Goal: Transaction & Acquisition: Purchase product/service

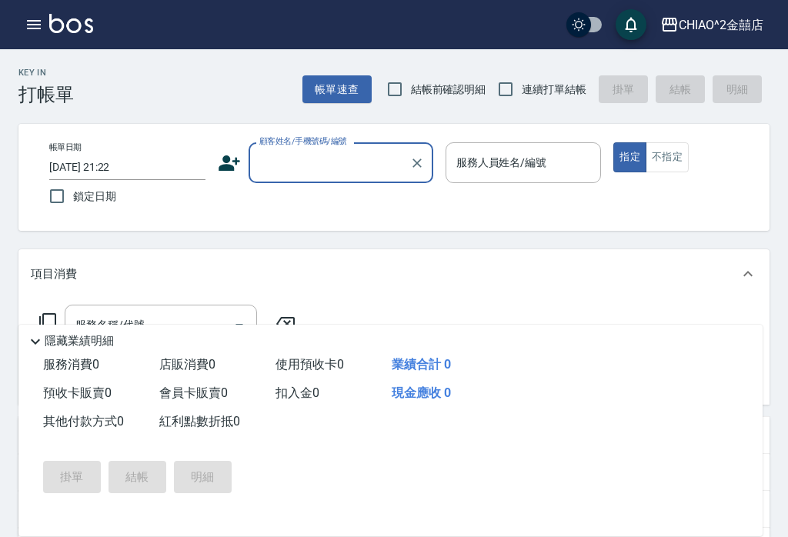
click at [28, 29] on icon "button" at bounding box center [34, 24] width 14 height 9
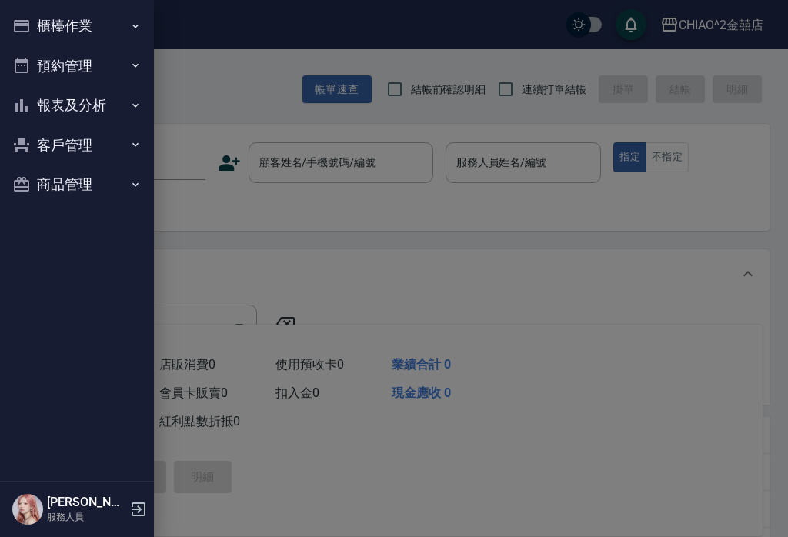
click at [96, 26] on button "櫃檯作業" at bounding box center [77, 26] width 142 height 40
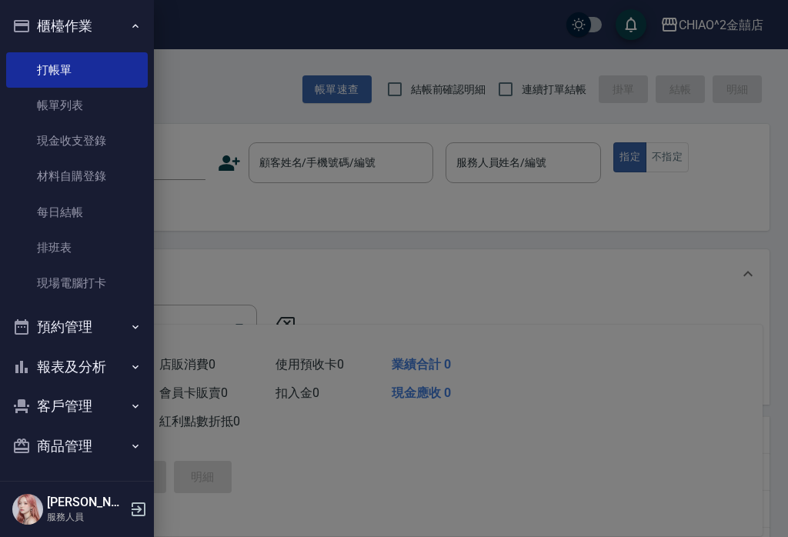
click at [96, 103] on link "帳單列表" at bounding box center [77, 105] width 142 height 35
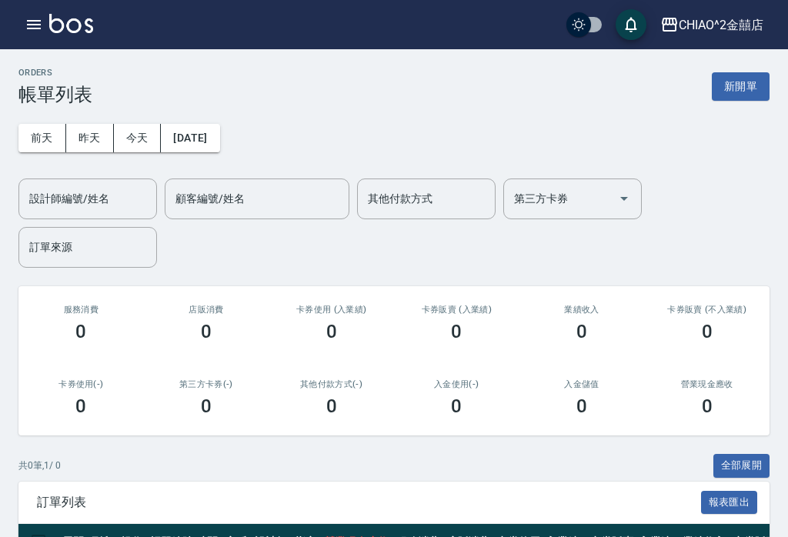
click at [41, 139] on button "前天" at bounding box center [42, 138] width 48 height 28
click at [219, 137] on button "2025/09/02" at bounding box center [190, 138] width 59 height 28
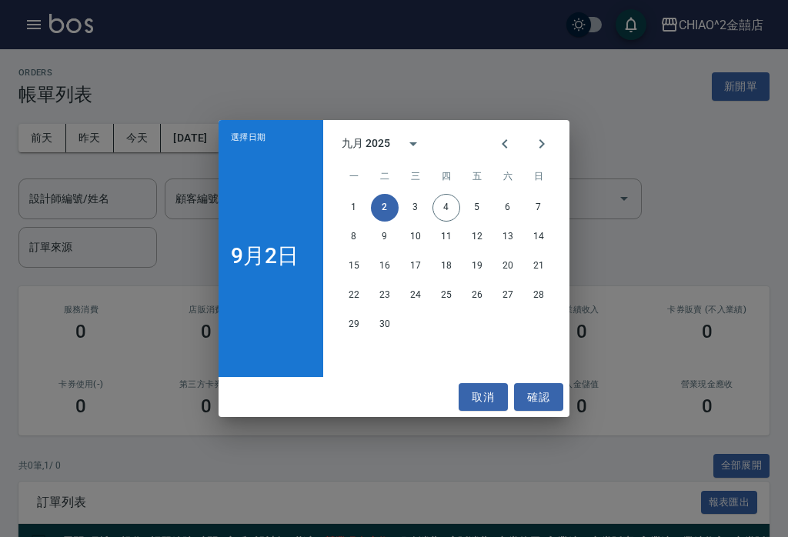
click at [211, 139] on div "選擇日期 9月2日 九月 2025 一 二 三 四 五 六 日 1 2 3 4 5 6 7 8 9 10 11 12 13 14 15 16 17 18 19…" at bounding box center [394, 268] width 788 height 537
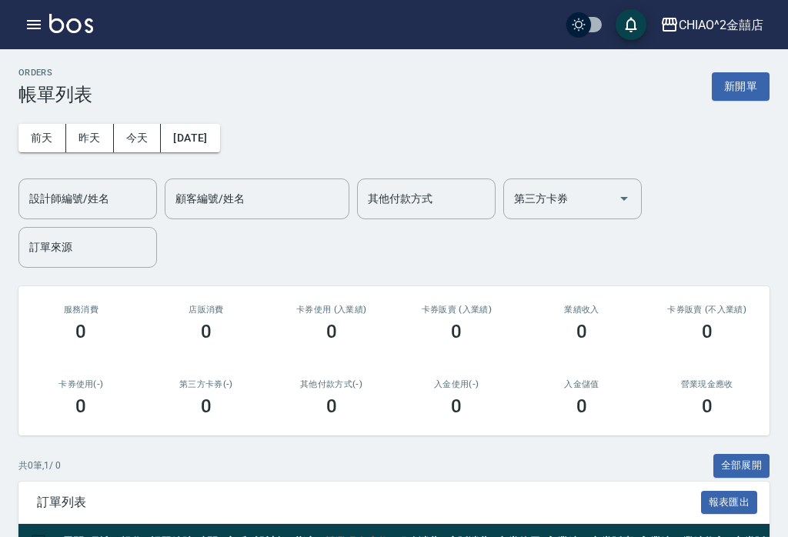
click at [216, 143] on button "2025/09/02" at bounding box center [190, 138] width 59 height 28
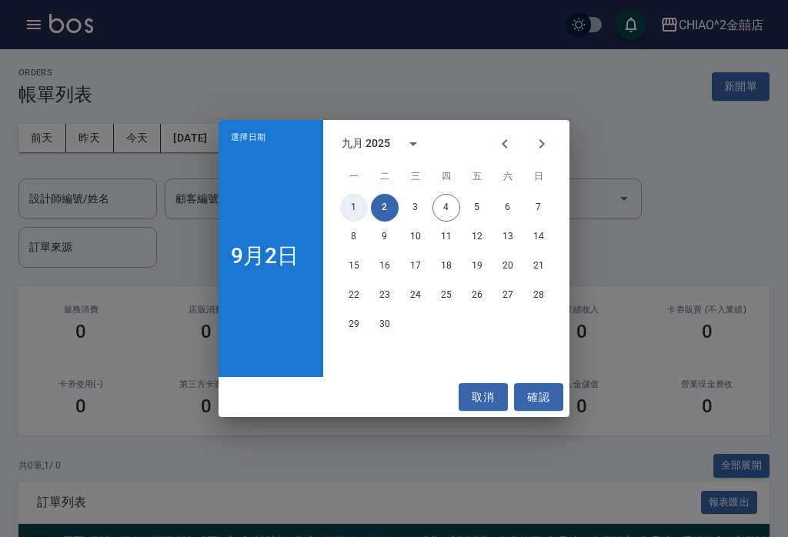
click at [359, 204] on button "1" at bounding box center [354, 208] width 28 height 28
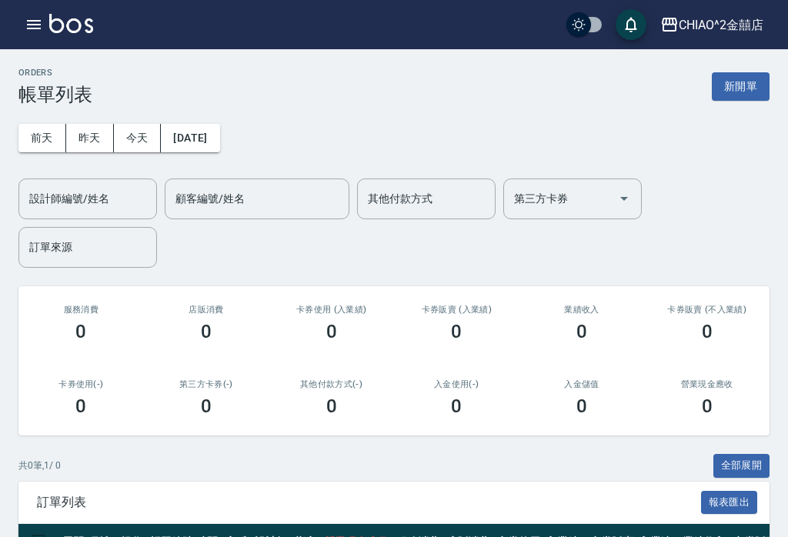
click at [753, 82] on button "新開單" at bounding box center [741, 86] width 58 height 28
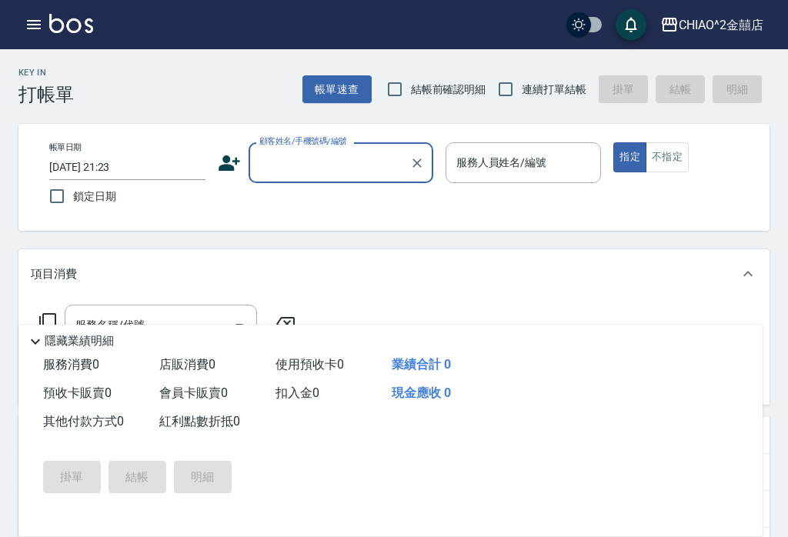
click at [126, 172] on input "2025/09/04 21:23" at bounding box center [127, 167] width 156 height 25
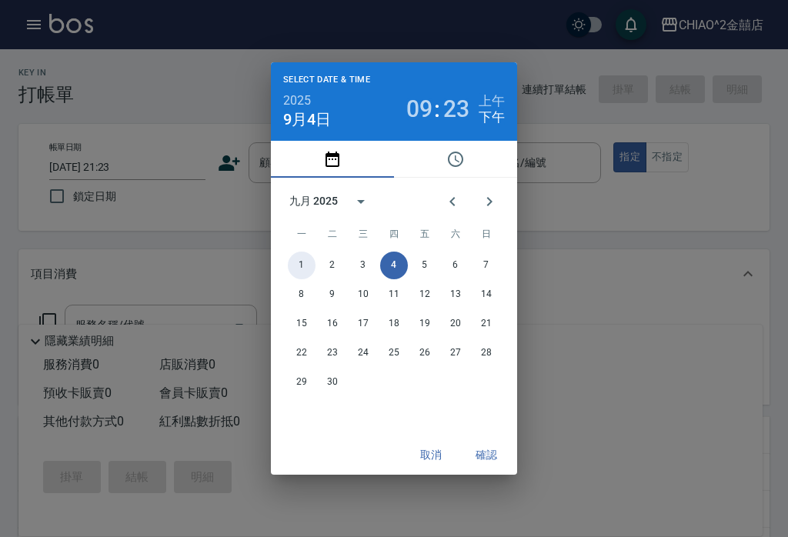
click at [302, 256] on button "1" at bounding box center [302, 266] width 28 height 28
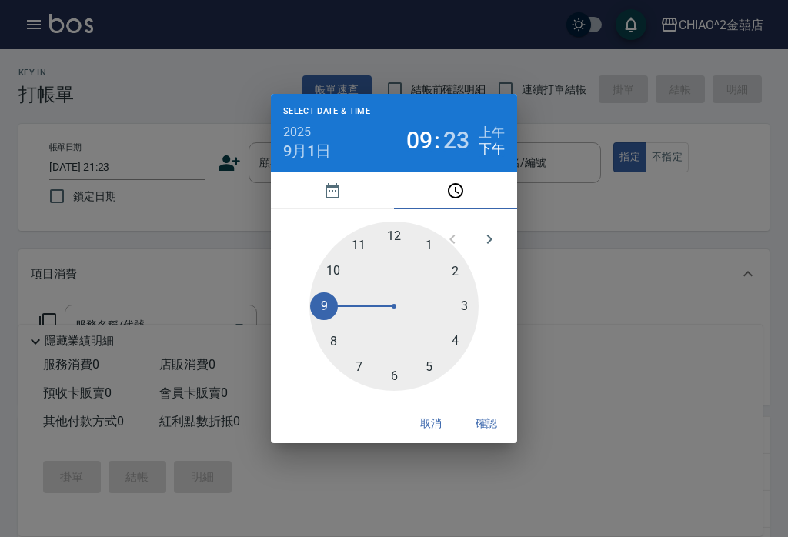
type input "2025/09/01 21:23"
click at [484, 416] on button "確認" at bounding box center [486, 424] width 49 height 28
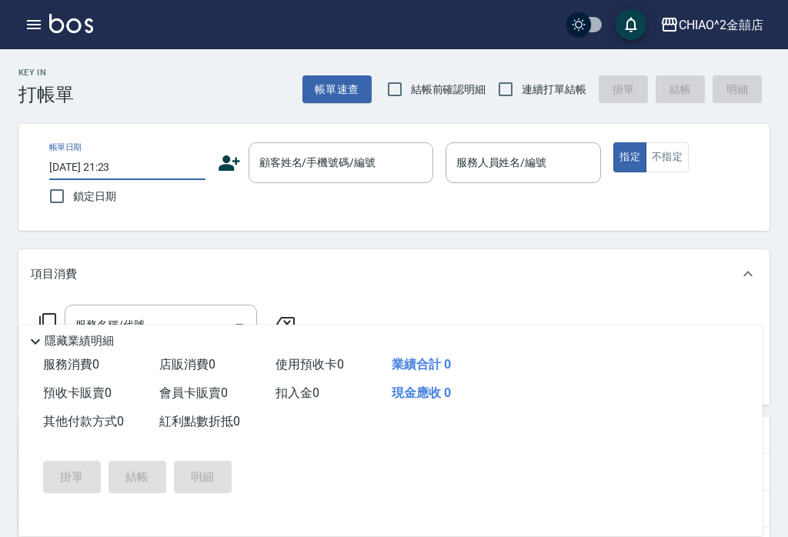
click at [58, 190] on input "鎖定日期" at bounding box center [57, 196] width 32 height 32
checkbox input "true"
click at [326, 142] on div "顧客姓名/手機號碼/編號" at bounding box center [341, 162] width 185 height 41
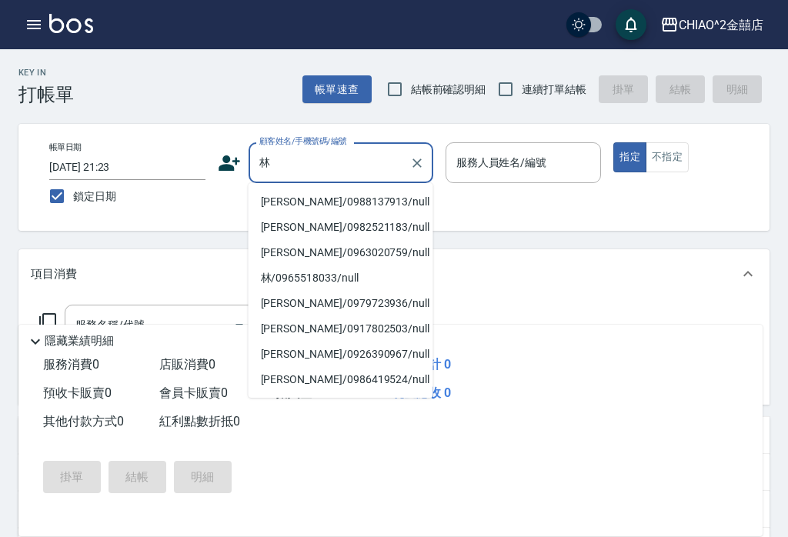
click at [331, 202] on li "林淑瑩/0988137913/null" at bounding box center [341, 201] width 185 height 25
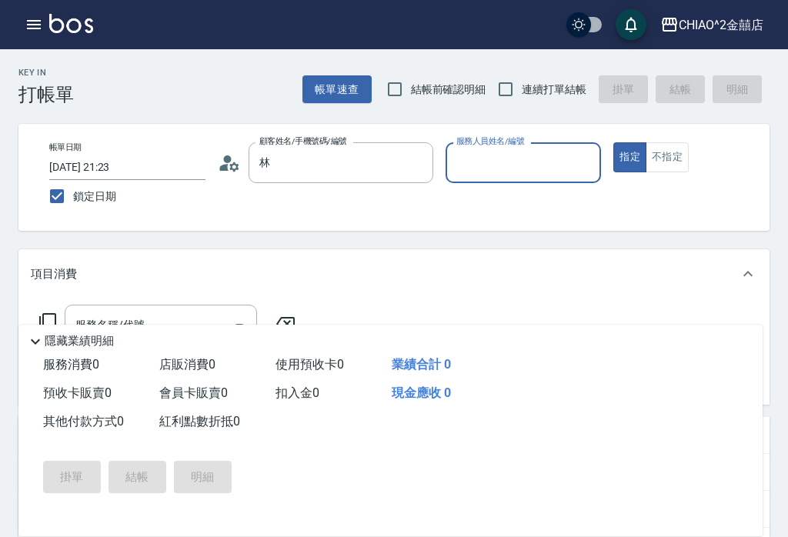
type input "林淑瑩/0988137913/null"
click at [517, 165] on input "服務人員姓名/編號" at bounding box center [524, 162] width 142 height 27
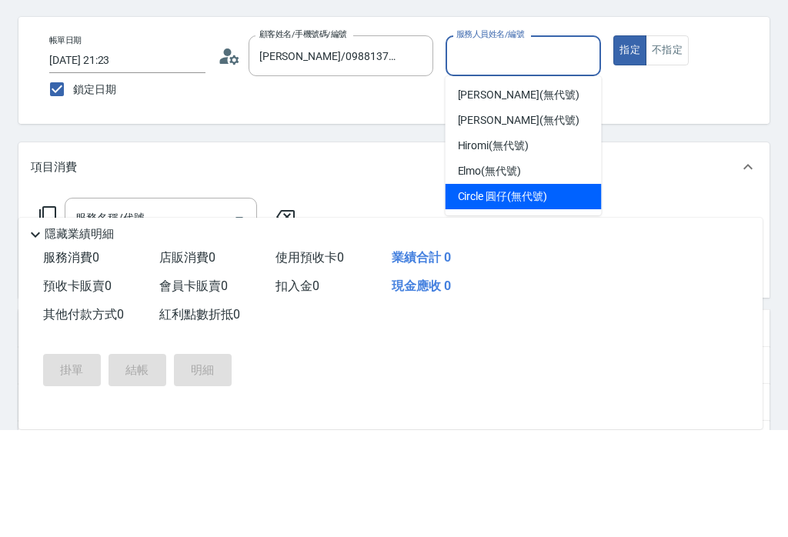
click at [517, 296] on span "Circle 圓仔 (無代號)" at bounding box center [502, 304] width 89 height 16
type input "Circle 圓仔(無代號)"
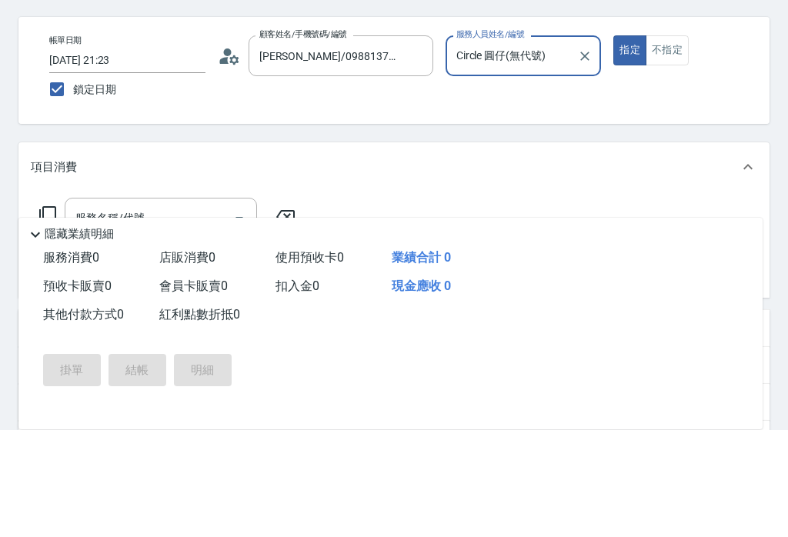
click at [214, 312] on input "服務名稱/代號" at bounding box center [150, 325] width 156 height 27
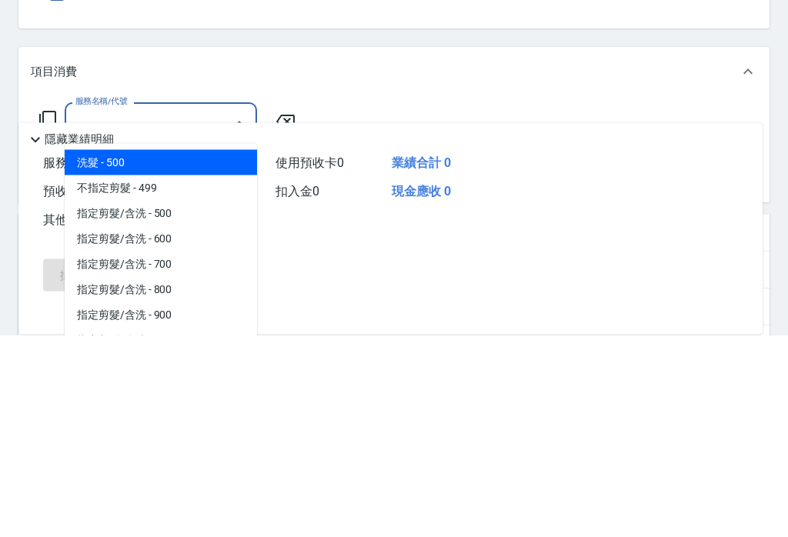
click at [202, 353] on span "洗髮 - 500" at bounding box center [161, 365] width 192 height 25
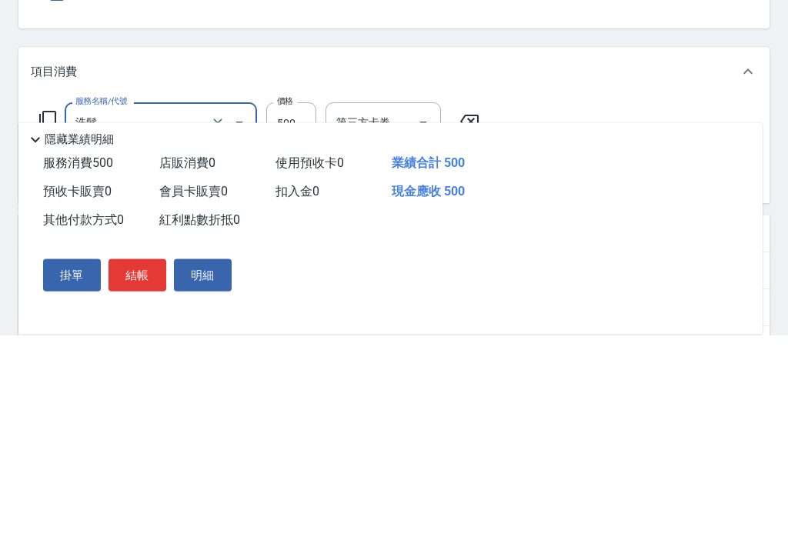
type input "洗髮"
click at [301, 305] on input "500" at bounding box center [291, 326] width 50 height 42
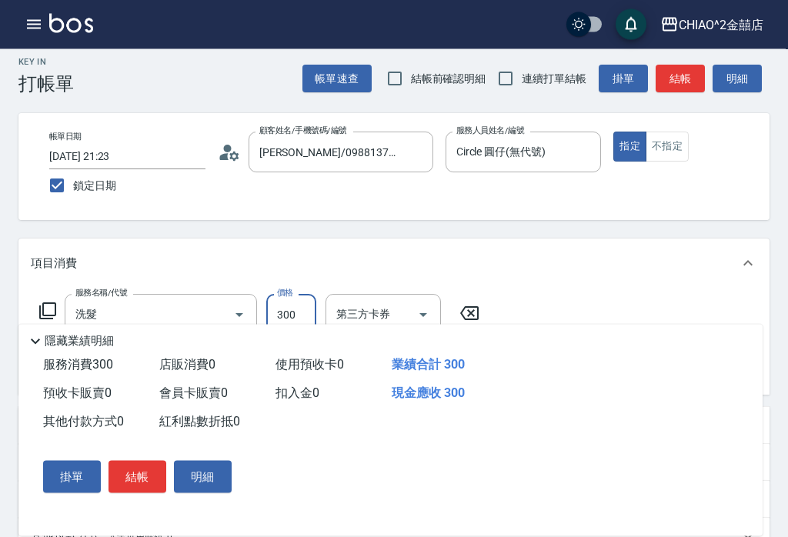
scroll to position [8, 0]
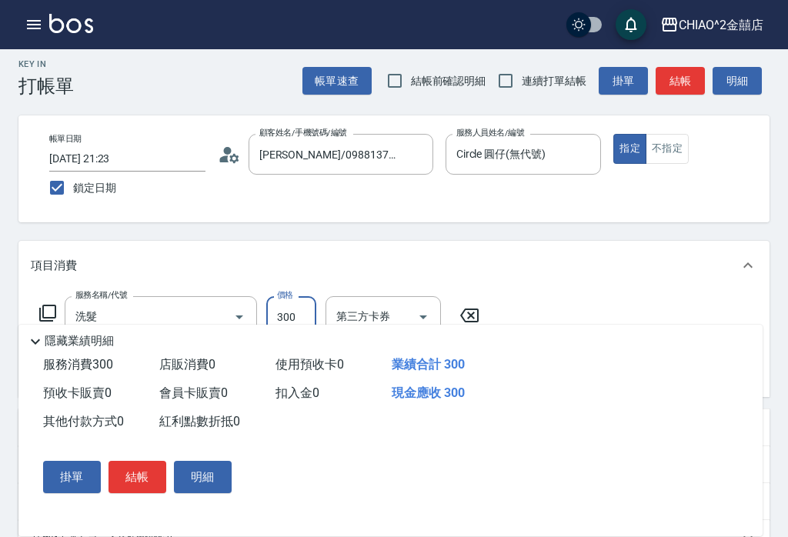
type input "300"
click at [140, 494] on button "結帳" at bounding box center [138, 477] width 58 height 32
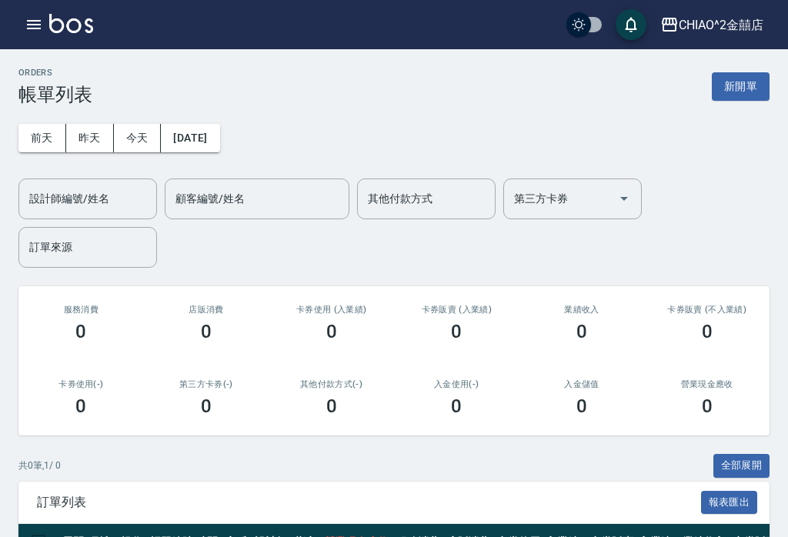
click at [754, 89] on button "新開單" at bounding box center [741, 86] width 58 height 28
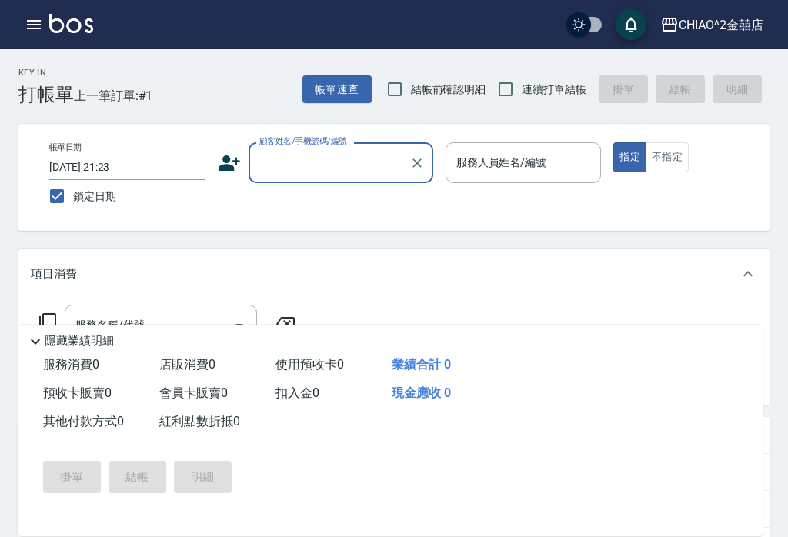
click at [353, 158] on input "顧客姓名/手機號碼/編號" at bounding box center [330, 162] width 148 height 27
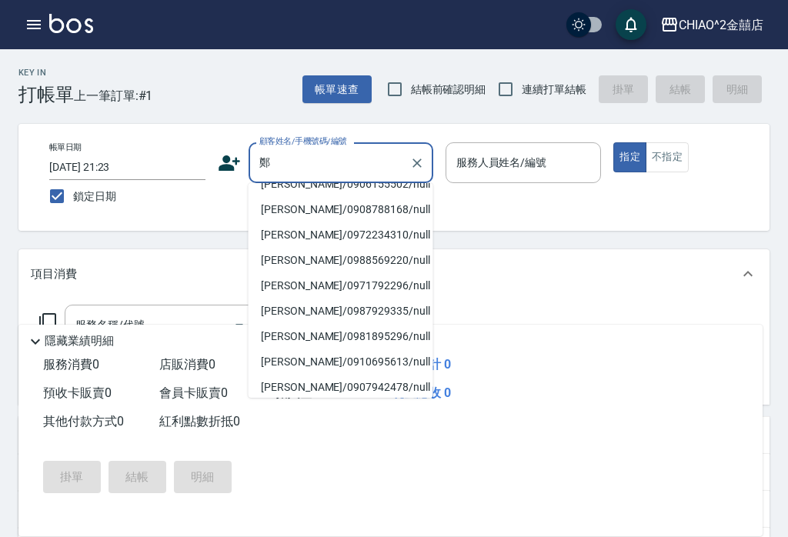
scroll to position [72, 0]
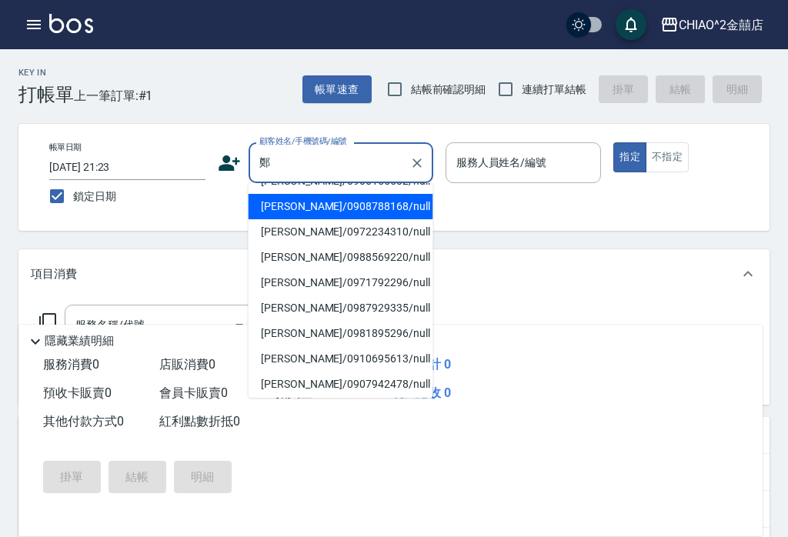
click at [376, 207] on li "鄭意文/0908788168/null" at bounding box center [341, 206] width 185 height 25
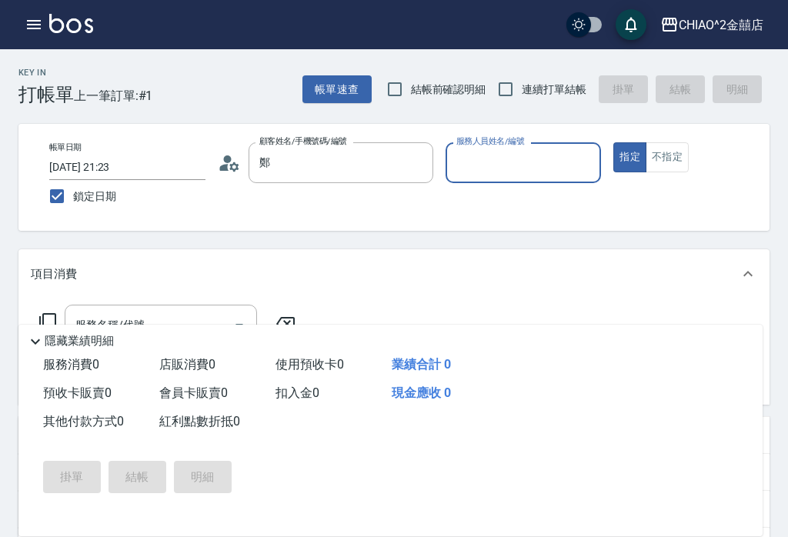
type input "鄭意文/0908788168/null"
click at [534, 154] on input "服務人員姓名/編號" at bounding box center [524, 162] width 142 height 27
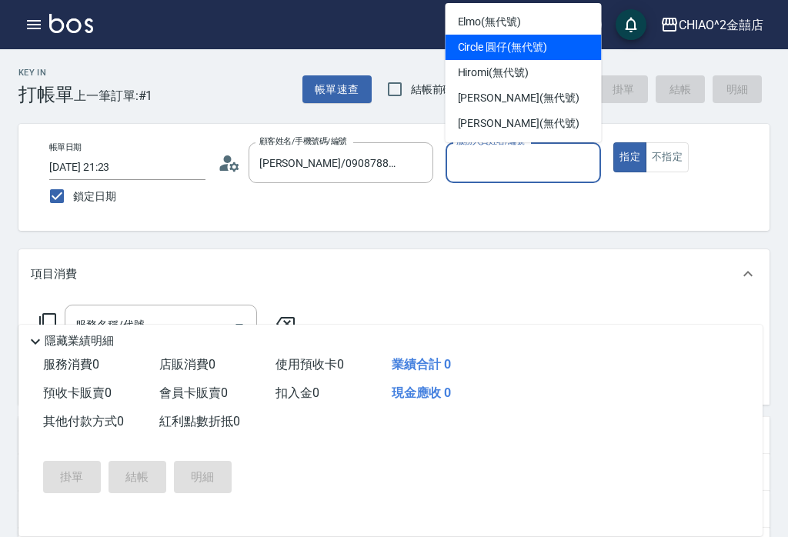
click at [564, 50] on div "Circle 圓仔 (無代號)" at bounding box center [524, 47] width 156 height 25
type input "Circle 圓仔(無代號)"
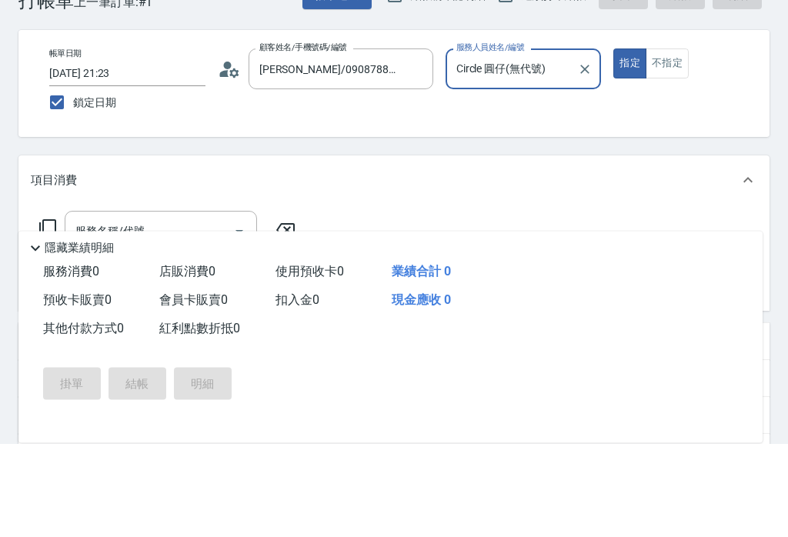
click at [208, 312] on input "服務名稱/代號" at bounding box center [150, 325] width 156 height 27
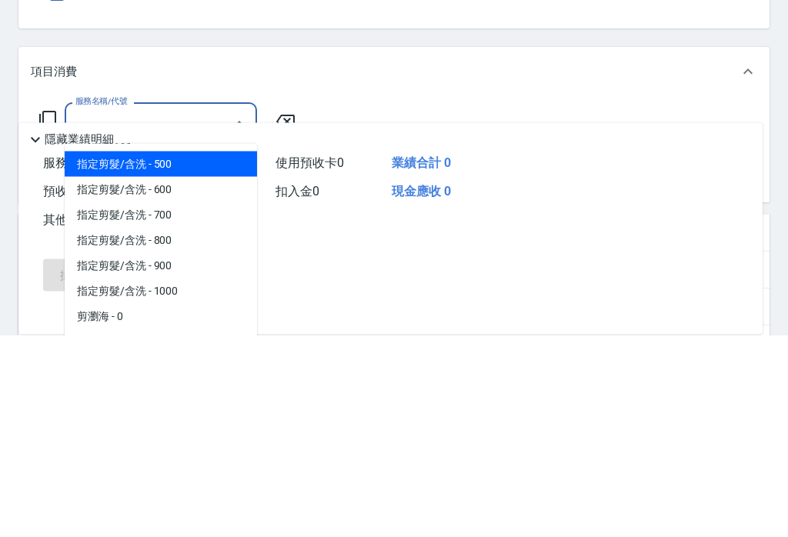
scroll to position [51, 0]
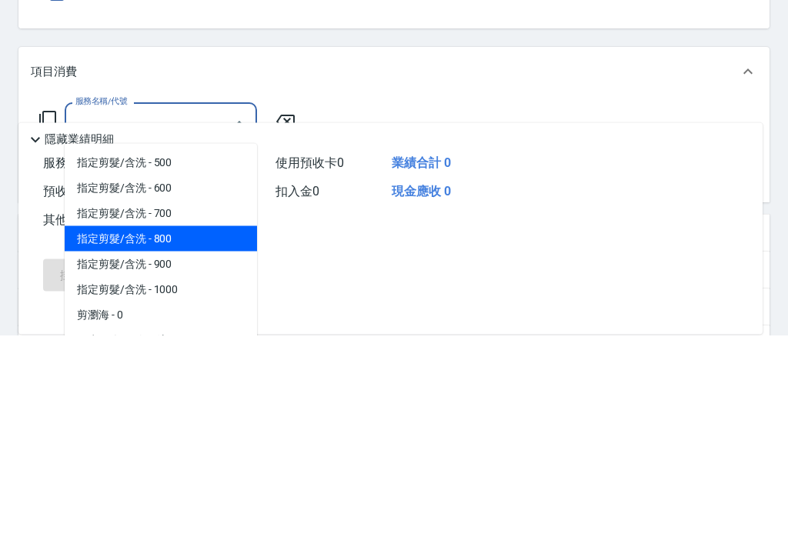
click at [199, 429] on span "指定剪髮/含洗 - 800" at bounding box center [161, 441] width 192 height 25
type input "指定剪髮/含洗"
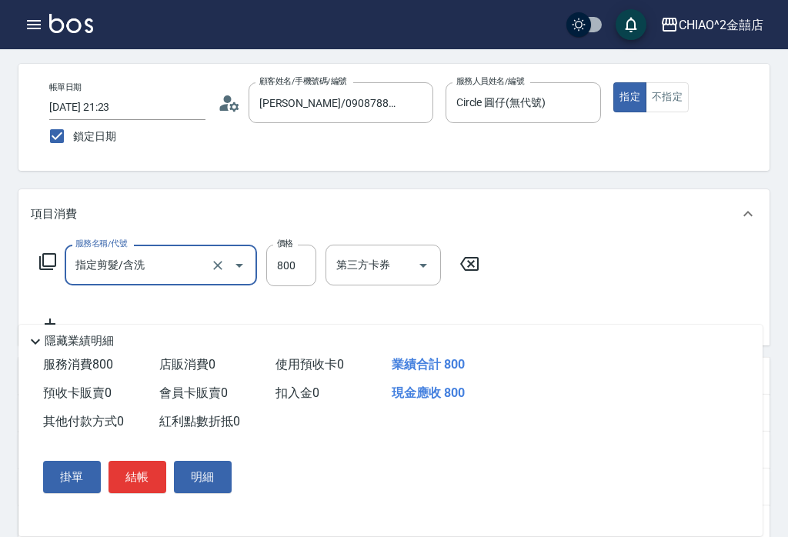
scroll to position [72, 0]
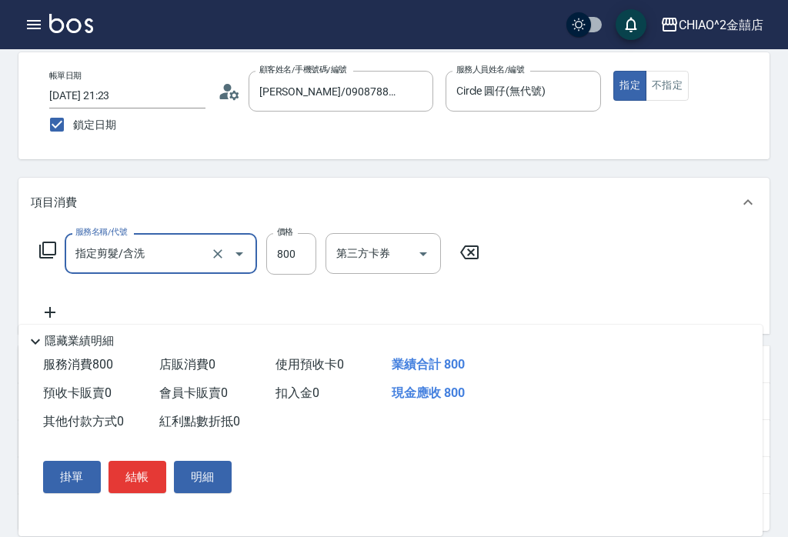
click at [145, 494] on button "結帳" at bounding box center [138, 477] width 58 height 32
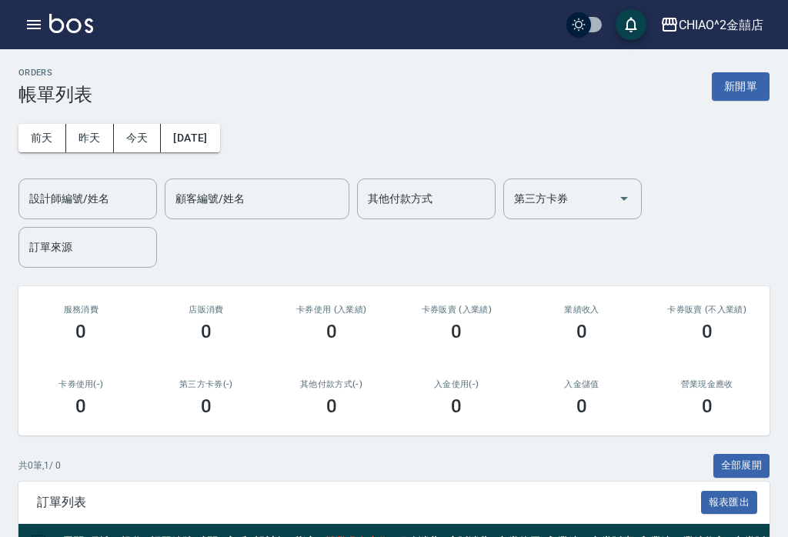
click at [734, 99] on button "新開單" at bounding box center [741, 86] width 58 height 28
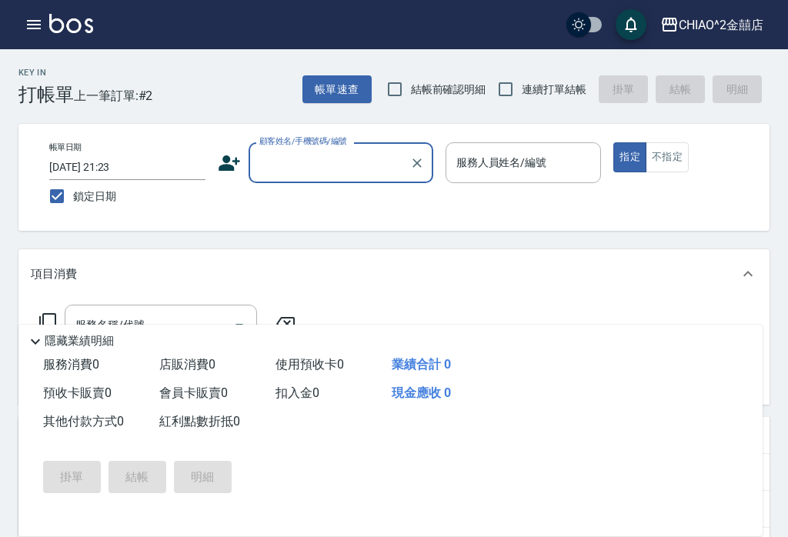
click at [145, 166] on input "2025/09/01 21:23" at bounding box center [127, 167] width 156 height 25
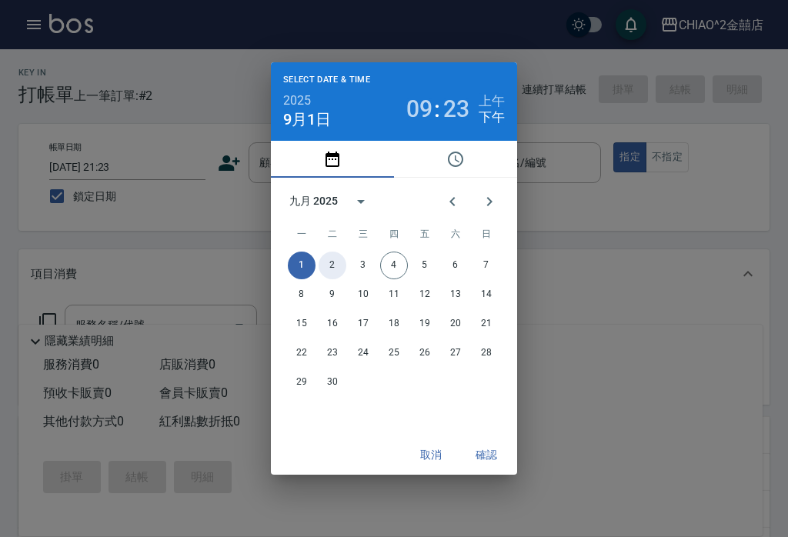
click at [329, 279] on button "2" at bounding box center [333, 266] width 28 height 28
type input "2025/09/02 21:23"
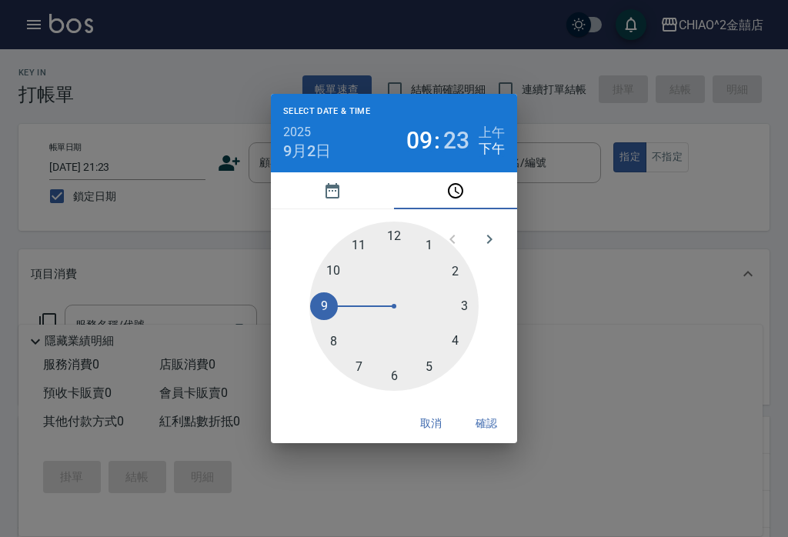
click at [500, 438] on button "確認" at bounding box center [486, 424] width 49 height 28
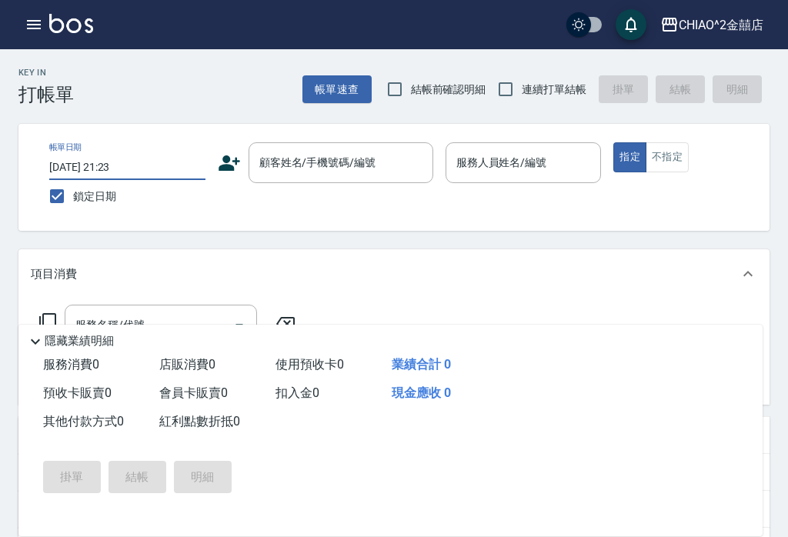
click at [353, 163] on div "顧客姓名/手機號碼/編號 顧客姓名/手機號碼/編號" at bounding box center [341, 162] width 185 height 41
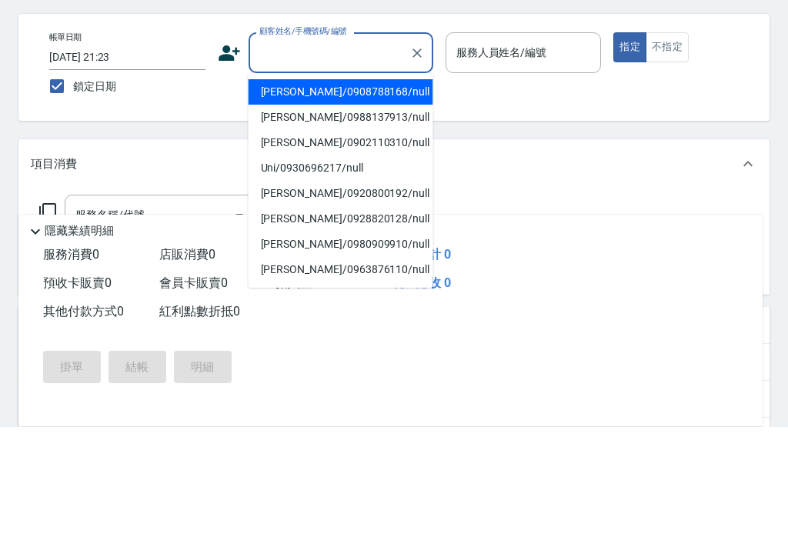
click at [181, 312] on input "服務名稱/代號" at bounding box center [150, 325] width 156 height 27
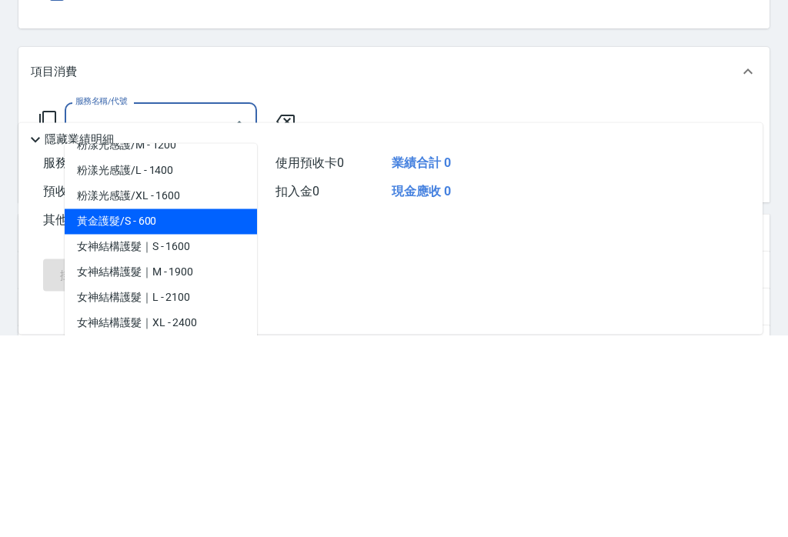
scroll to position [1058, 0]
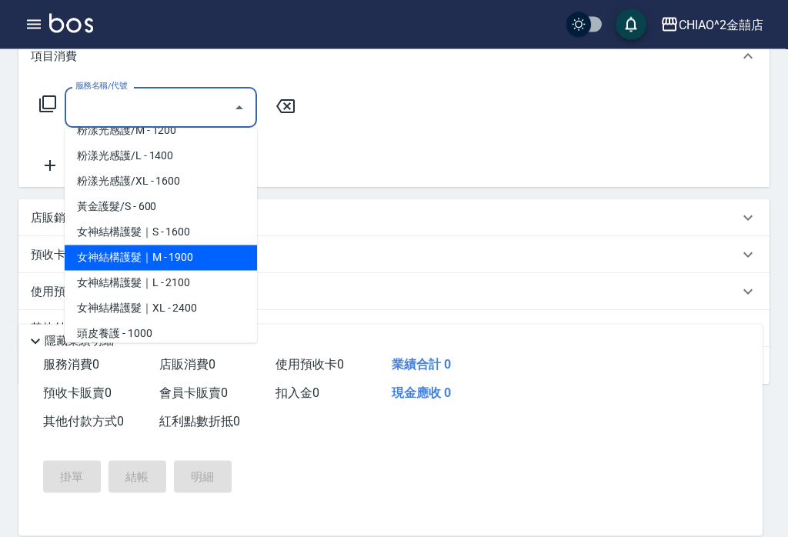
click at [389, 147] on div "服務名稱/代號 服務名稱/代號" at bounding box center [393, 135] width 751 height 106
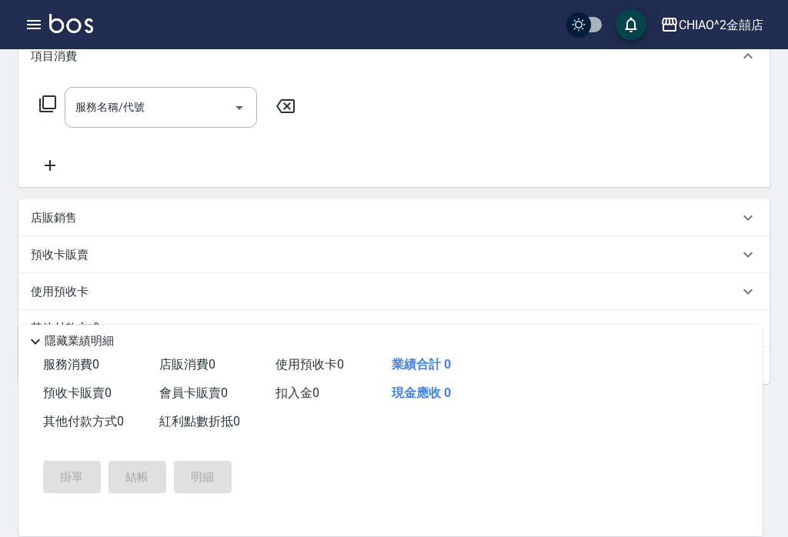
click at [317, 223] on div "店販銷售" at bounding box center [385, 218] width 708 height 16
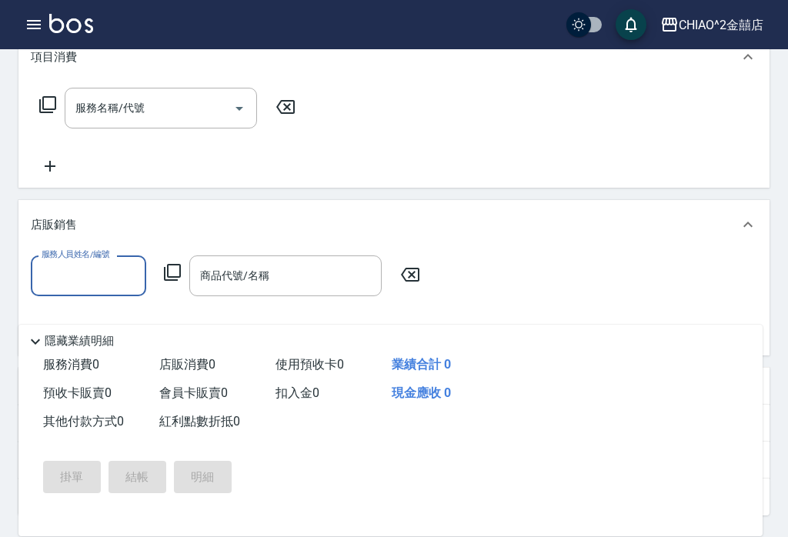
scroll to position [0, 0]
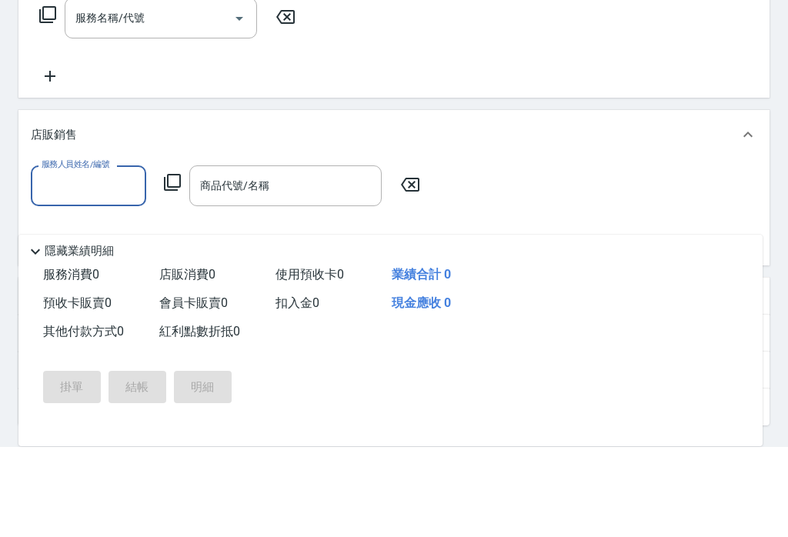
click at [106, 263] on input "服務人員姓名/編號" at bounding box center [89, 276] width 102 height 27
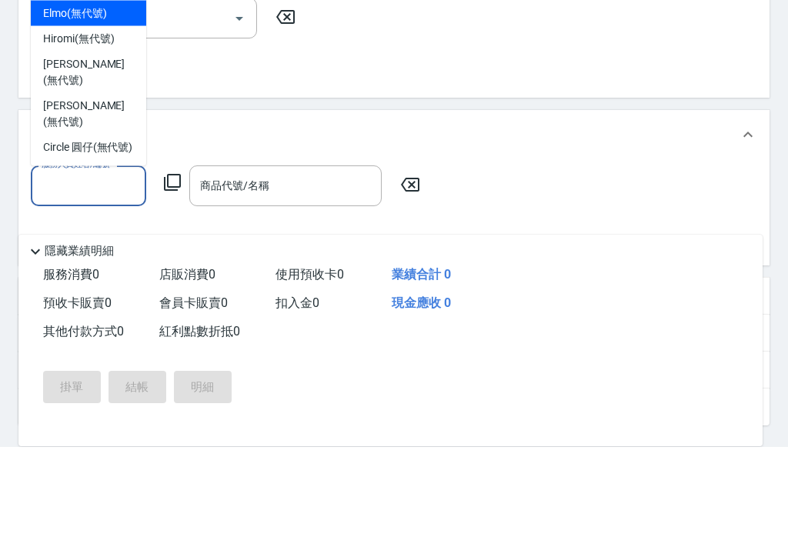
click at [112, 142] on div "Jenny (無代號)" at bounding box center [88, 163] width 115 height 42
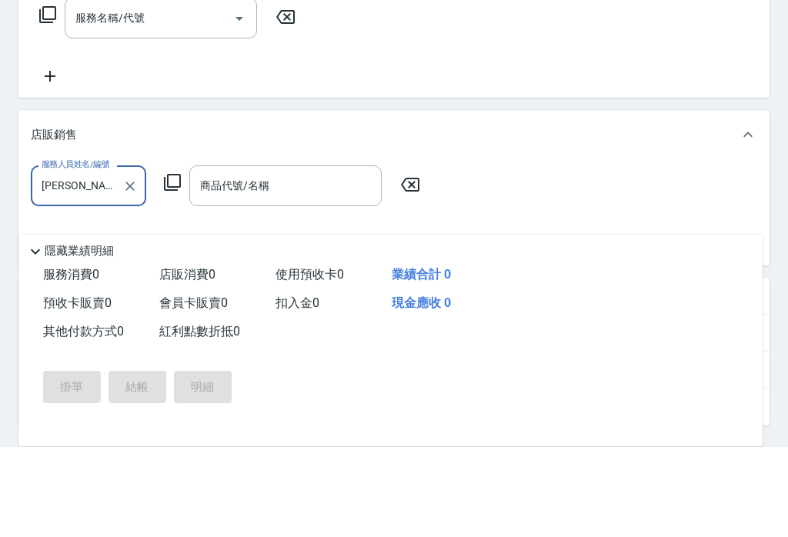
type input "Jenny(無代號)"
click at [312, 263] on input "商品代號/名稱" at bounding box center [285, 276] width 179 height 27
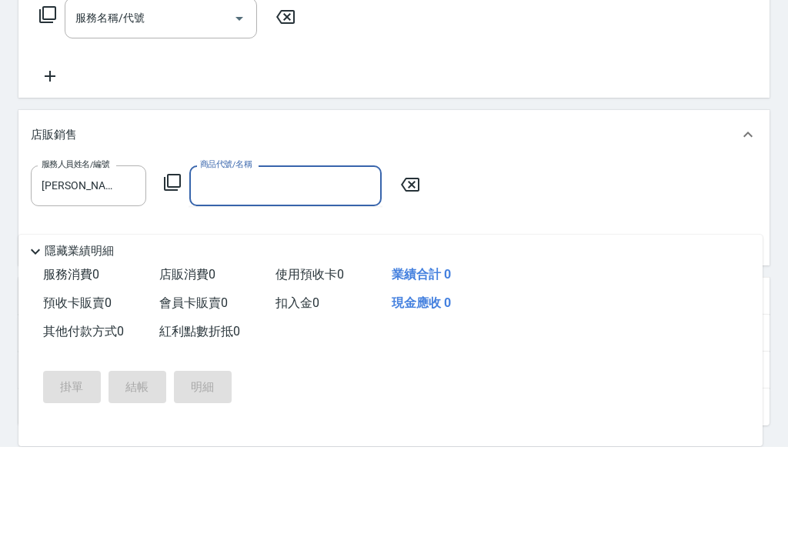
click at [323, 263] on input "商品代號/名稱" at bounding box center [285, 276] width 179 height 27
click at [330, 263] on input "商品代號/名稱" at bounding box center [285, 276] width 179 height 27
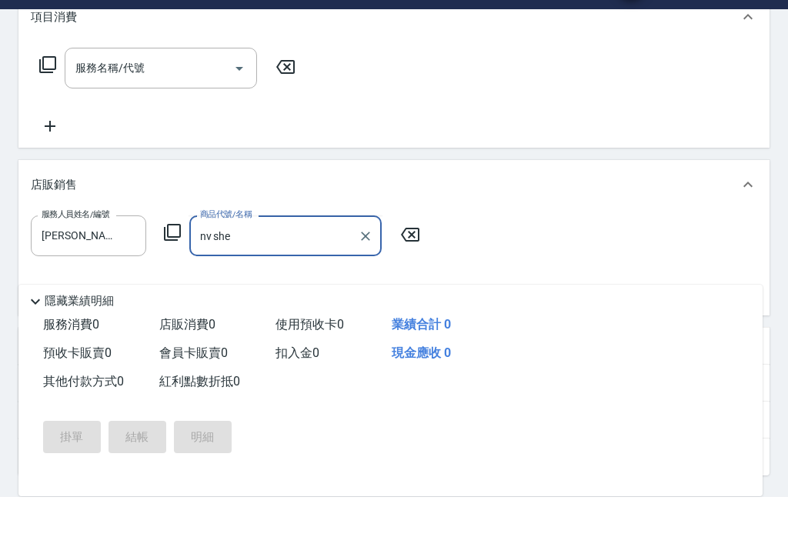
type input "nv she"
click at [405, 266] on icon at bounding box center [410, 275] width 38 height 18
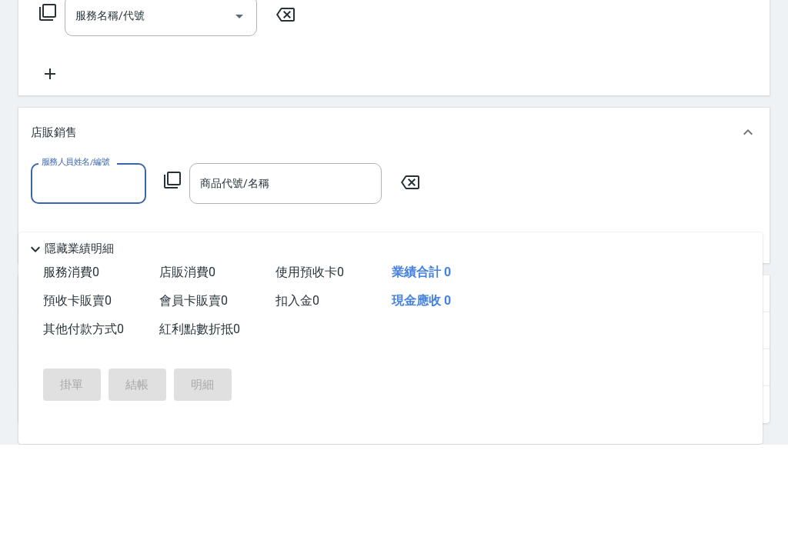
click at [416, 266] on icon at bounding box center [410, 275] width 38 height 18
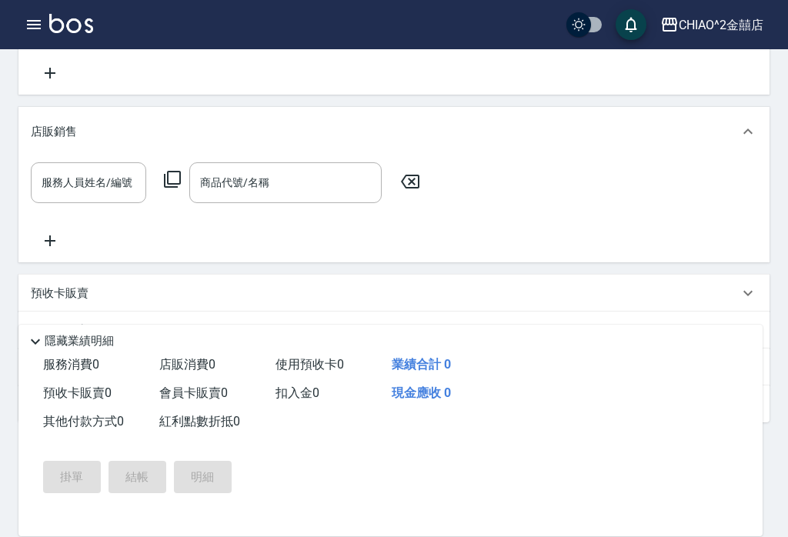
click at [726, 130] on div "店販銷售" at bounding box center [385, 132] width 708 height 16
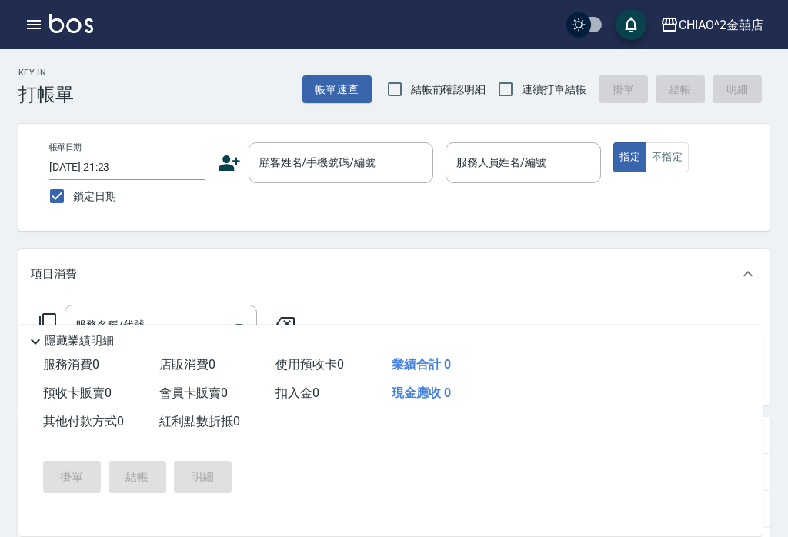
click at [147, 162] on input "2025/09/02 21:23" at bounding box center [127, 167] width 156 height 25
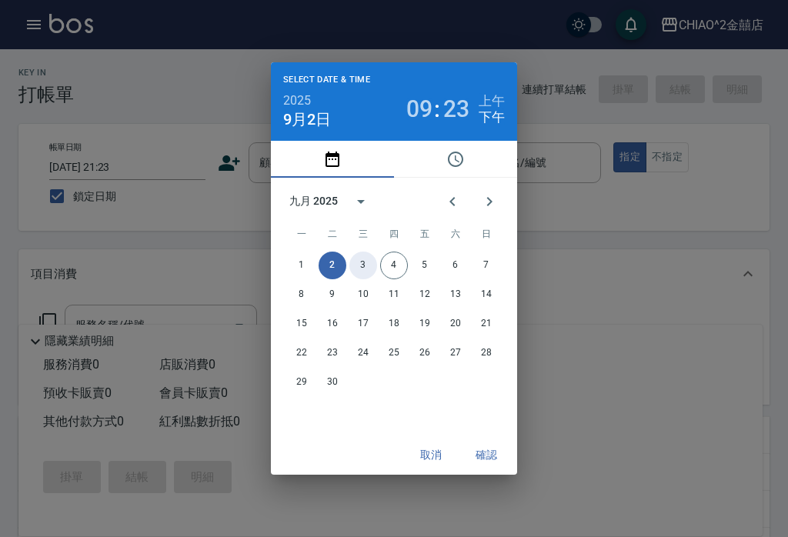
click at [358, 260] on button "3" at bounding box center [364, 266] width 28 height 28
type input "2025/09/03 21:23"
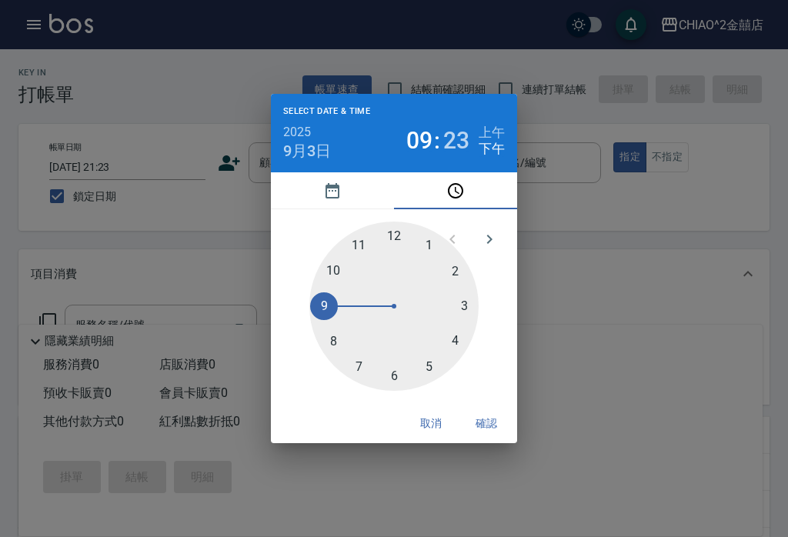
click at [493, 423] on button "確認" at bounding box center [486, 424] width 49 height 28
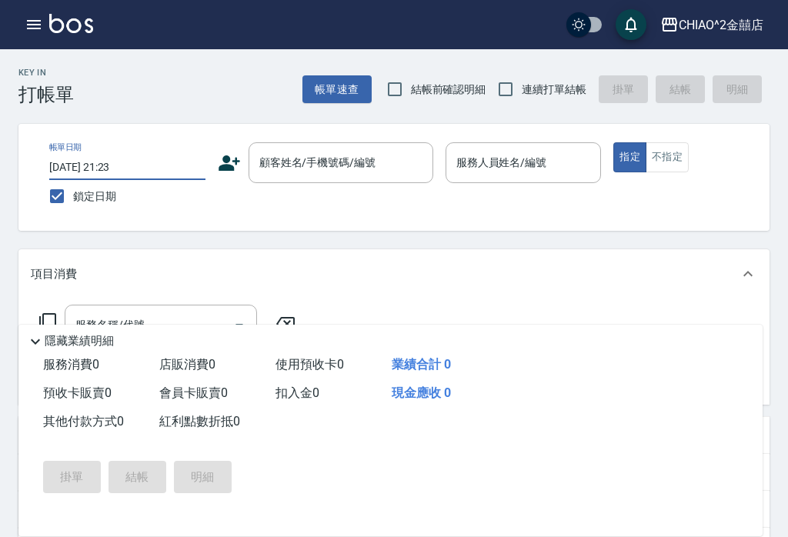
click at [340, 161] on div "顧客姓名/手機號碼/編號 顧客姓名/手機號碼/編號" at bounding box center [341, 162] width 185 height 41
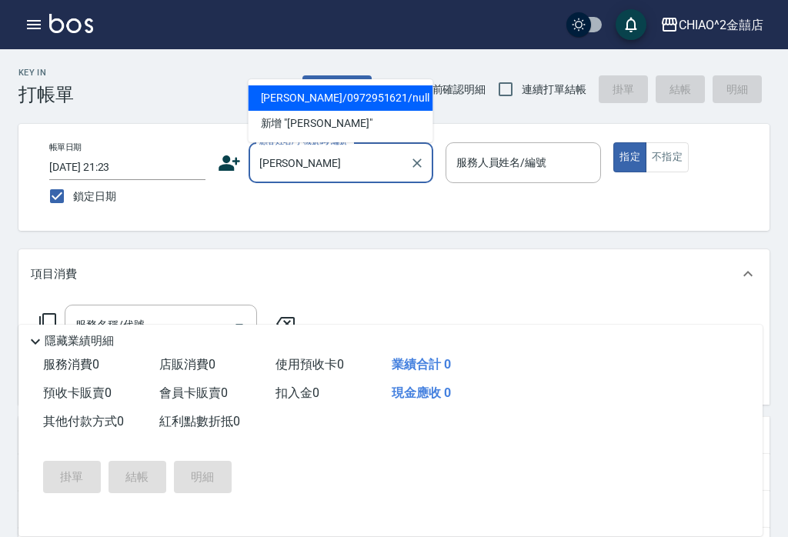
click at [372, 95] on li "賴柏銓/0972951621/null" at bounding box center [341, 97] width 185 height 25
type input "賴柏銓/0972951621/null"
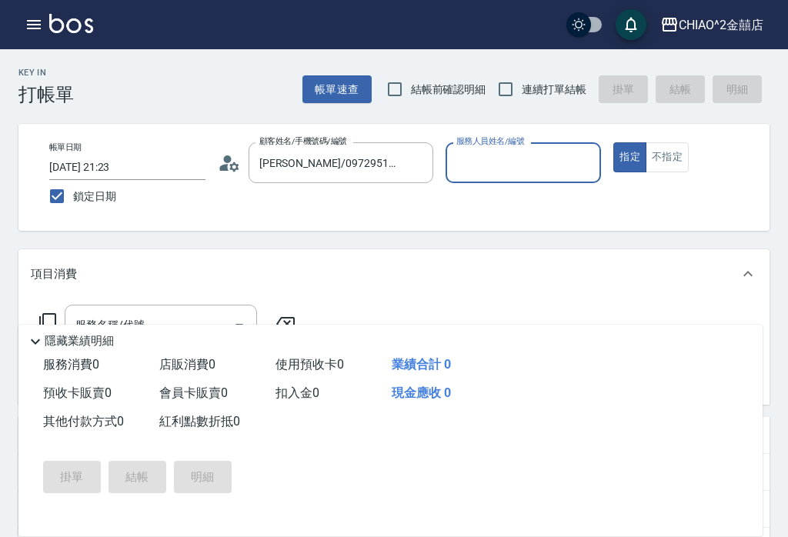
click at [530, 169] on input "服務人員姓名/編號" at bounding box center [524, 162] width 142 height 27
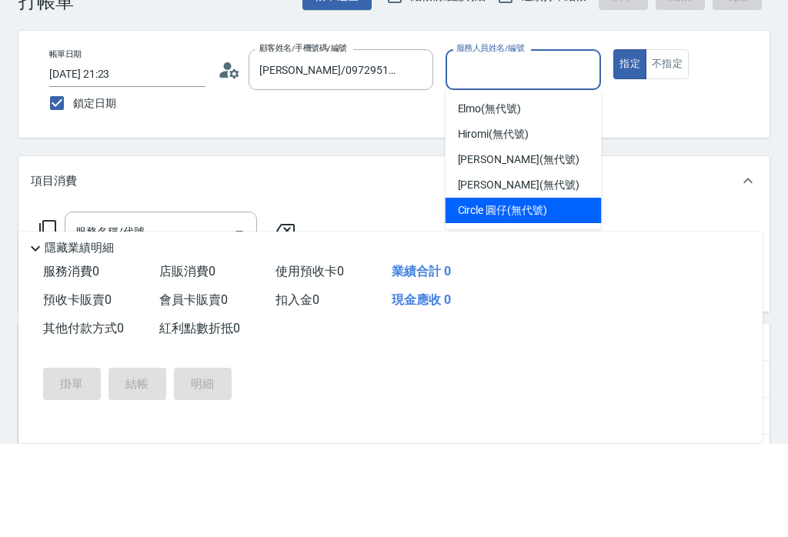
click at [530, 296] on span "Circle 圓仔 (無代號)" at bounding box center [502, 304] width 89 height 16
type input "Circle 圓仔(無代號)"
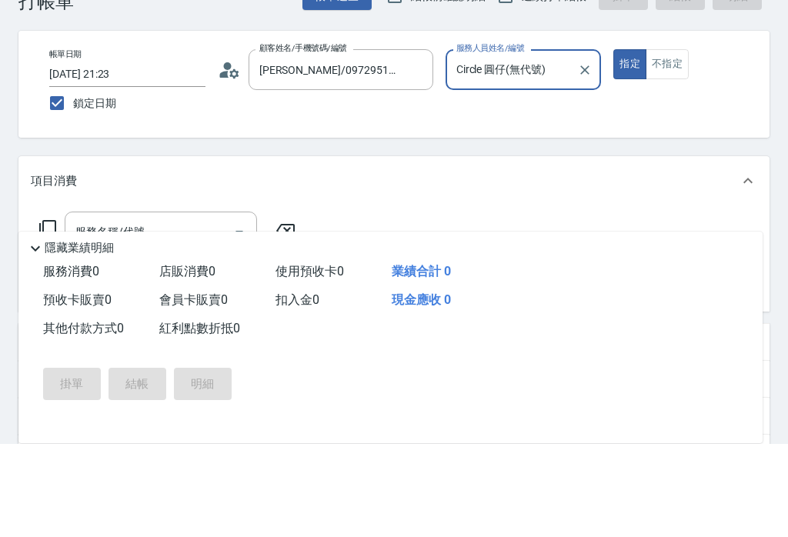
click at [193, 312] on input "服務名稱/代號" at bounding box center [150, 325] width 156 height 27
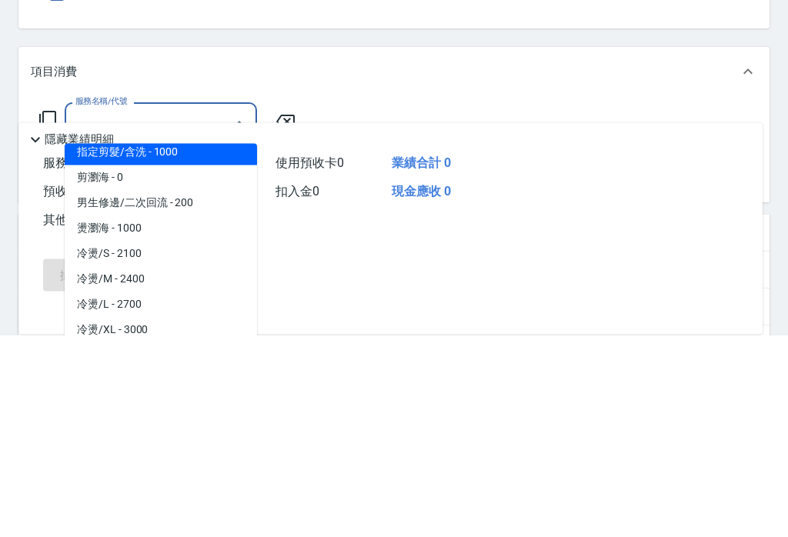
scroll to position [196, 0]
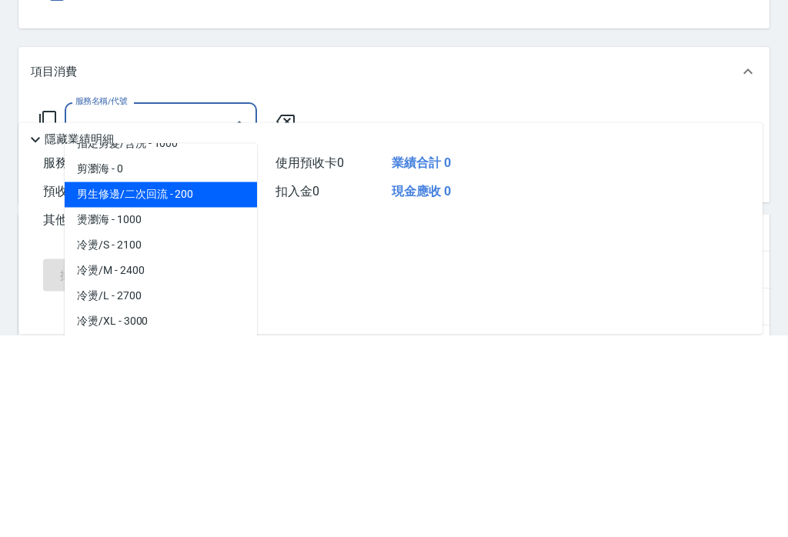
click at [209, 385] on span "男生修邊/二次回流 - 200" at bounding box center [161, 397] width 192 height 25
type input "男生修邊/二次回流"
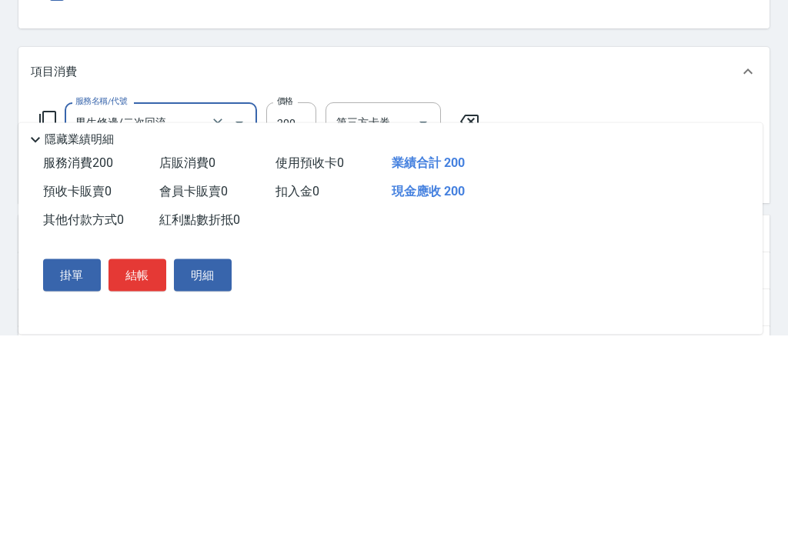
scroll to position [202, 0]
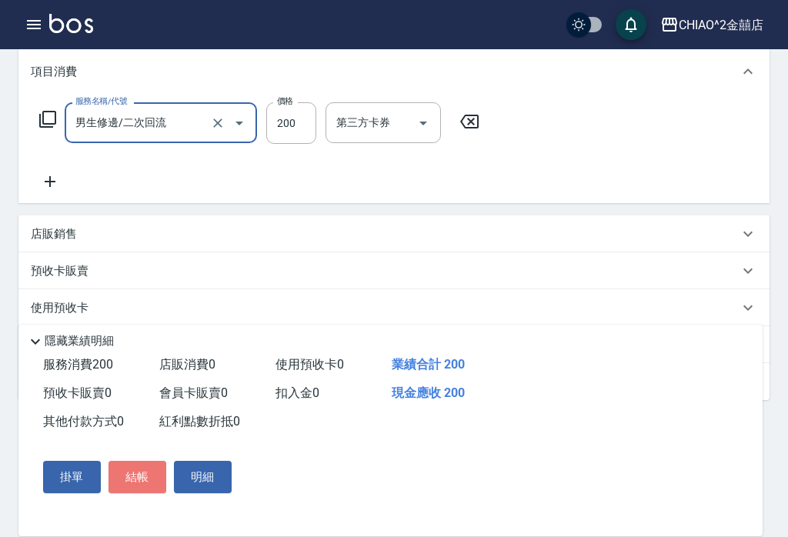
click at [141, 494] on button "結帳" at bounding box center [138, 477] width 58 height 32
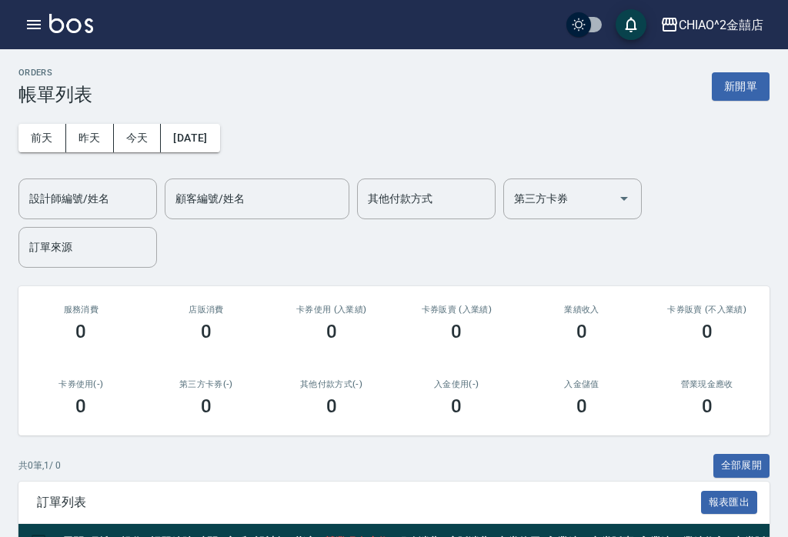
click at [738, 84] on button "新開單" at bounding box center [741, 86] width 58 height 28
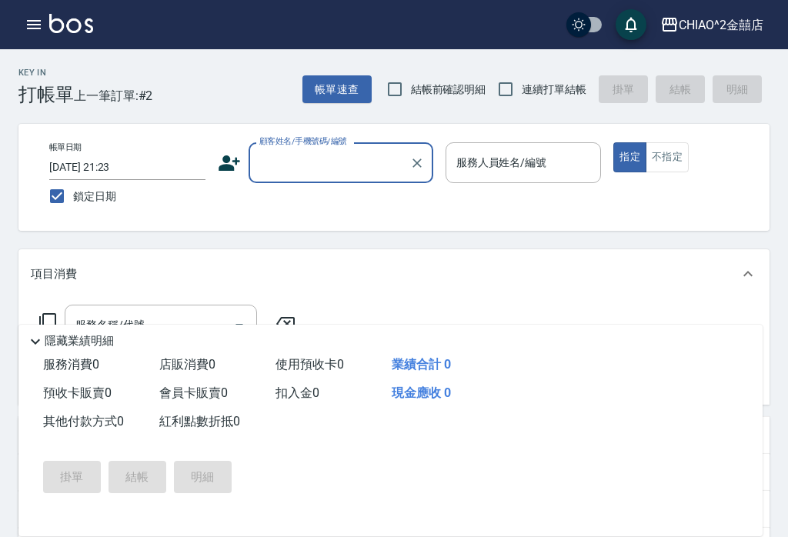
click at [151, 172] on input "2025/09/01 21:23" at bounding box center [127, 167] width 156 height 25
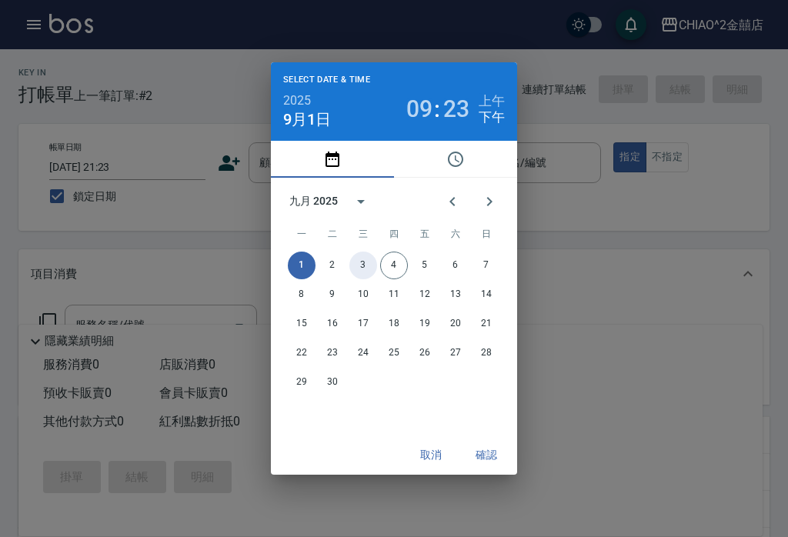
click at [360, 277] on button "3" at bounding box center [364, 266] width 28 height 28
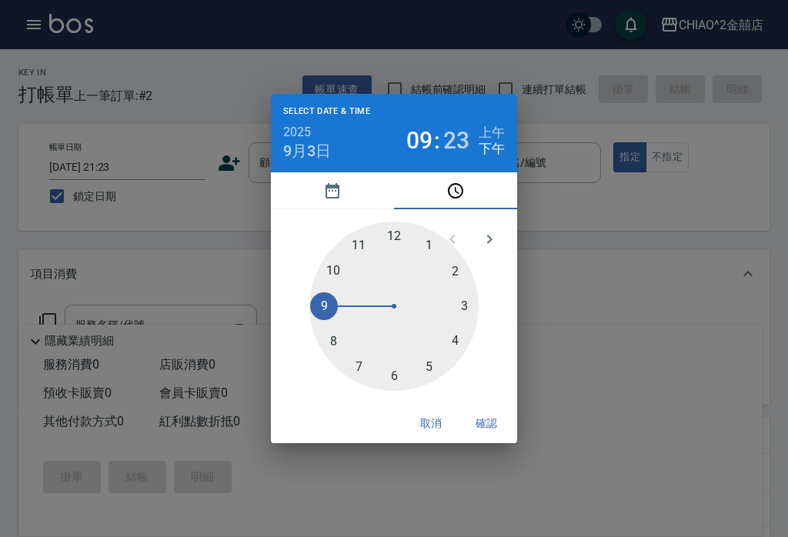
type input "2025/09/03 21:23"
click at [491, 438] on button "確認" at bounding box center [486, 424] width 49 height 28
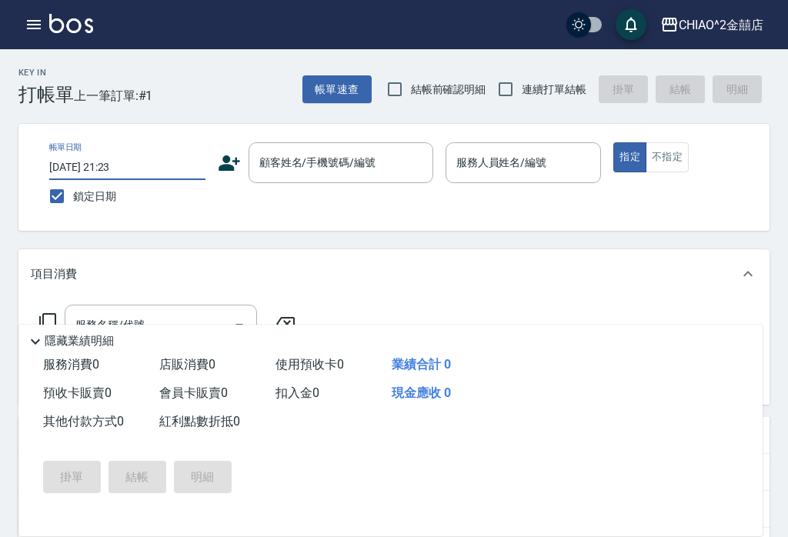
click at [347, 92] on button "帳單速查" at bounding box center [337, 89] width 69 height 28
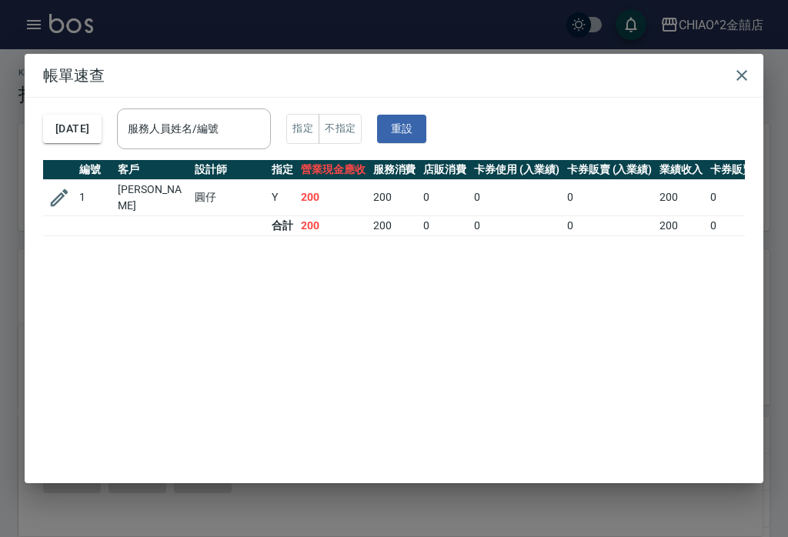
click at [102, 128] on button "2025/09/03" at bounding box center [72, 129] width 59 height 28
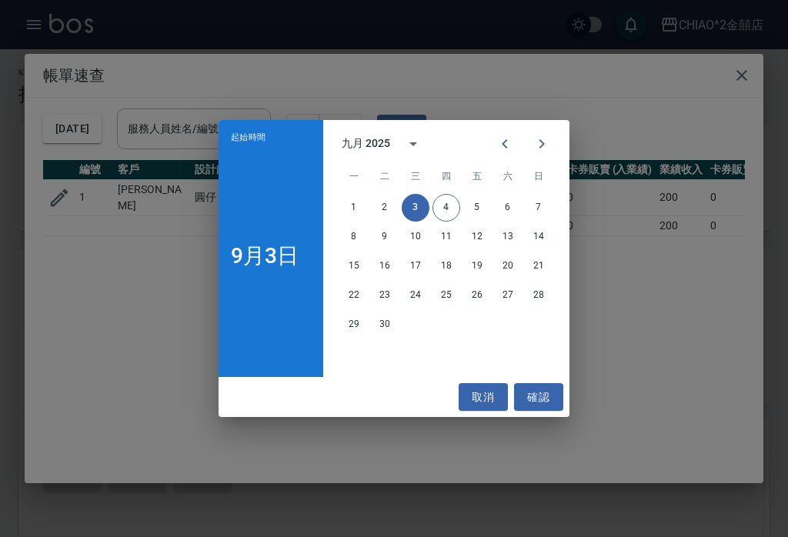
click at [490, 412] on button "取消" at bounding box center [483, 397] width 49 height 28
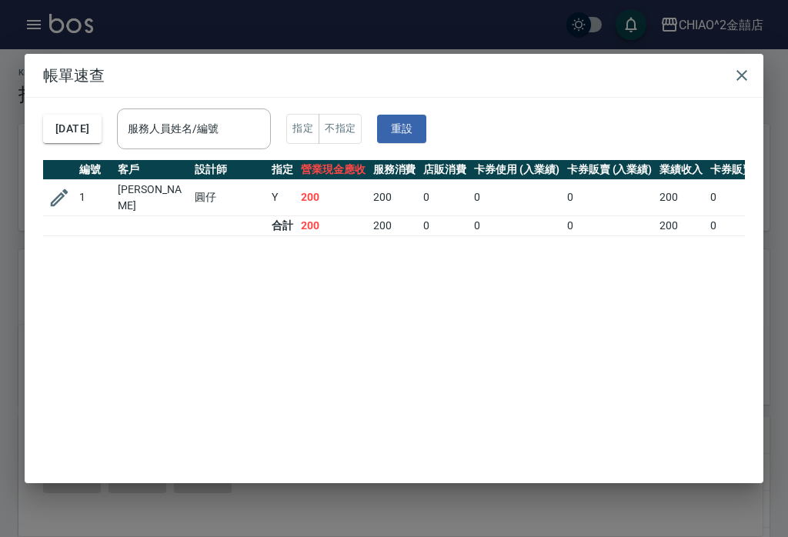
click at [741, 77] on icon "button" at bounding box center [742, 75] width 11 height 11
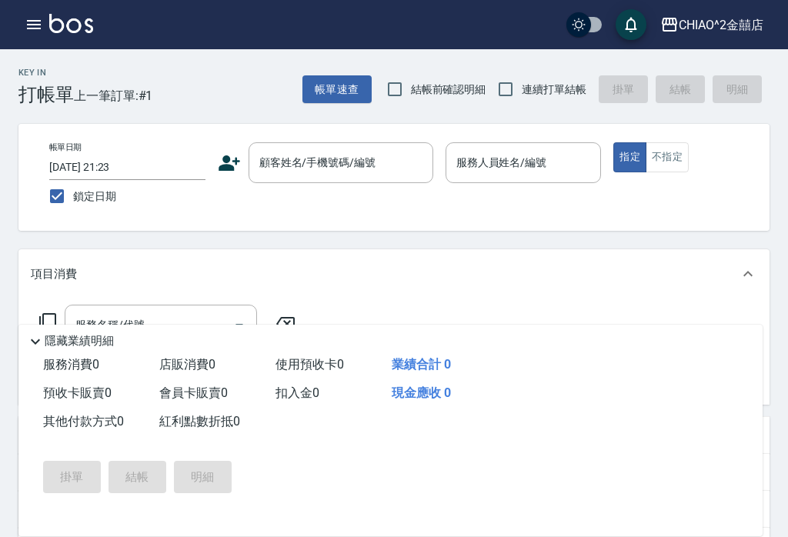
click at [69, 190] on input "鎖定日期" at bounding box center [57, 196] width 32 height 32
checkbox input "false"
click at [126, 165] on input "2025/09/04 21:27" at bounding box center [127, 167] width 156 height 25
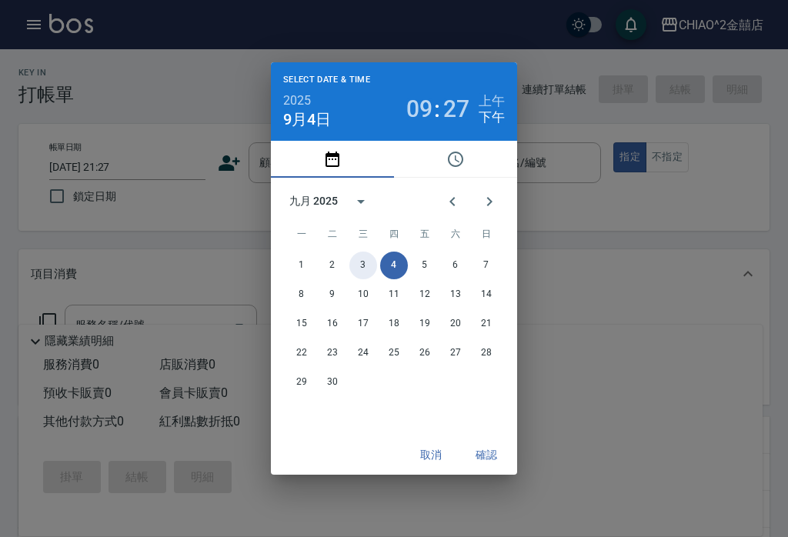
click at [358, 279] on button "3" at bounding box center [364, 266] width 28 height 28
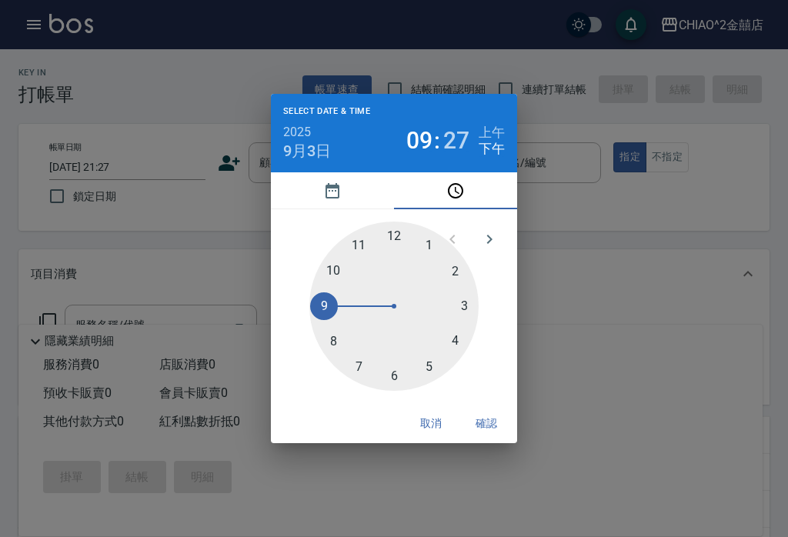
type input "2025/09/03 21:27"
click at [490, 438] on button "確認" at bounding box center [486, 424] width 49 height 28
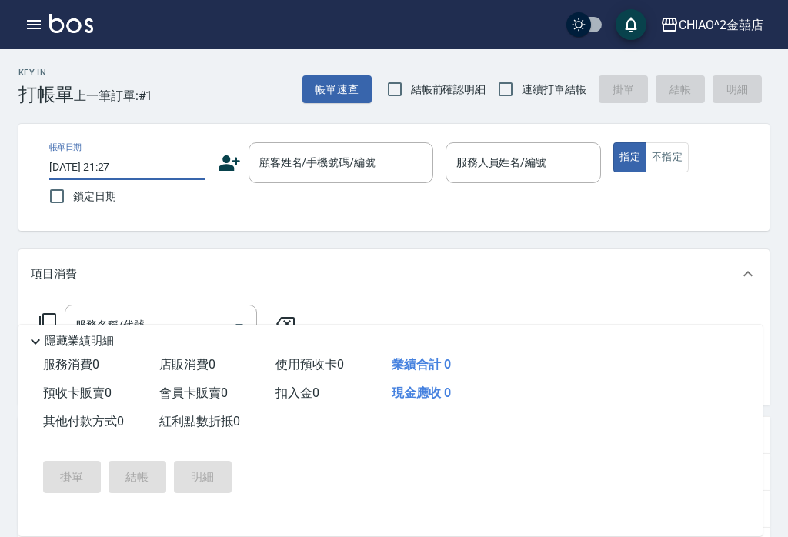
click at [62, 189] on input "鎖定日期" at bounding box center [57, 196] width 32 height 32
checkbox input "true"
type input "2025/09/04 21:27"
click at [366, 169] on div "顧客姓名/手機號碼/編號 顧客姓名/手機號碼/編號" at bounding box center [341, 162] width 185 height 41
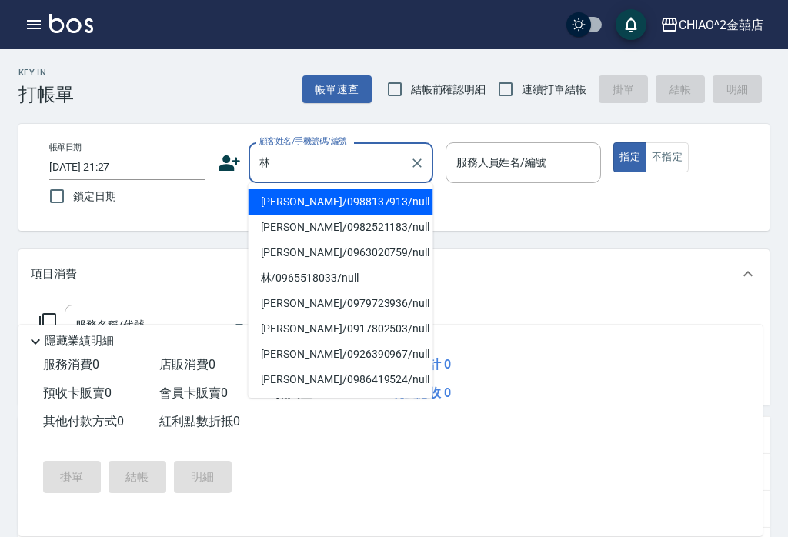
click at [346, 201] on li "林淑瑩/0988137913/null" at bounding box center [341, 201] width 185 height 25
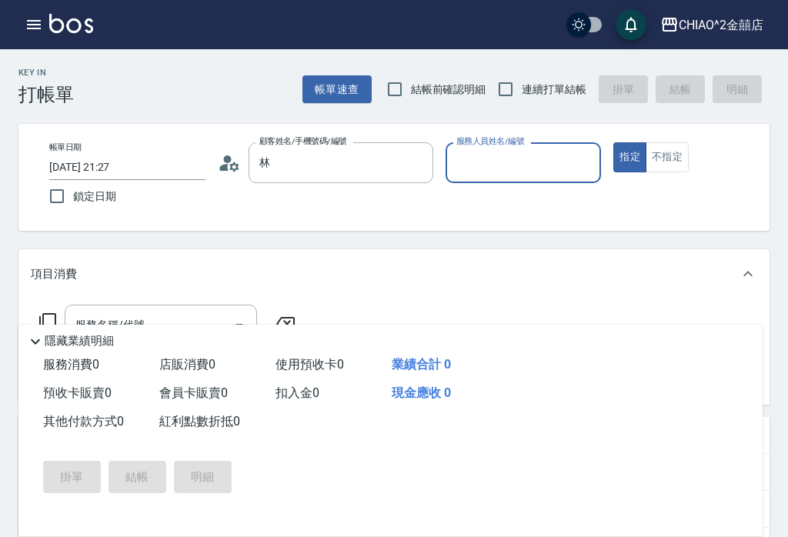
type input "林淑瑩/0988137913/null"
click at [530, 166] on input "服務人員姓名/編號" at bounding box center [524, 162] width 142 height 27
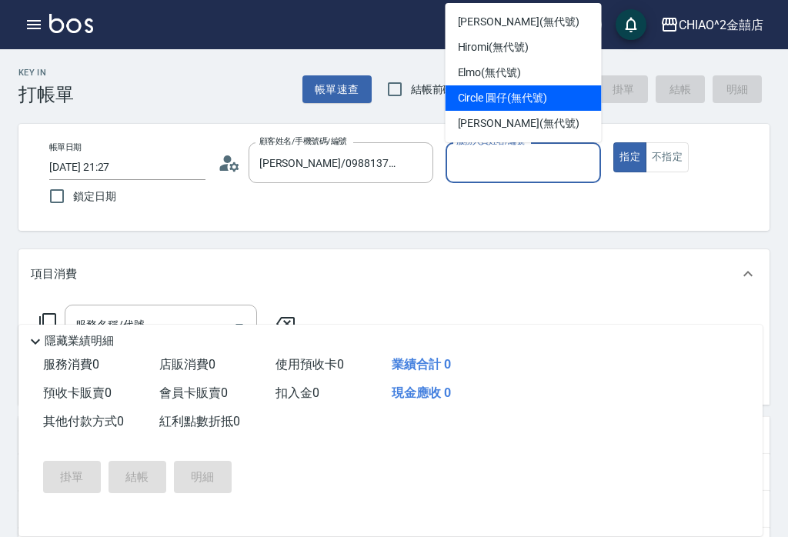
click at [518, 95] on span "Circle 圓仔 (無代號)" at bounding box center [502, 98] width 89 height 16
type input "Circle 圓仔(無代號)"
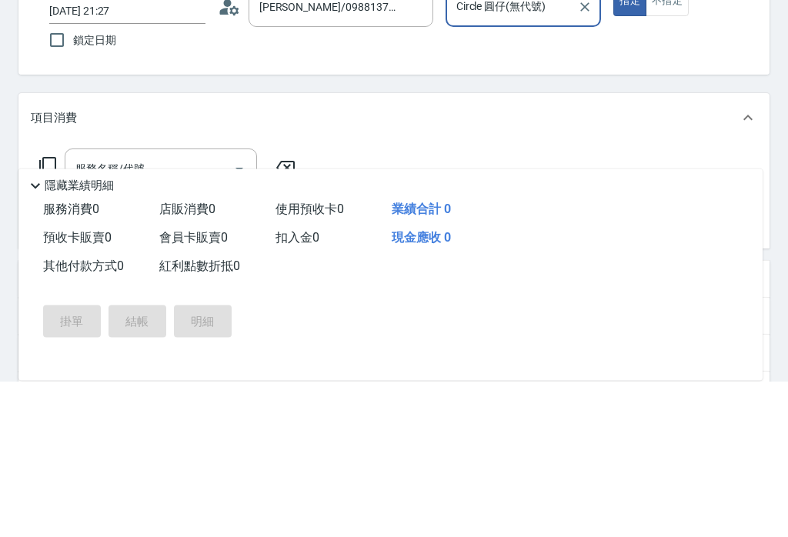
click at [196, 312] on input "服務名稱/代號" at bounding box center [150, 325] width 156 height 27
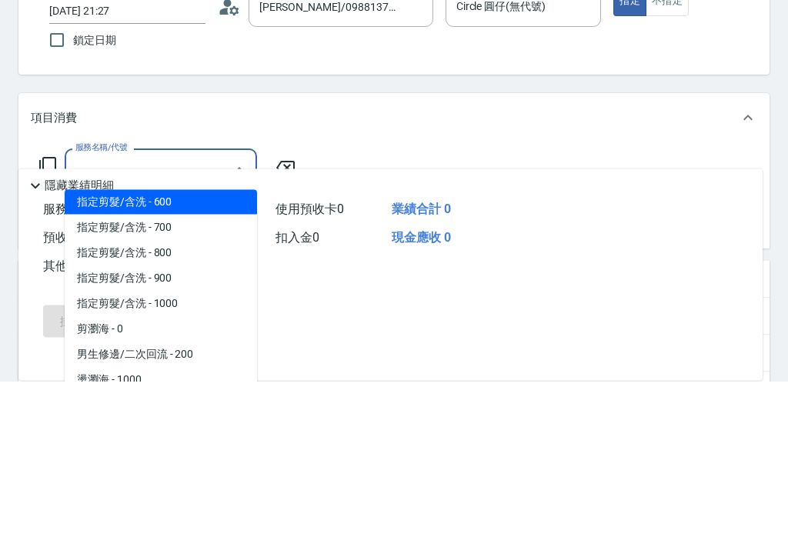
scroll to position [49, 0]
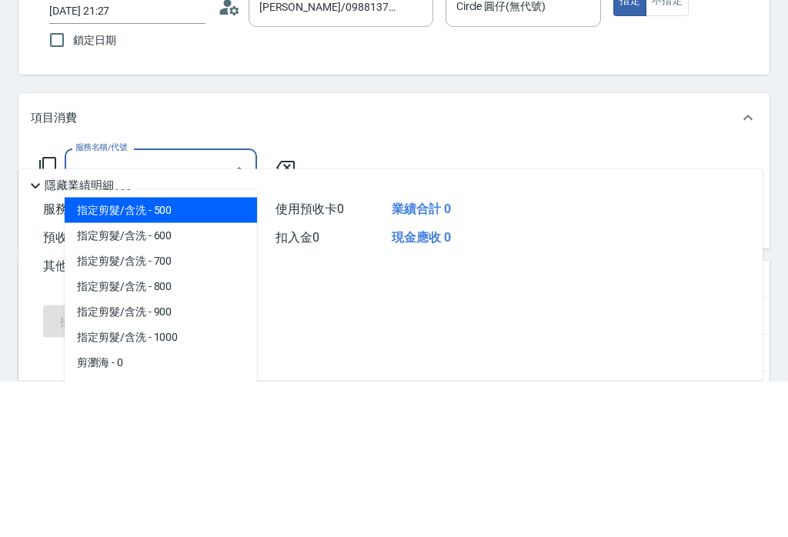
click at [210, 354] on span "指定剪髮/含洗 - 500" at bounding box center [161, 366] width 192 height 25
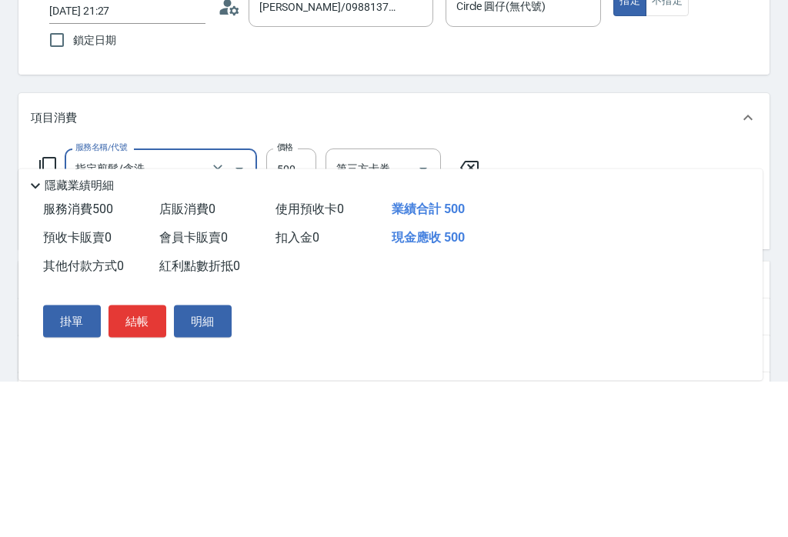
click at [201, 312] on input "指定剪髮/含洗" at bounding box center [140, 325] width 136 height 27
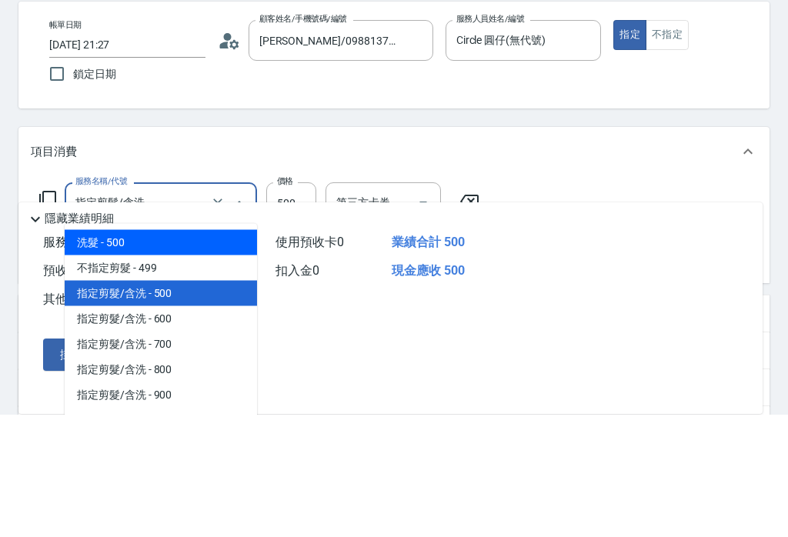
click at [223, 353] on span "洗髮 - 500" at bounding box center [161, 365] width 192 height 25
type input "洗髮"
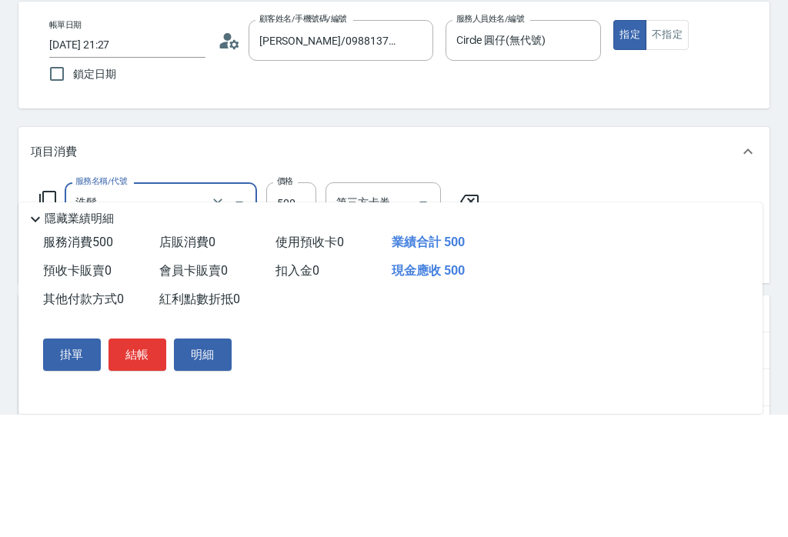
click at [297, 305] on input "500" at bounding box center [291, 326] width 50 height 42
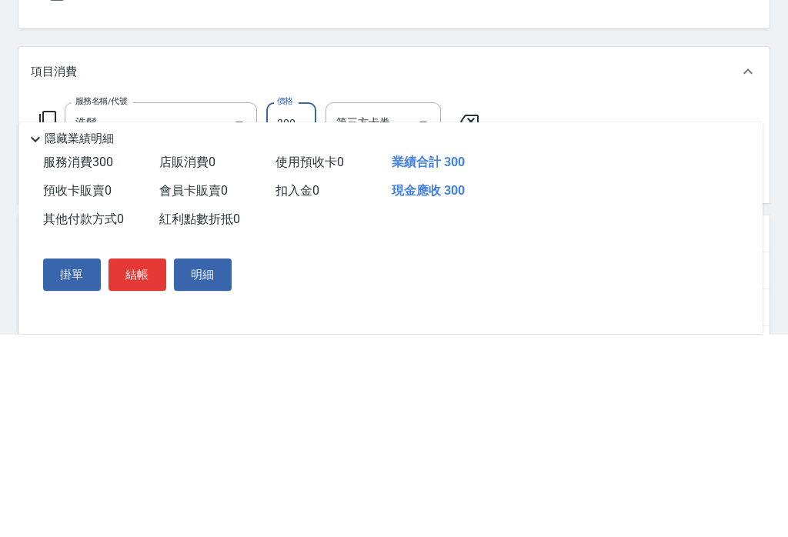
scroll to position [202, 0]
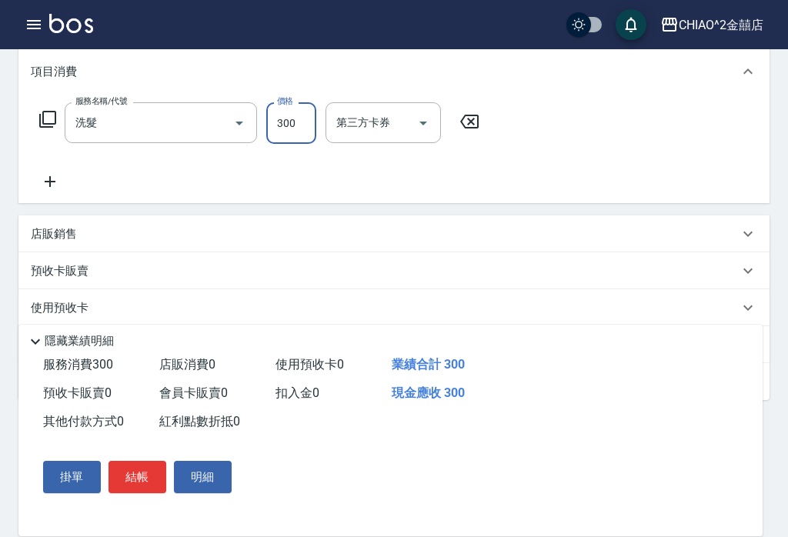
type input "300"
click at [132, 491] on button "結帳" at bounding box center [138, 477] width 58 height 32
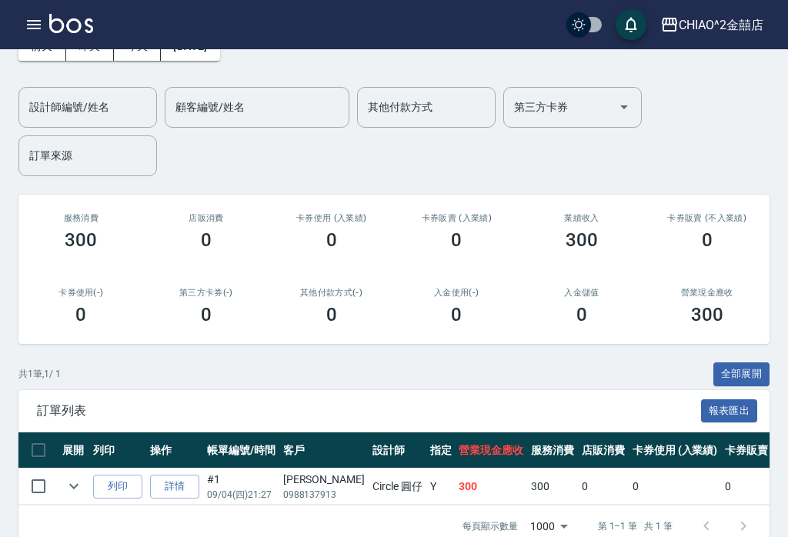
scroll to position [95, 0]
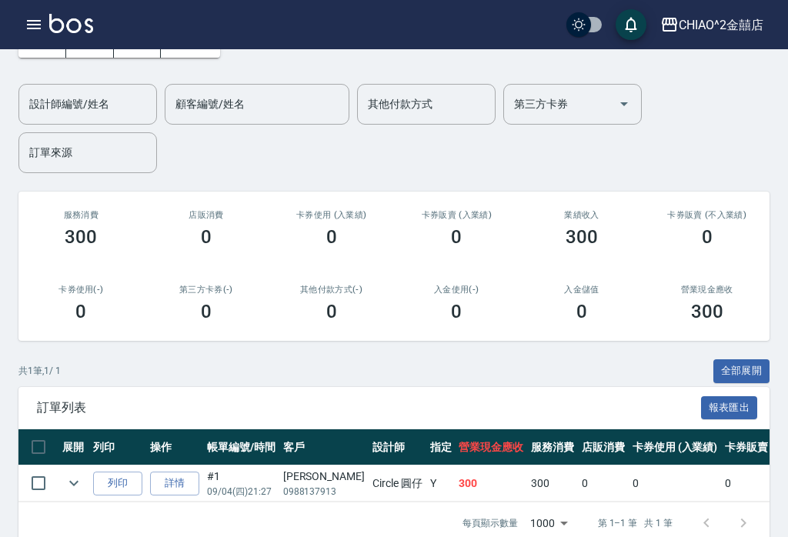
click at [173, 480] on link "詳情" at bounding box center [174, 484] width 49 height 24
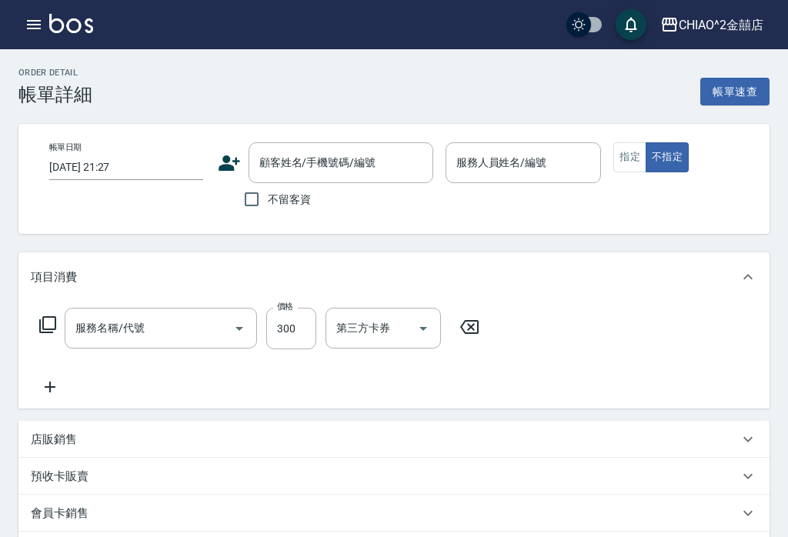
scroll to position [14, 0]
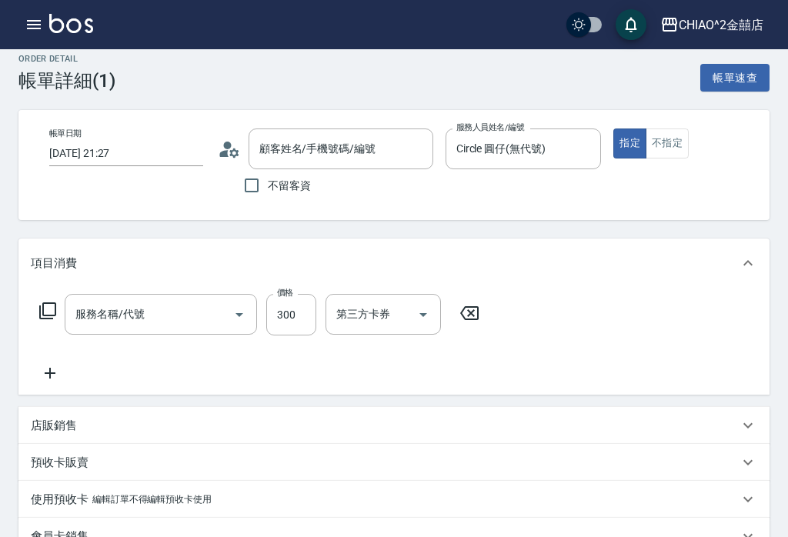
type input "Circle 圓仔(無代號)"
type input "洗髮"
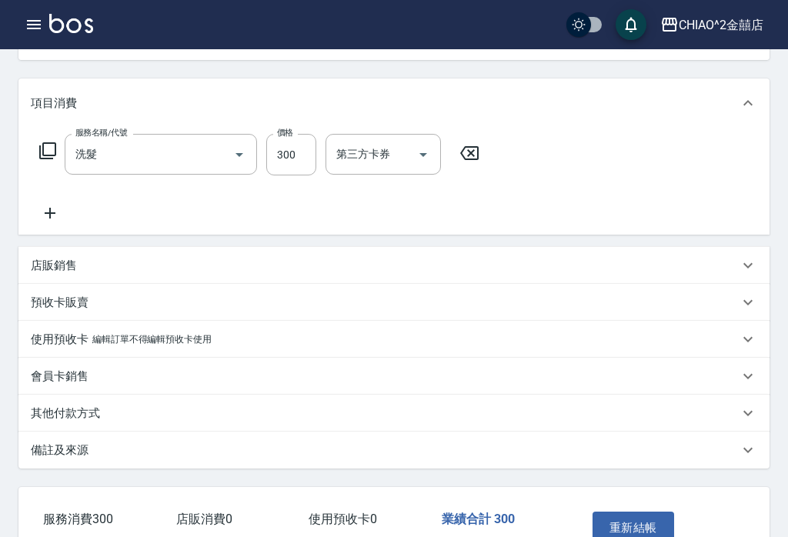
type input "林淑瑩/0988137913/null"
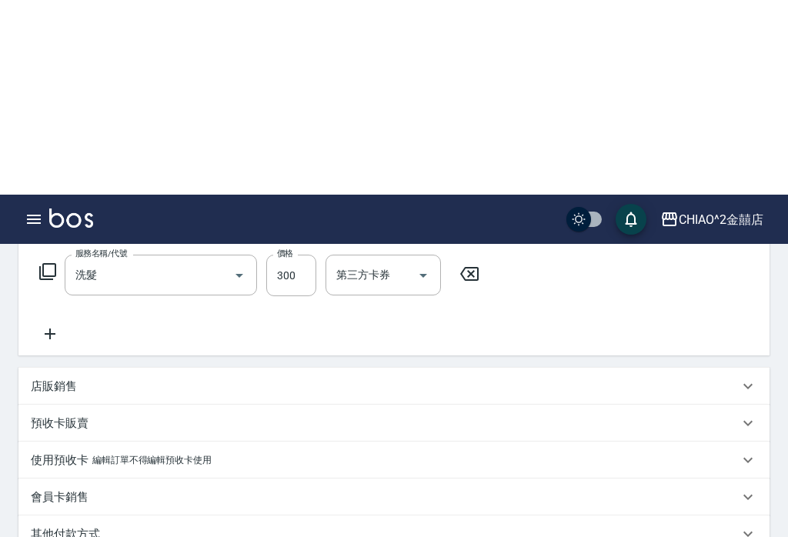
scroll to position [0, 0]
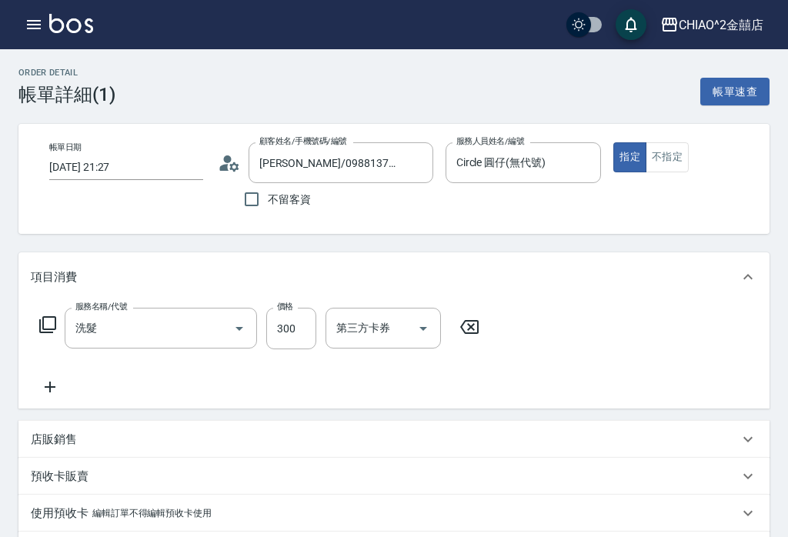
click at [139, 171] on input "2025/09/04 21:27" at bounding box center [126, 167] width 154 height 25
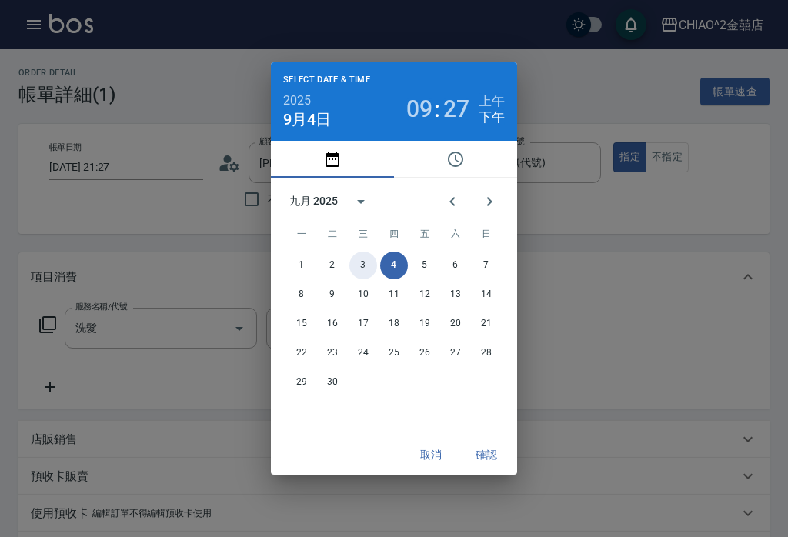
click at [353, 259] on button "3" at bounding box center [364, 266] width 28 height 28
type input "2025/09/03 21:27"
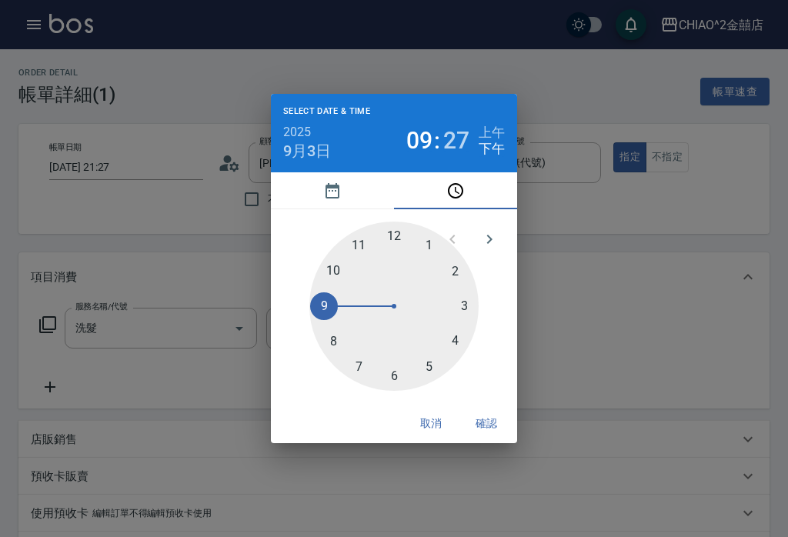
click at [492, 421] on button "確認" at bounding box center [486, 424] width 49 height 28
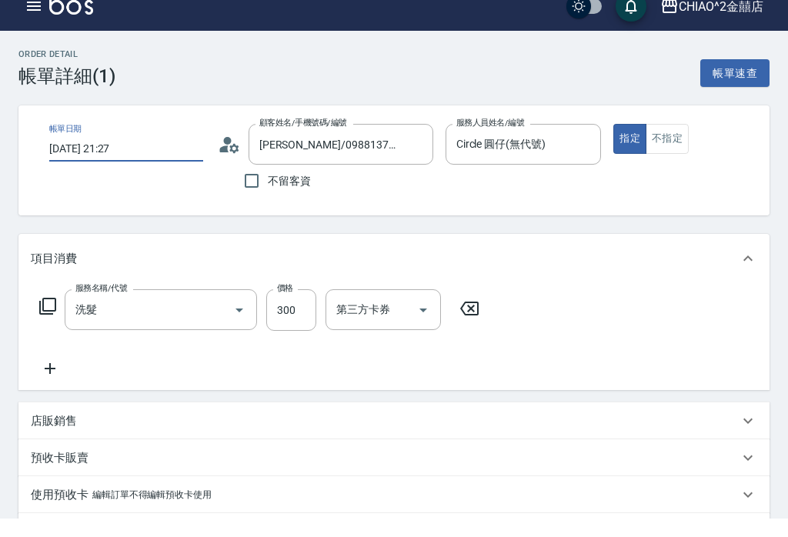
scroll to position [248, 0]
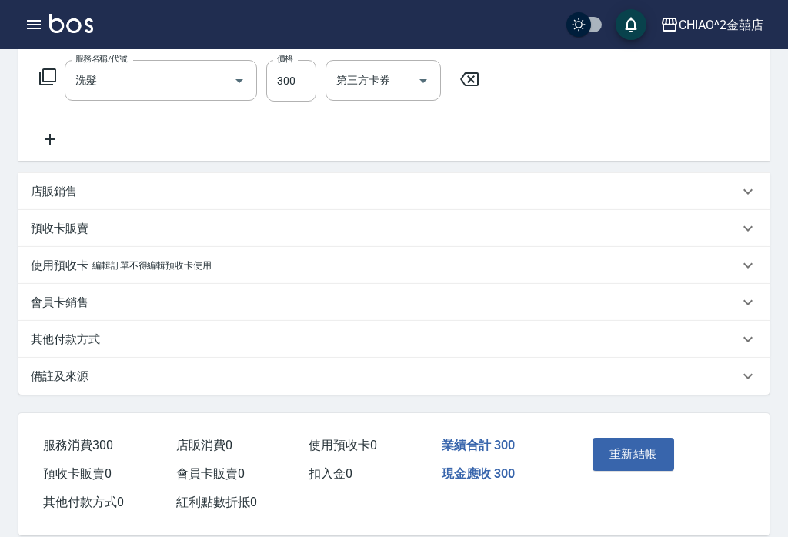
click at [641, 454] on button "重新結帳" at bounding box center [634, 454] width 82 height 32
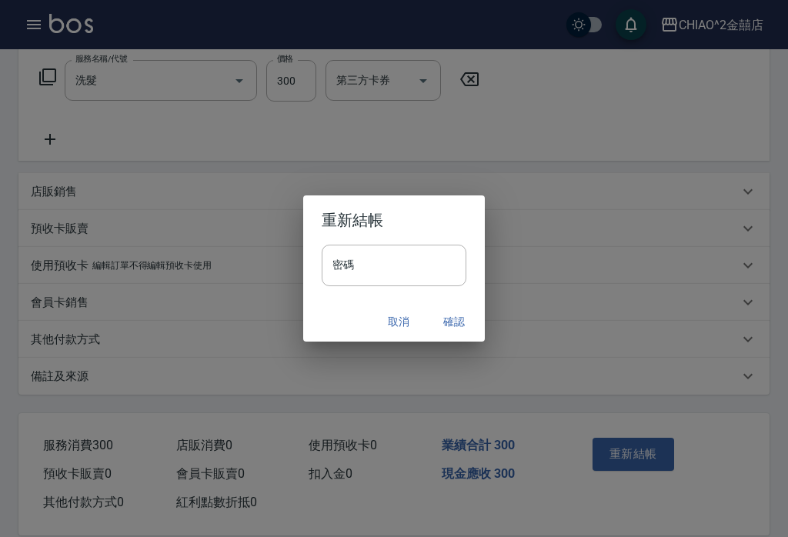
click at [394, 333] on button "取消" at bounding box center [398, 322] width 49 height 28
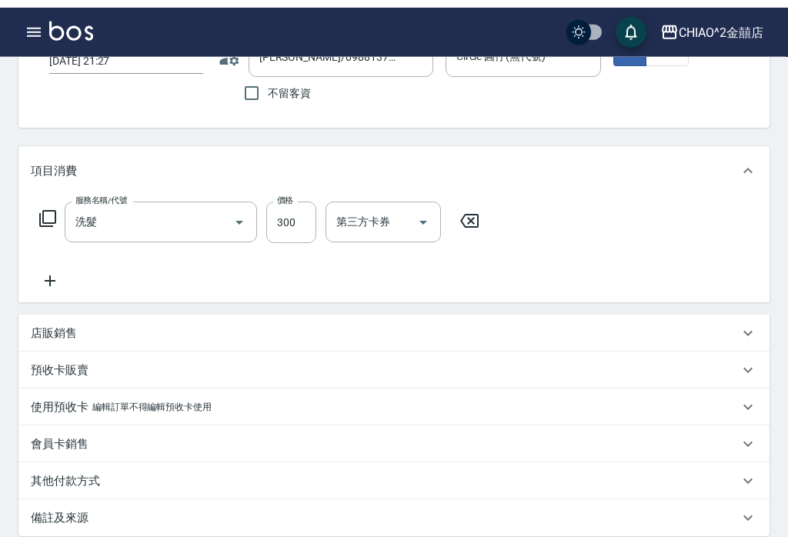
scroll to position [0, 0]
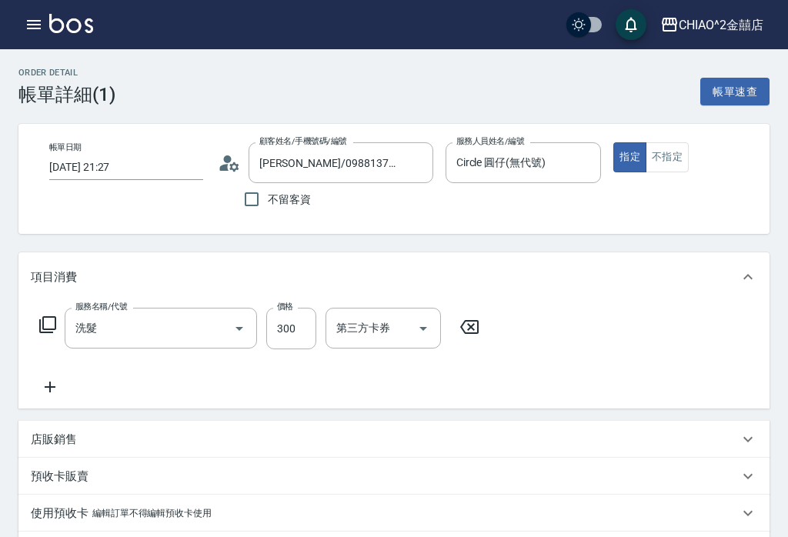
click at [734, 95] on button "帳單速查" at bounding box center [735, 92] width 69 height 28
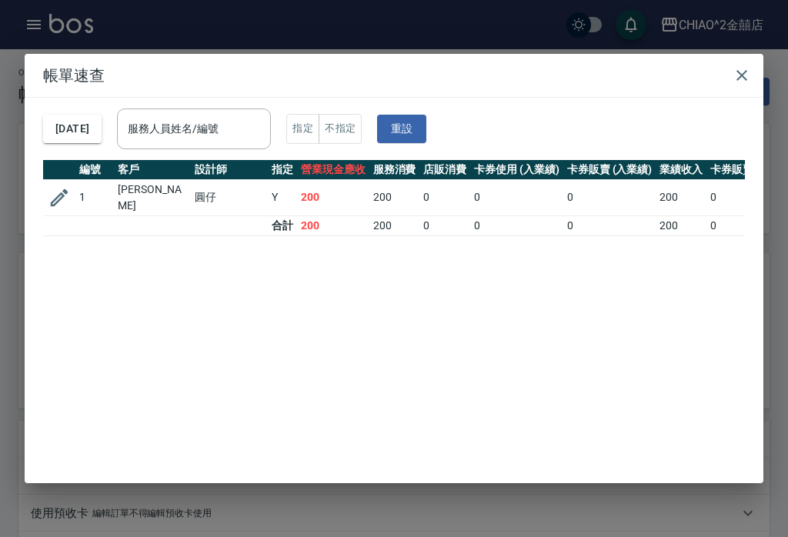
click at [734, 69] on icon "button" at bounding box center [742, 75] width 18 height 18
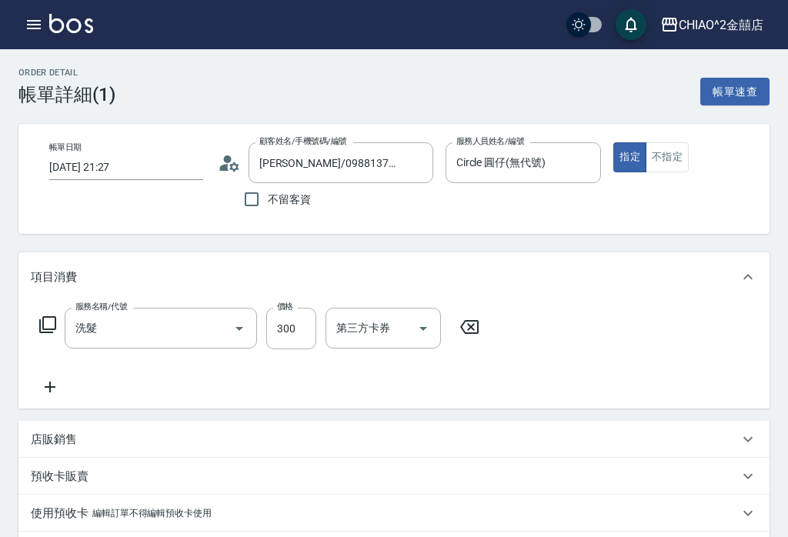
click at [41, 36] on button "button" at bounding box center [33, 24] width 31 height 31
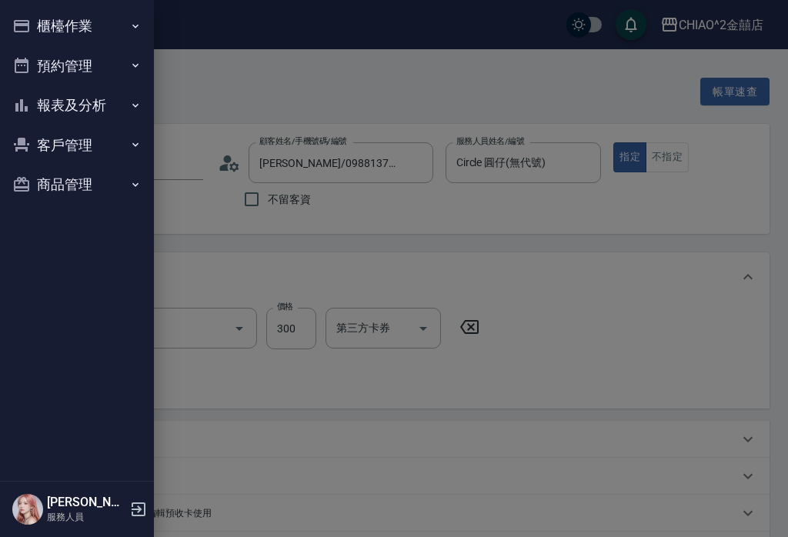
click at [102, 33] on button "櫃檯作業" at bounding box center [77, 26] width 142 height 40
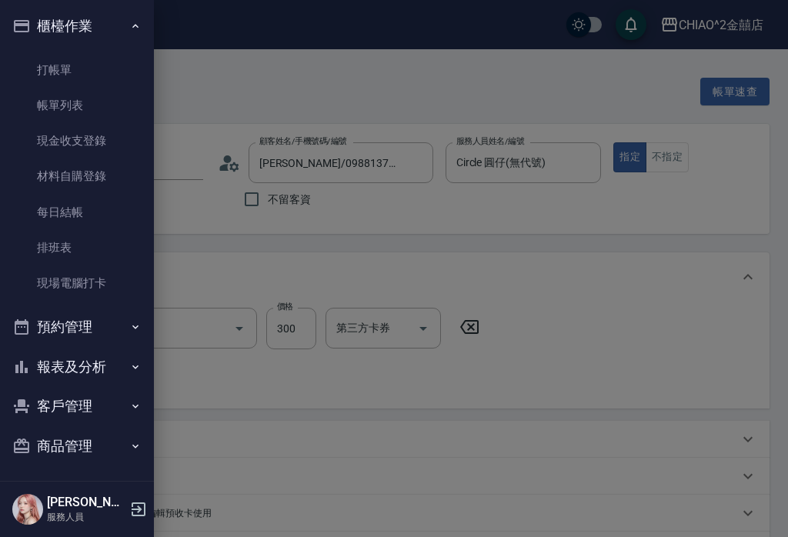
click at [72, 72] on link "打帳單" at bounding box center [77, 69] width 142 height 35
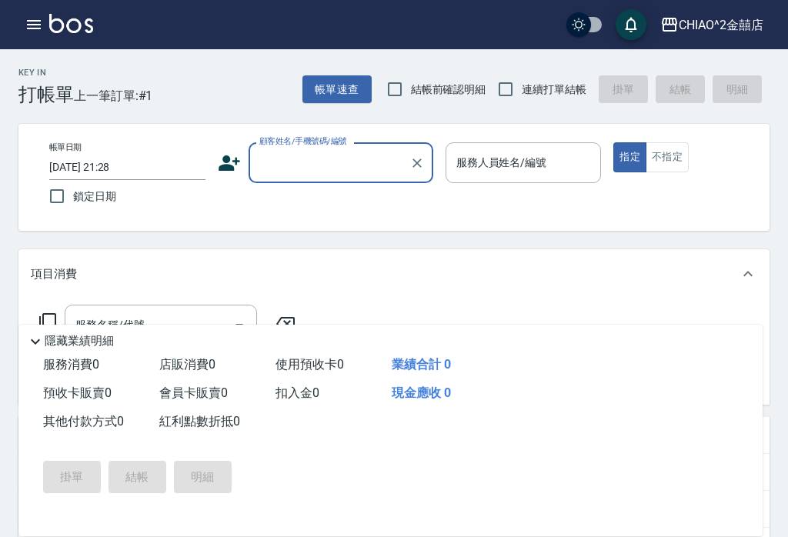
click at [140, 164] on input "2025/09/04 21:28" at bounding box center [127, 167] width 156 height 25
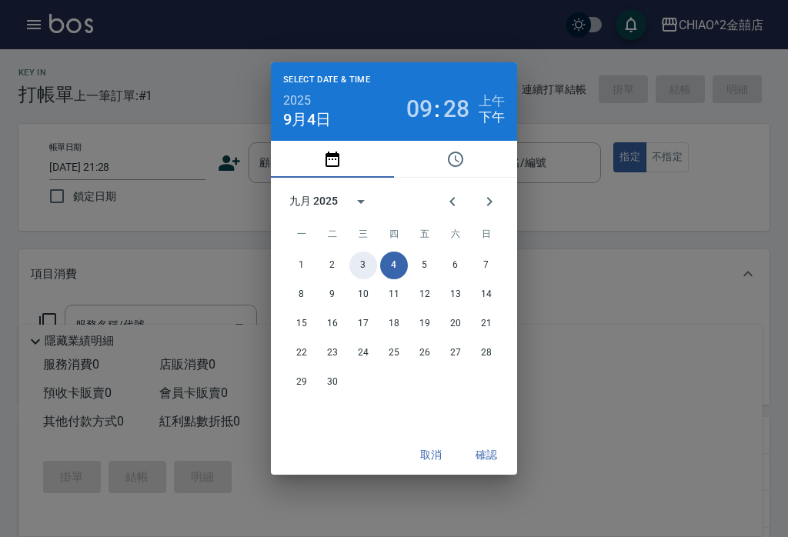
click at [365, 272] on button "3" at bounding box center [364, 266] width 28 height 28
type input "2025/09/03 21:28"
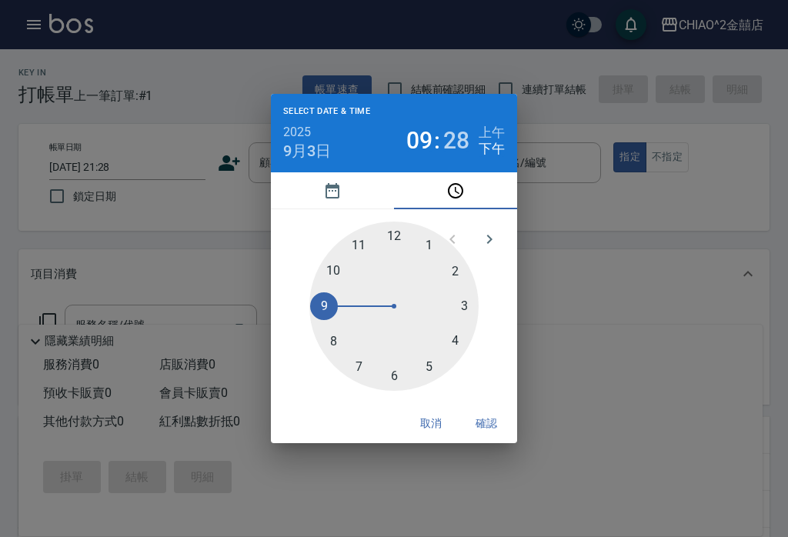
click at [490, 427] on button "確認" at bounding box center [486, 424] width 49 height 28
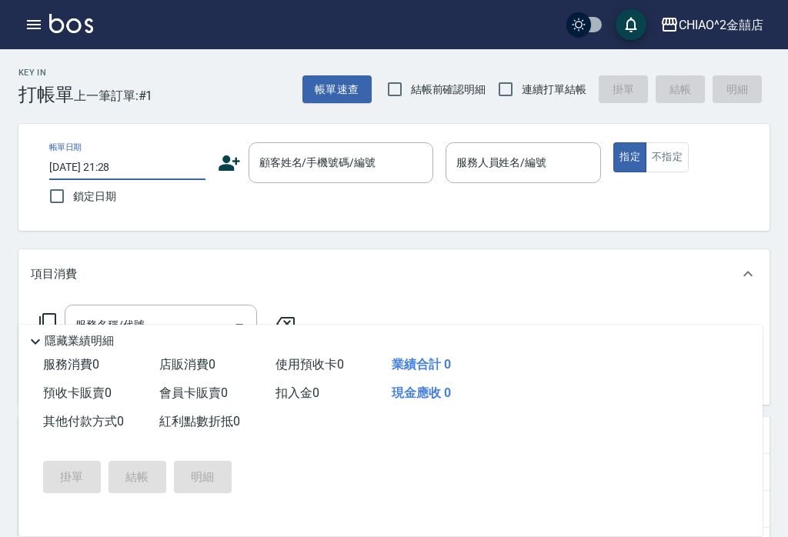
click at [82, 199] on span "鎖定日期" at bounding box center [94, 197] width 43 height 16
click at [73, 199] on input "鎖定日期" at bounding box center [57, 196] width 32 height 32
checkbox input "true"
click at [320, 159] on div "顧客姓名/手機號碼/編號 顧客姓名/手機號碼/編號" at bounding box center [341, 162] width 185 height 41
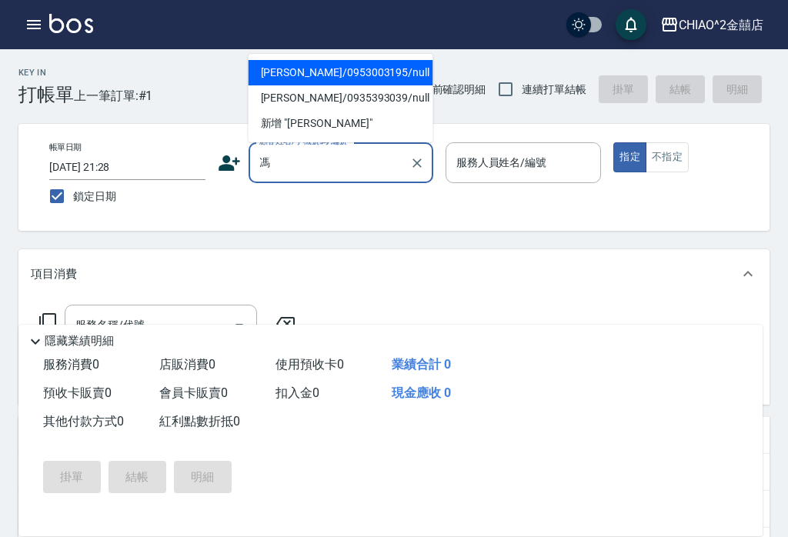
click at [356, 79] on li "馮鈺淋/0953003195/null" at bounding box center [341, 72] width 185 height 25
type input "馮鈺淋/0953003195/null"
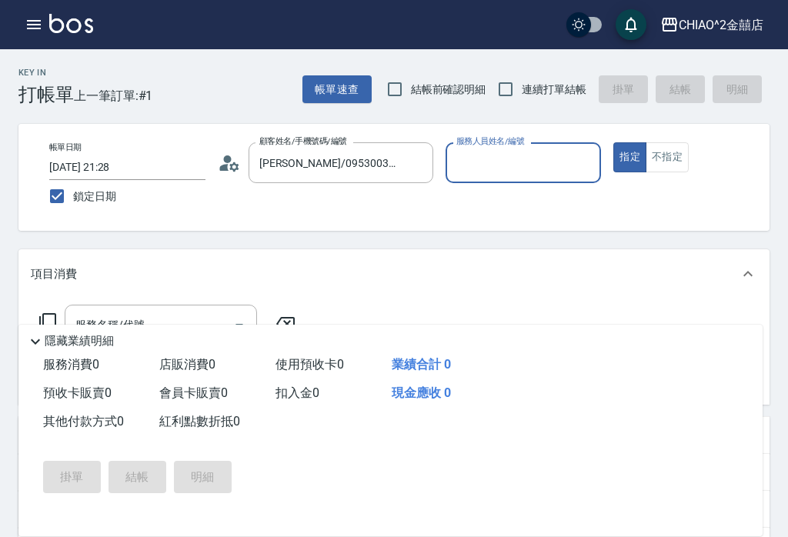
click at [531, 174] on input "服務人員姓名/編號" at bounding box center [524, 162] width 142 height 27
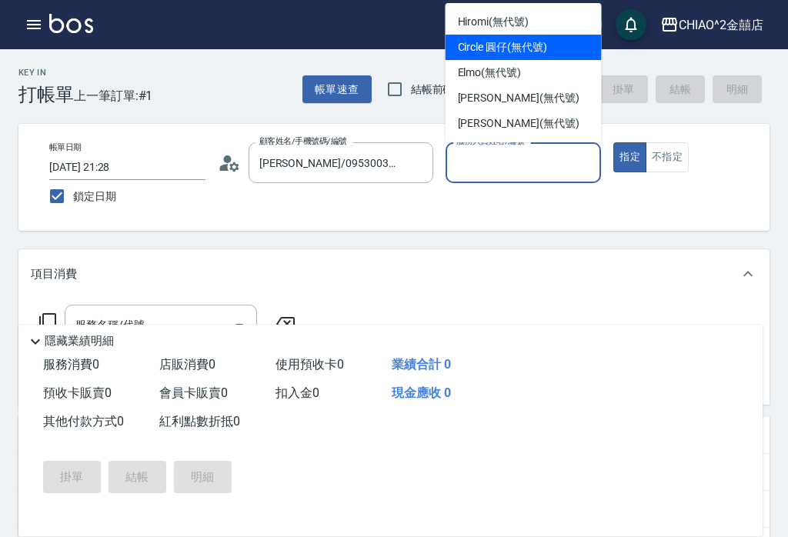
click at [519, 35] on div "Circle 圓仔 (無代號)" at bounding box center [524, 47] width 156 height 25
type input "Circle 圓仔(無代號)"
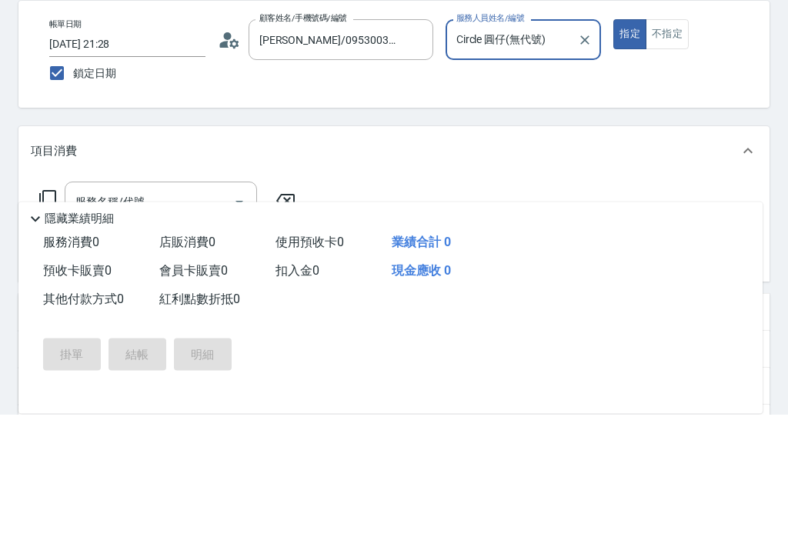
click at [212, 305] on div "服務名稱/代號" at bounding box center [161, 325] width 192 height 41
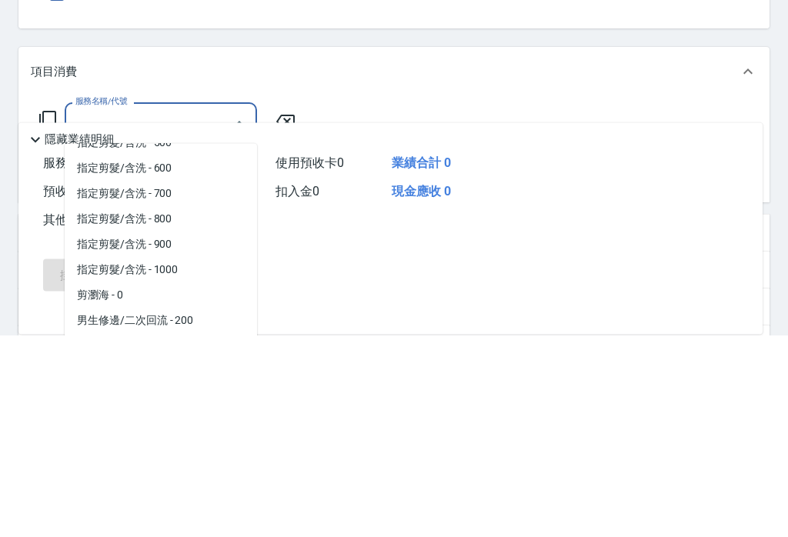
scroll to position [80, 0]
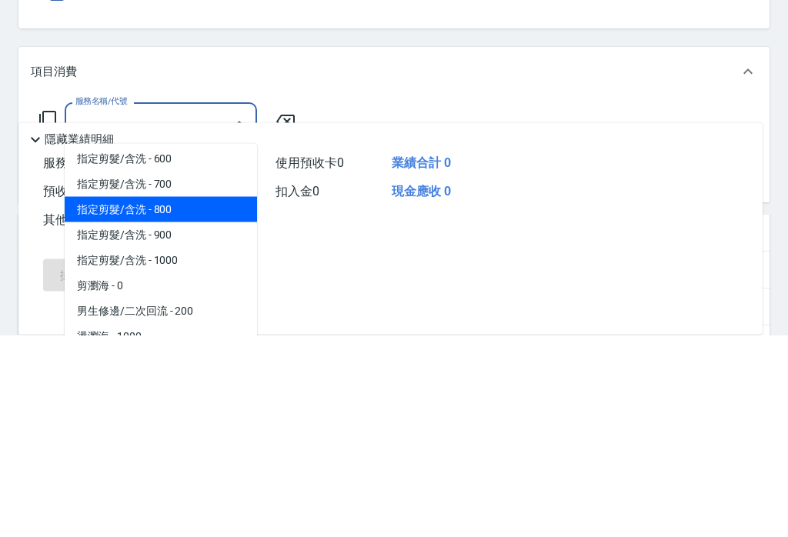
click at [210, 400] on span "指定剪髮/含洗 - 800" at bounding box center [161, 412] width 192 height 25
type input "指定剪髮/含洗"
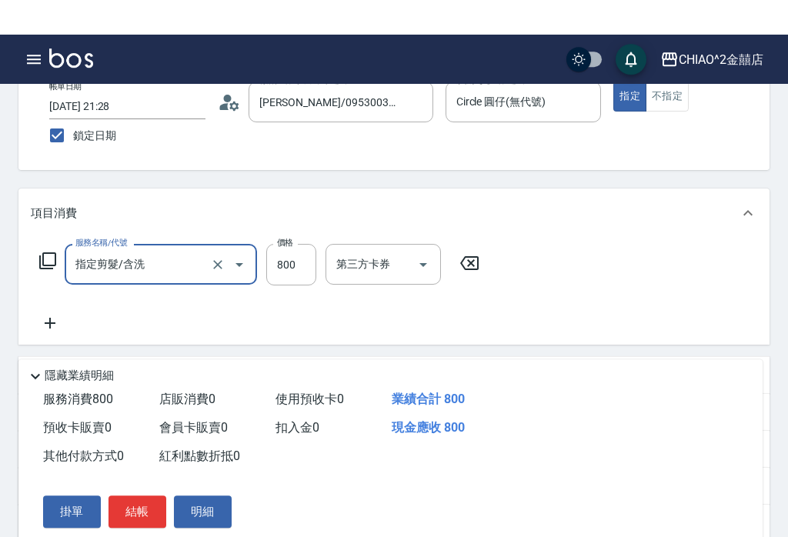
scroll to position [0, 0]
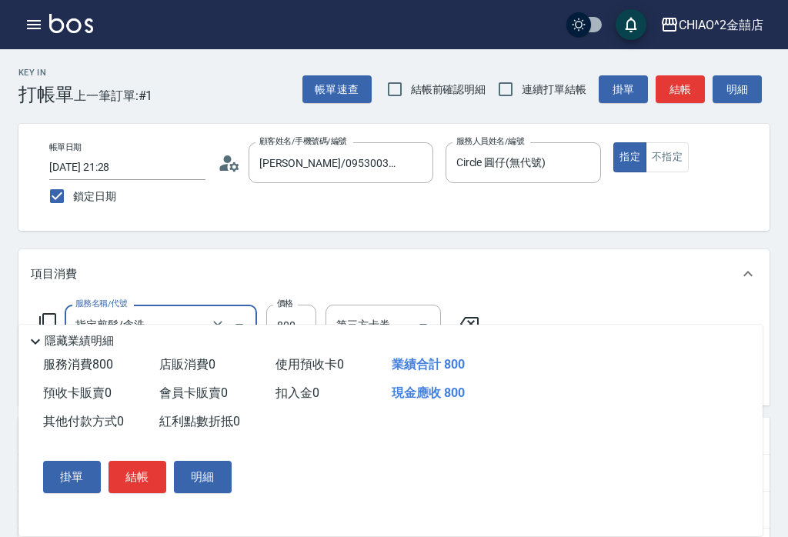
click at [146, 480] on button "結帳" at bounding box center [138, 477] width 58 height 32
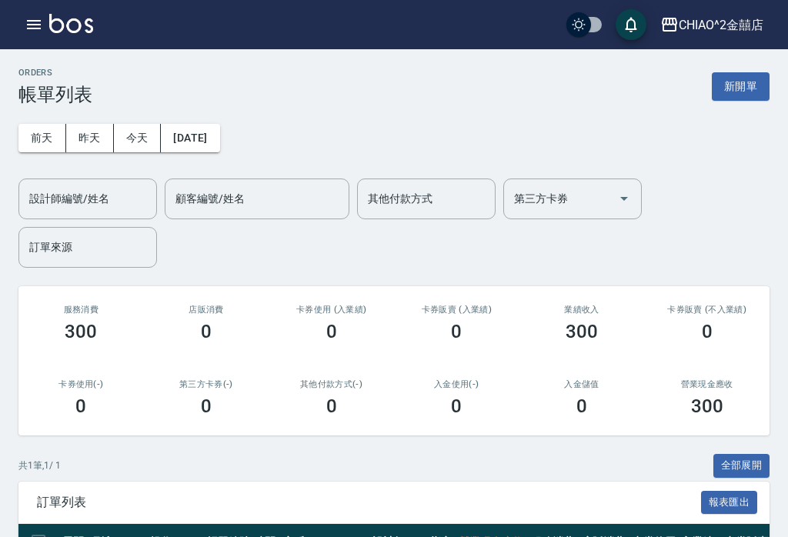
click at [741, 98] on button "新開單" at bounding box center [741, 86] width 58 height 28
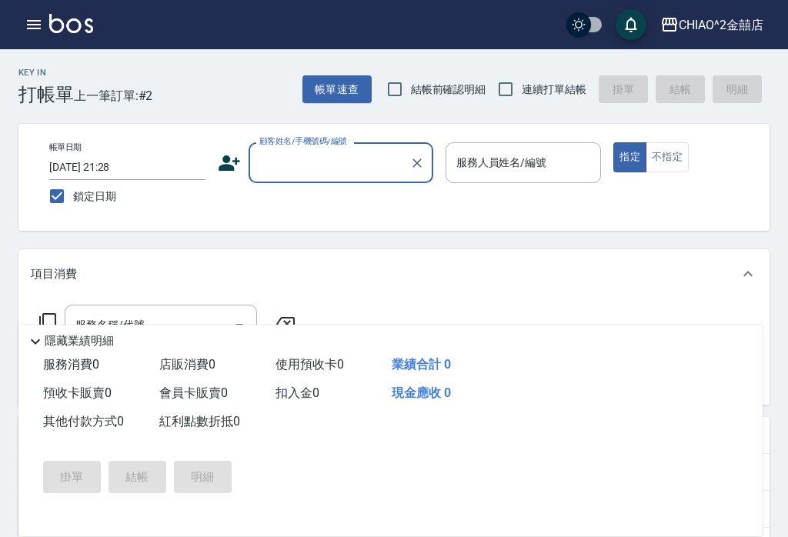
click at [350, 168] on input "顧客姓名/手機號碼/編號" at bounding box center [330, 162] width 148 height 27
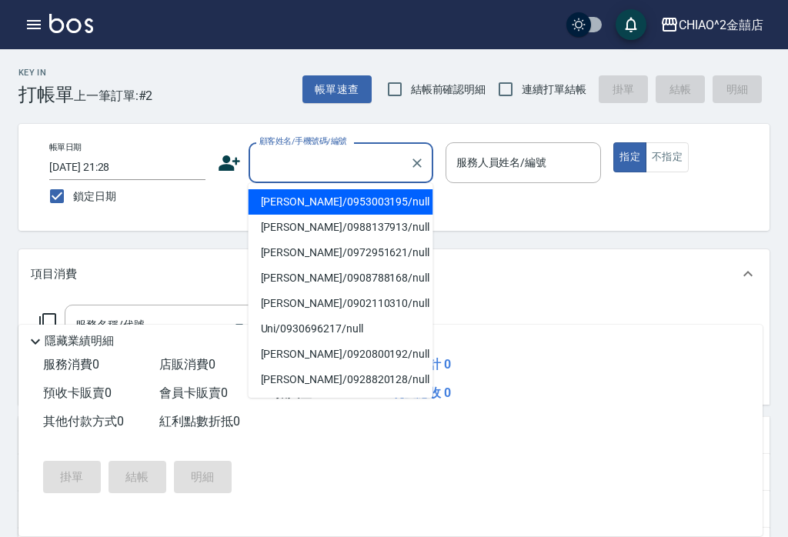
click at [345, 166] on input "顧客姓名/手機號碼/編號" at bounding box center [330, 162] width 148 height 27
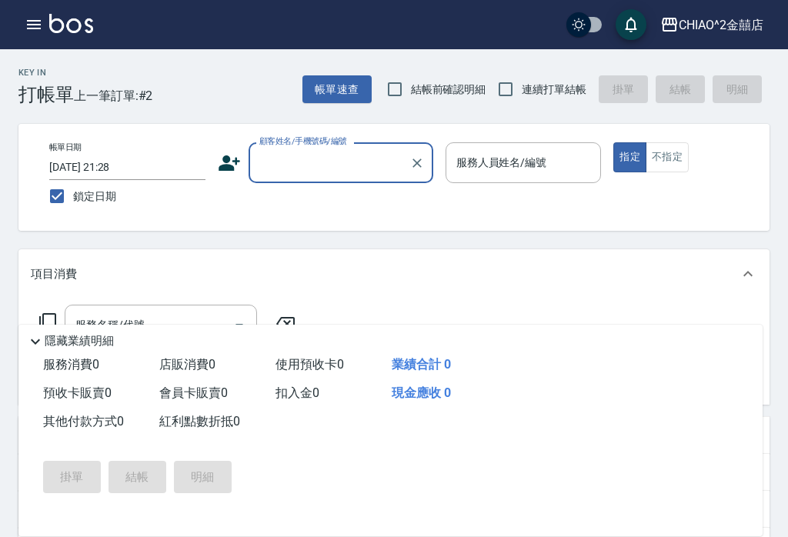
click at [348, 175] on input "顧客姓名/手機號碼/編號" at bounding box center [330, 162] width 148 height 27
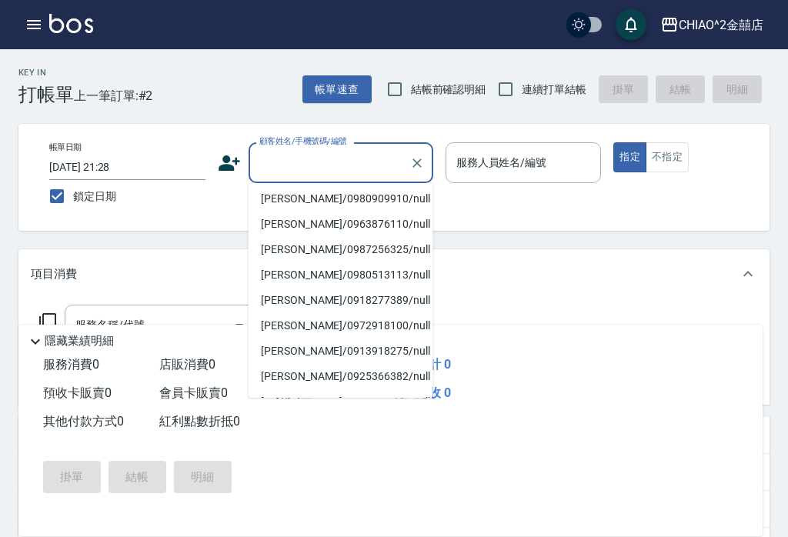
scroll to position [207, 0]
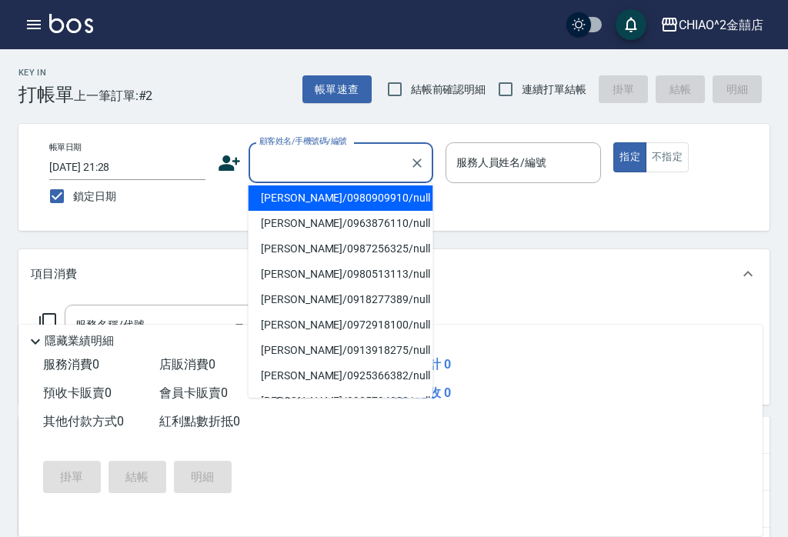
click at [326, 201] on li "陳小菲/0980909910/null" at bounding box center [341, 198] width 185 height 25
type input "陳小菲/0980909910/null"
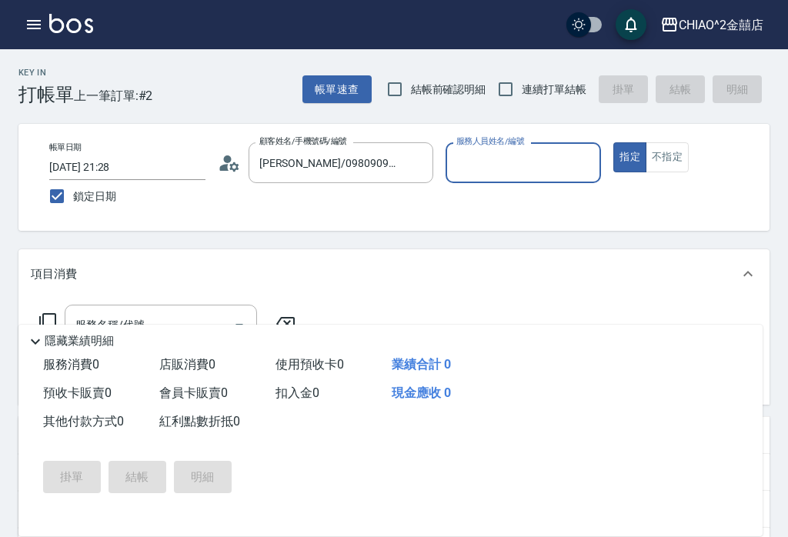
click at [662, 160] on button "不指定" at bounding box center [667, 157] width 43 height 30
click at [547, 167] on input "服務人員姓名/編號" at bounding box center [524, 162] width 142 height 27
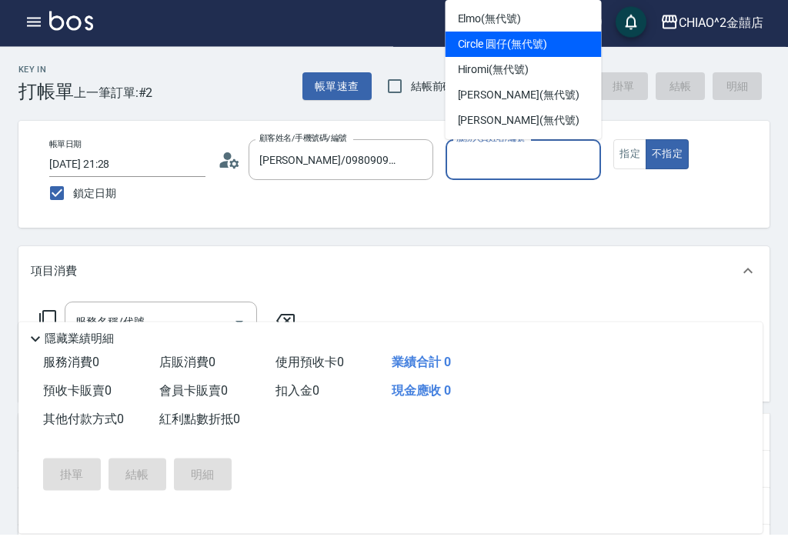
click at [517, 50] on span "Circle 圓仔 (無代號)" at bounding box center [502, 47] width 89 height 16
type input "Circle 圓仔(無代號)"
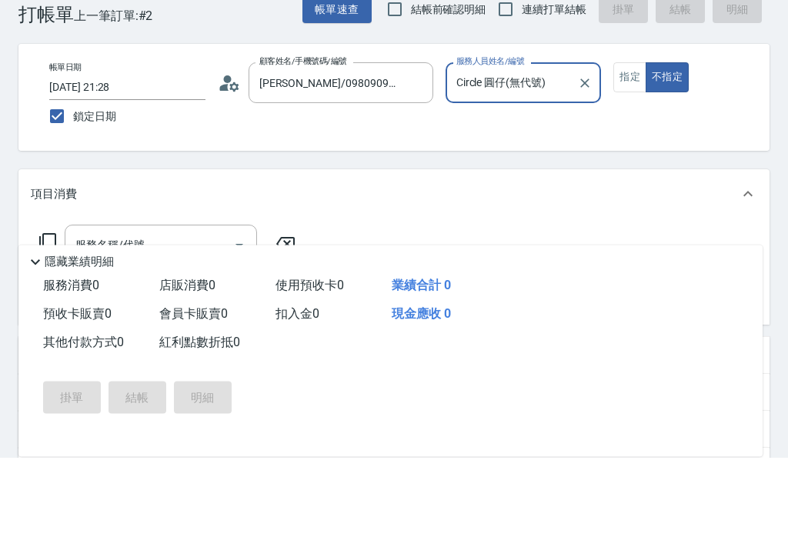
click at [201, 312] on input "服務名稱/代號" at bounding box center [150, 325] width 156 height 27
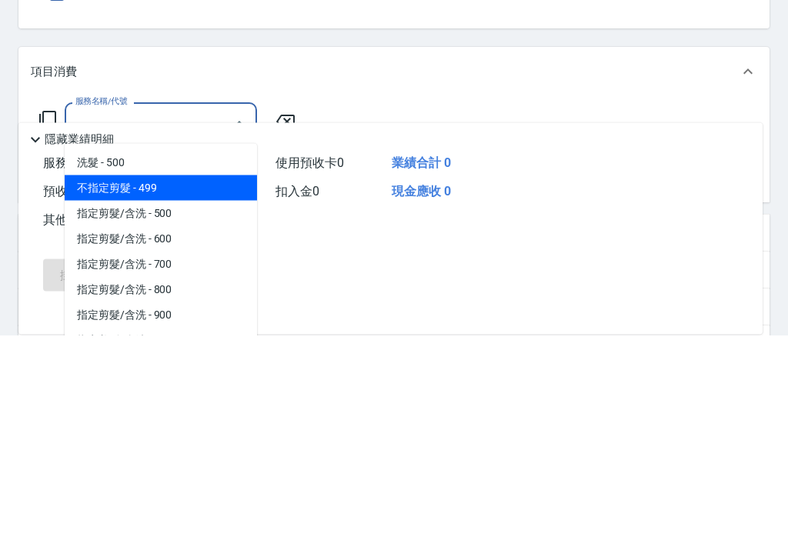
click at [207, 378] on span "不指定剪髮 - 499" at bounding box center [161, 390] width 192 height 25
type input "不指定剪髮"
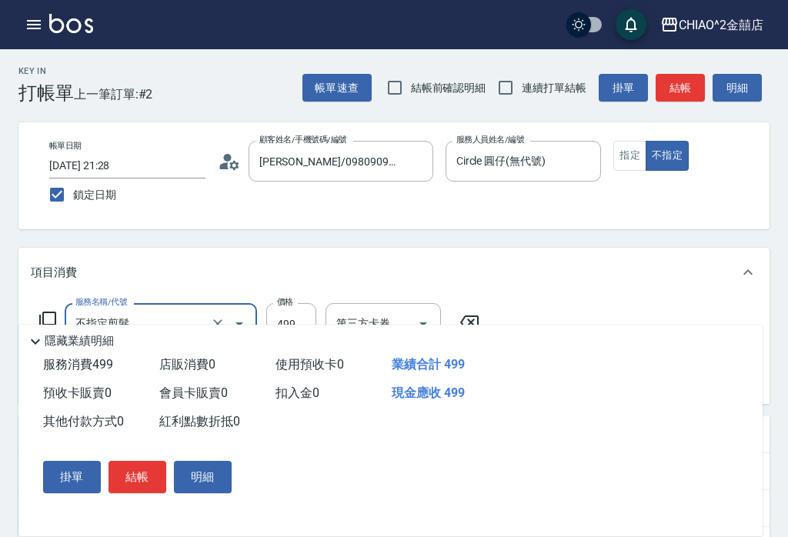
scroll to position [0, 0]
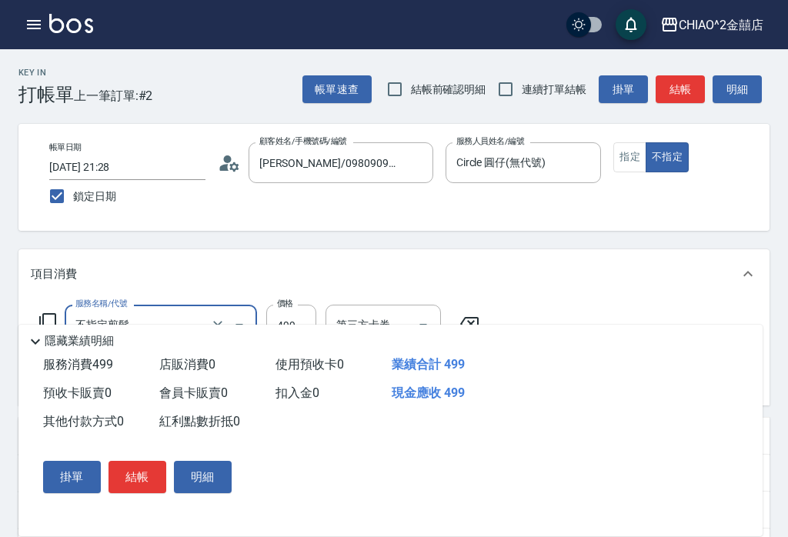
click at [142, 478] on button "結帳" at bounding box center [138, 477] width 58 height 32
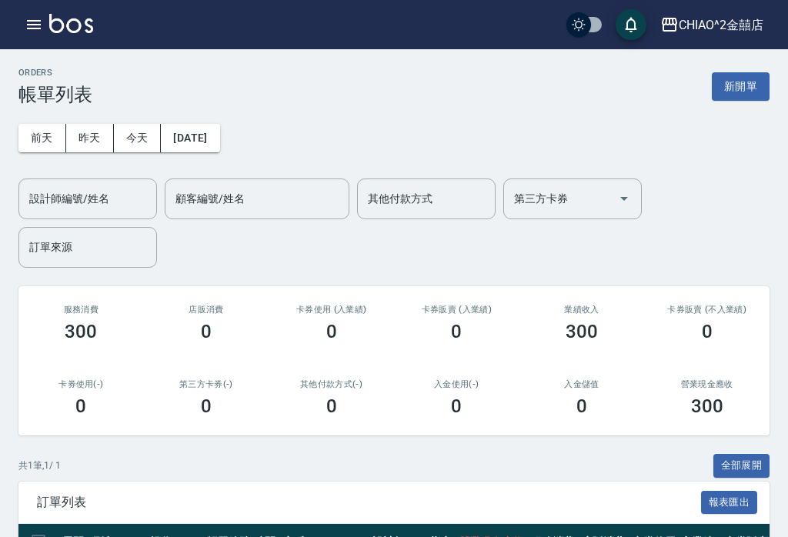
click at [745, 95] on button "新開單" at bounding box center [741, 86] width 58 height 28
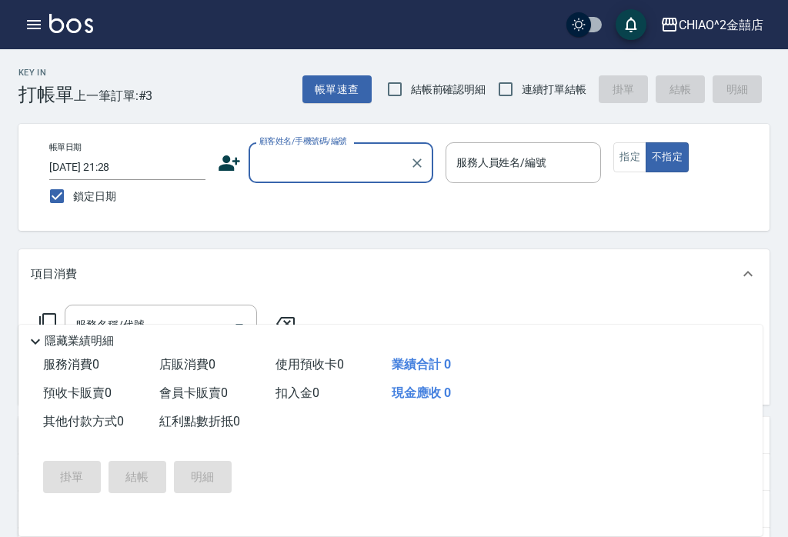
click at [169, 165] on input "2025/09/03 21:28" at bounding box center [127, 167] width 156 height 25
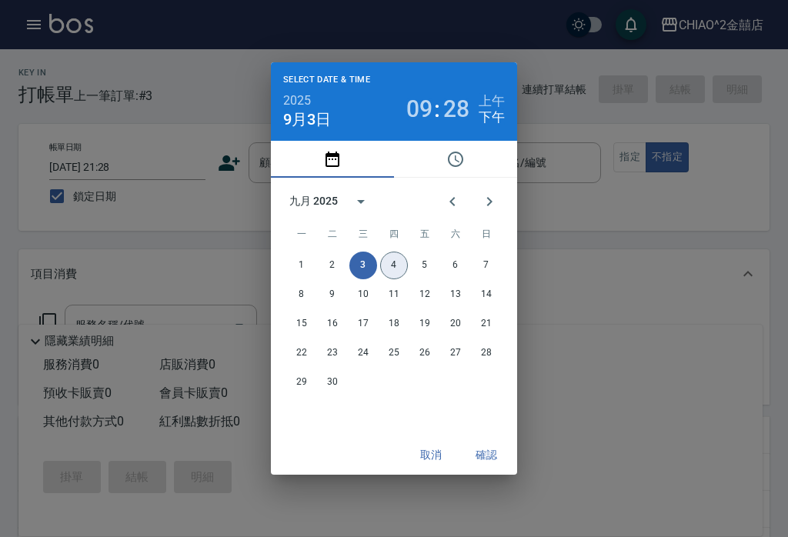
click at [396, 264] on button "4" at bounding box center [394, 266] width 28 height 28
type input "2025/09/04 21:28"
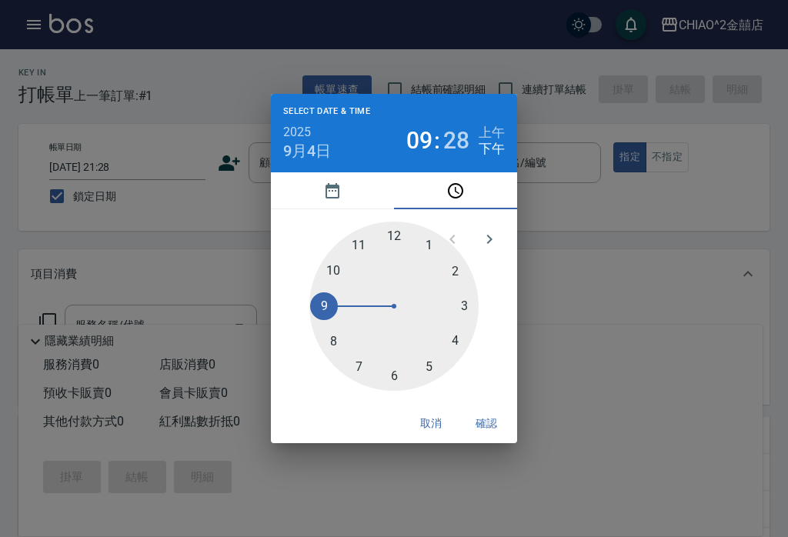
click at [486, 423] on button "確認" at bounding box center [486, 424] width 49 height 28
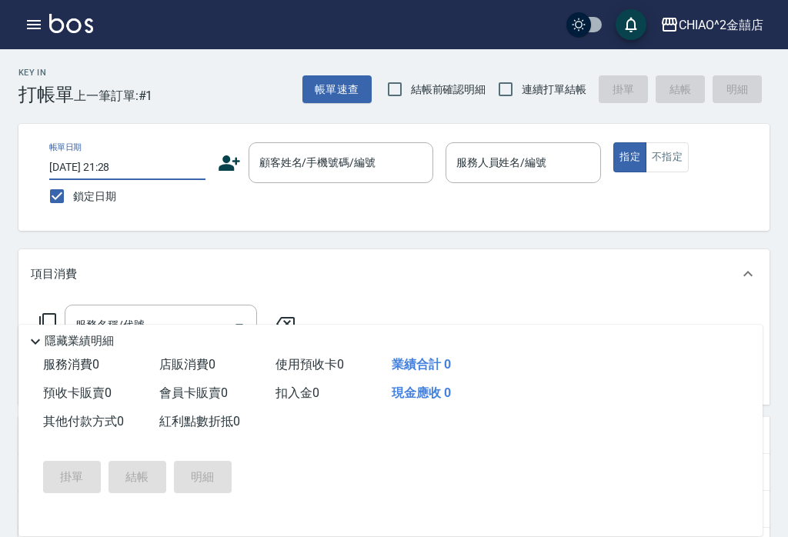
click at [61, 201] on input "鎖定日期" at bounding box center [57, 196] width 32 height 32
checkbox input "false"
type input "2025/09/04 21:30"
click at [377, 162] on input "顧客姓名/手機號碼/編號" at bounding box center [330, 162] width 148 height 27
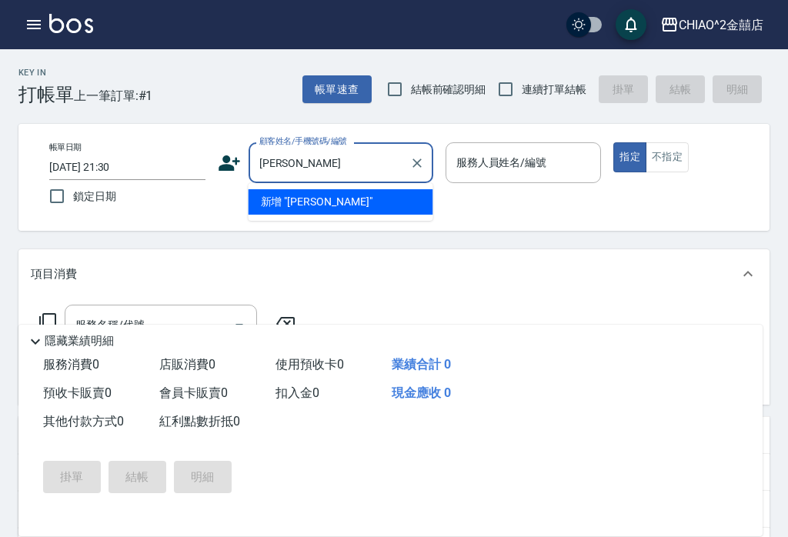
type input "陳yu"
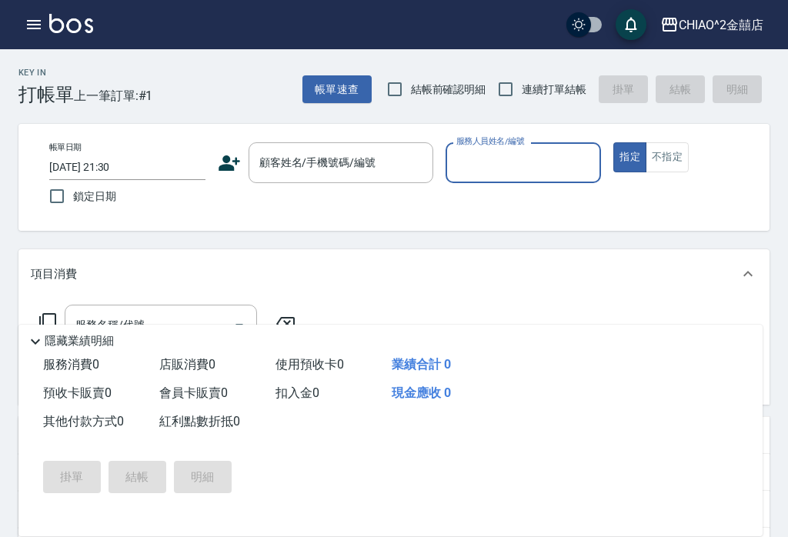
click at [386, 165] on input "顧客姓名/手機號碼/編號" at bounding box center [330, 162] width 148 height 27
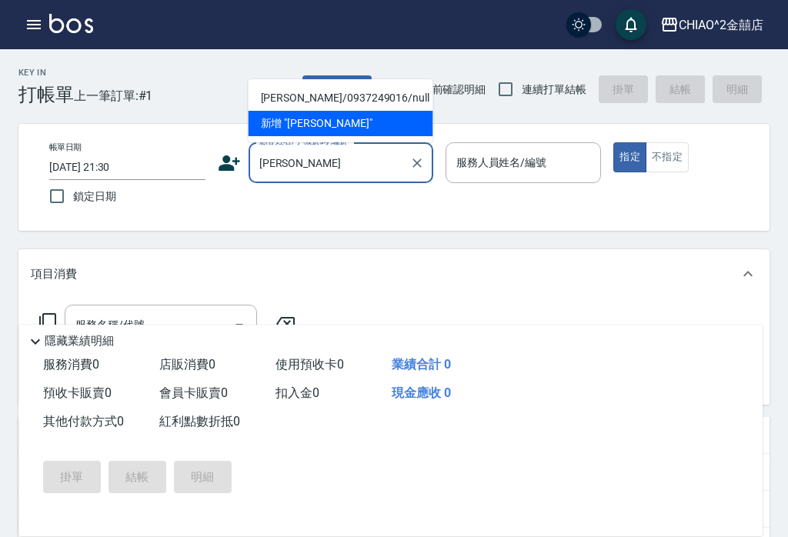
click at [376, 98] on li "陳鈺璇/0937249016/null" at bounding box center [341, 97] width 185 height 25
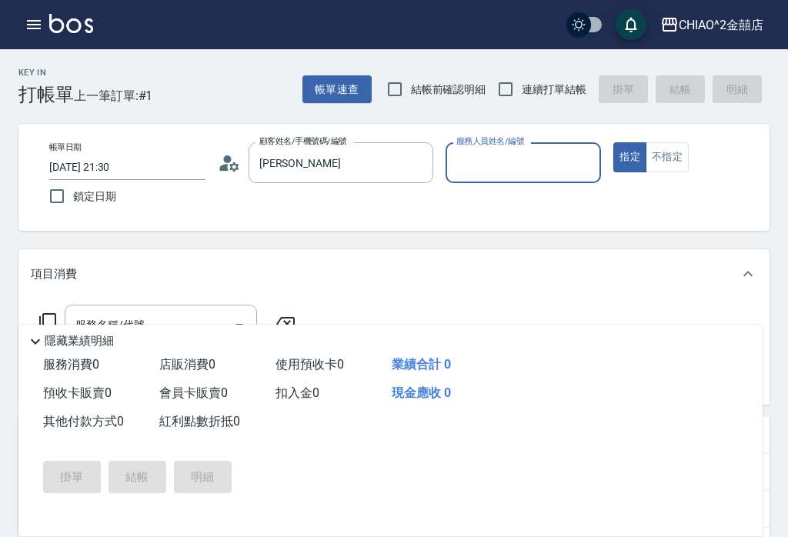
type input "陳鈺璇/0937249016/null"
click at [514, 169] on input "服務人員姓名/編號" at bounding box center [524, 162] width 142 height 27
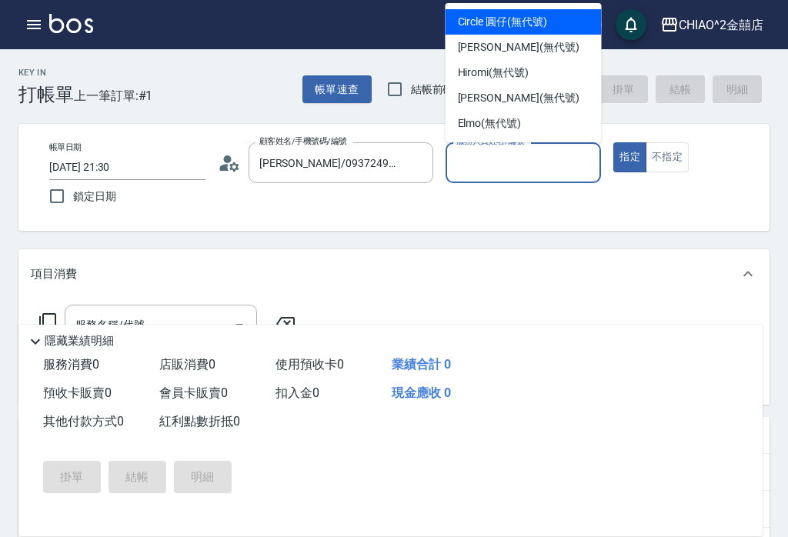
click at [557, 26] on div "Circle 圓仔 (無代號)" at bounding box center [524, 21] width 156 height 25
type input "Circle 圓仔(無代號)"
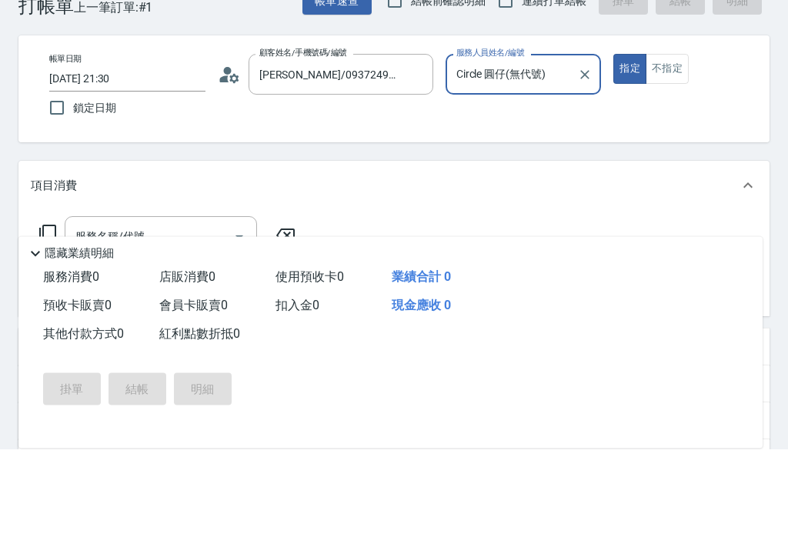
click at [211, 312] on input "服務名稱/代號" at bounding box center [150, 325] width 156 height 27
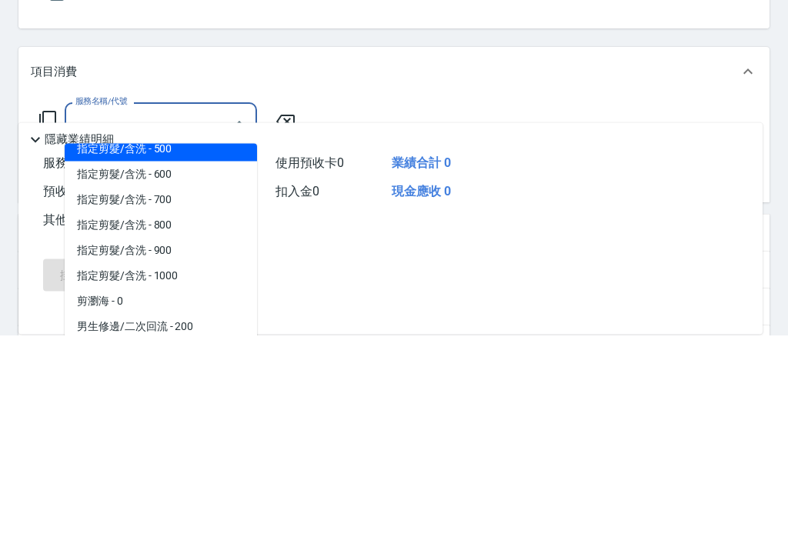
scroll to position [66, 0]
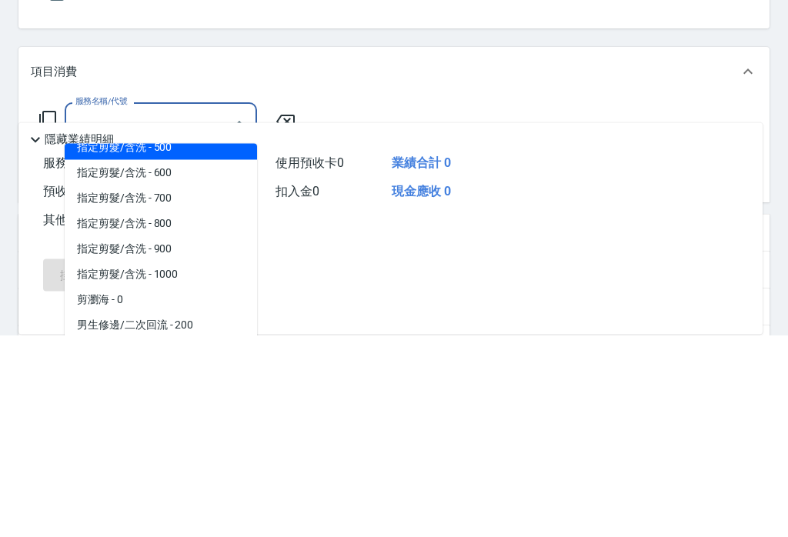
click at [195, 413] on span "指定剪髮/含洗 - 800" at bounding box center [161, 425] width 192 height 25
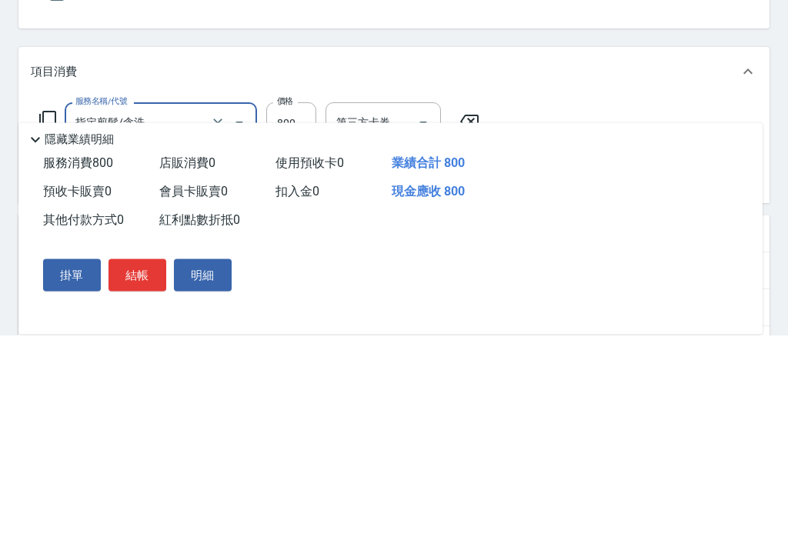
type input "指定剪髮/含洗"
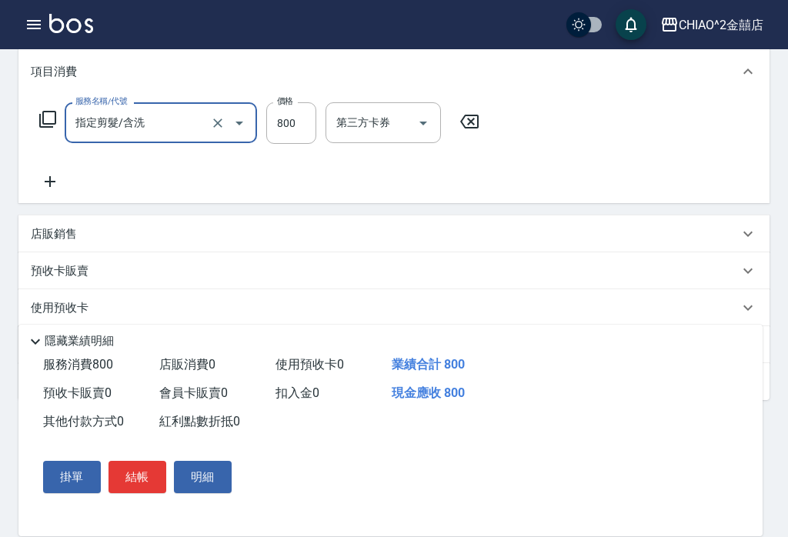
click at [142, 494] on button "結帳" at bounding box center [138, 477] width 58 height 32
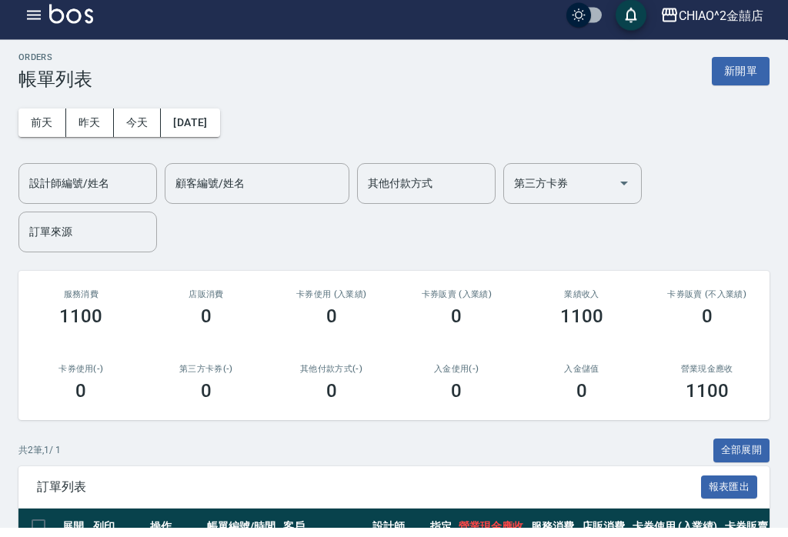
scroll to position [16, 0]
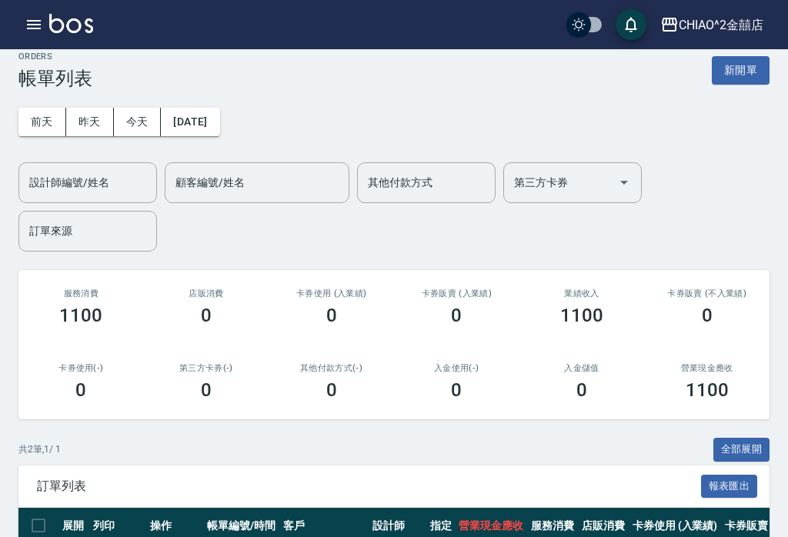
click at [754, 81] on button "新開單" at bounding box center [741, 70] width 58 height 28
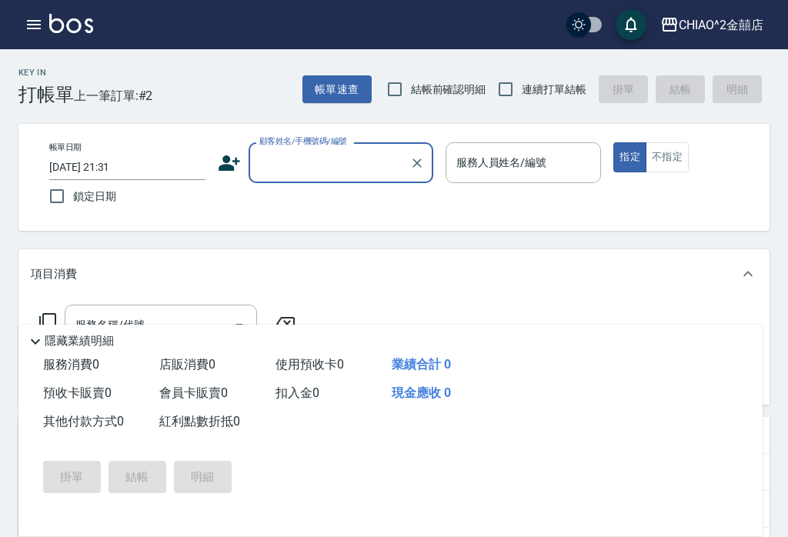
click at [320, 169] on input "顧客姓名/手機號碼/編號" at bounding box center [330, 162] width 148 height 27
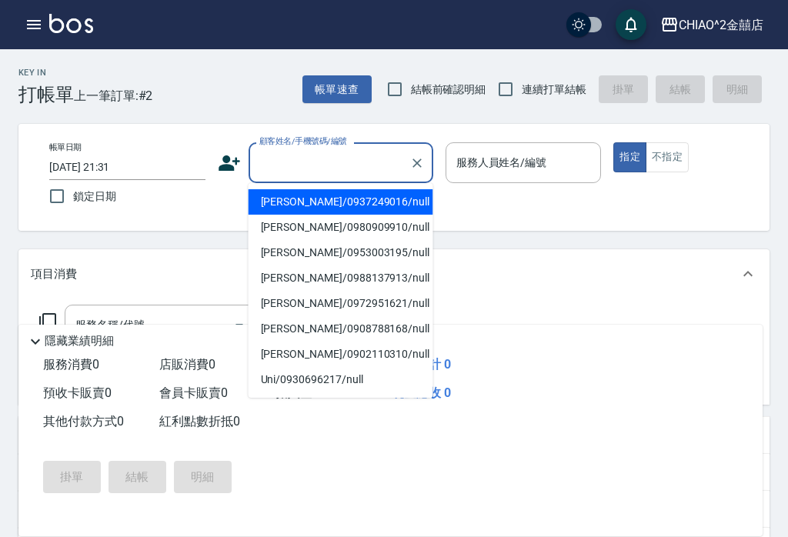
scroll to position [16, 0]
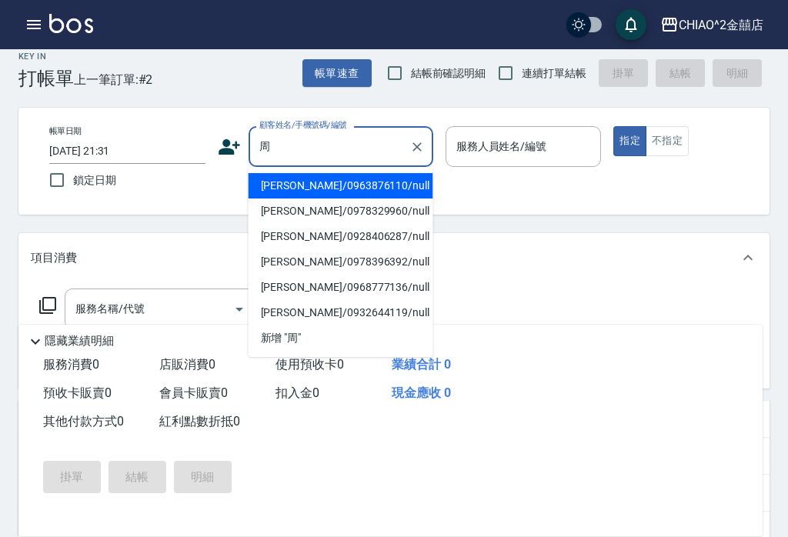
click at [374, 182] on li "周家綺/0963876110/null" at bounding box center [341, 185] width 185 height 25
type input "周家綺/0963876110/null"
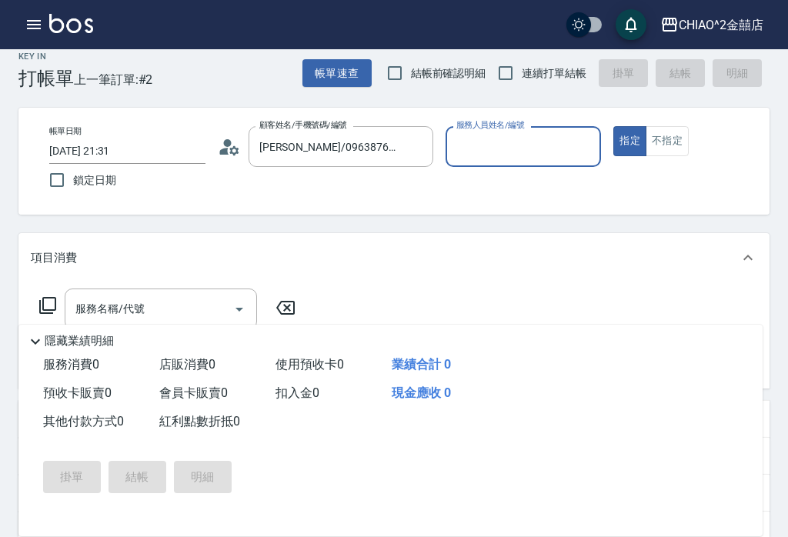
click at [526, 149] on input "服務人員姓名/編號" at bounding box center [524, 146] width 142 height 27
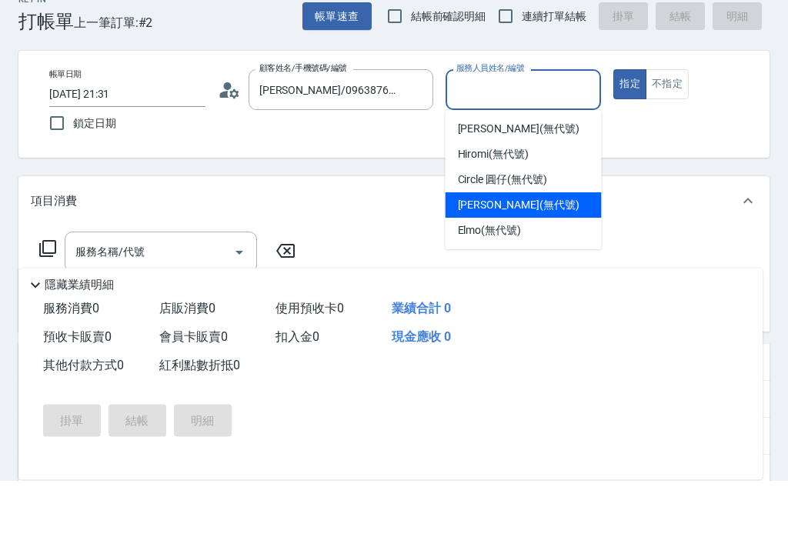
click at [535, 249] on div "Jenny (無代號)" at bounding box center [524, 261] width 156 height 25
type input "Jenny(無代號)"
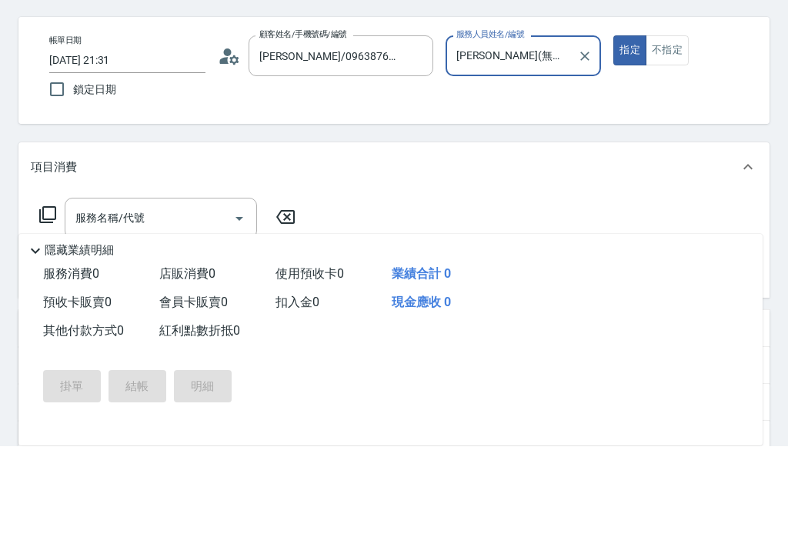
click at [216, 296] on input "服務名稱/代號" at bounding box center [150, 309] width 156 height 27
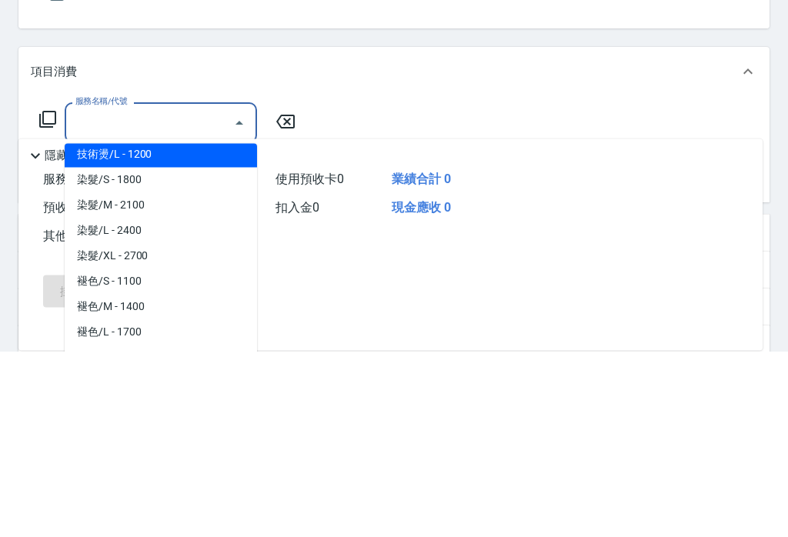
scroll to position [550, 0]
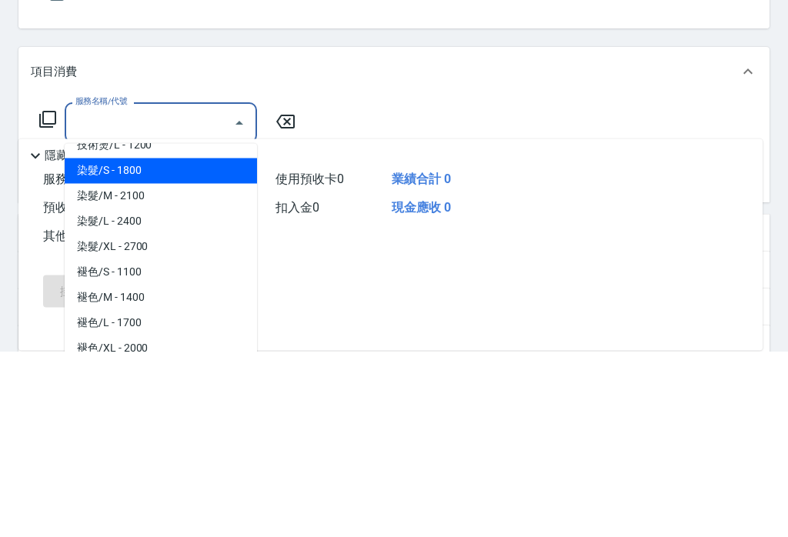
click at [151, 345] on span "染髮/S - 1800" at bounding box center [161, 357] width 192 height 25
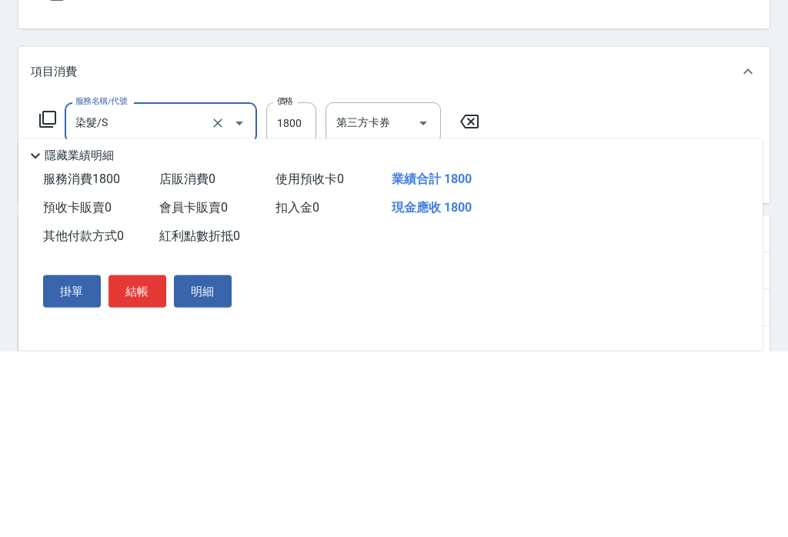
type input "染髮/S"
click at [296, 289] on input "1800" at bounding box center [291, 310] width 50 height 42
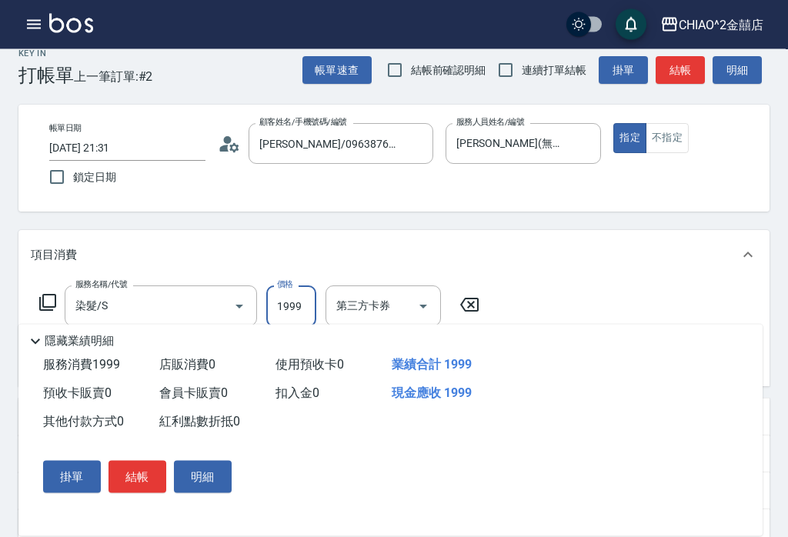
scroll to position [19, 0]
type input "1999"
click at [139, 494] on button "結帳" at bounding box center [138, 477] width 58 height 32
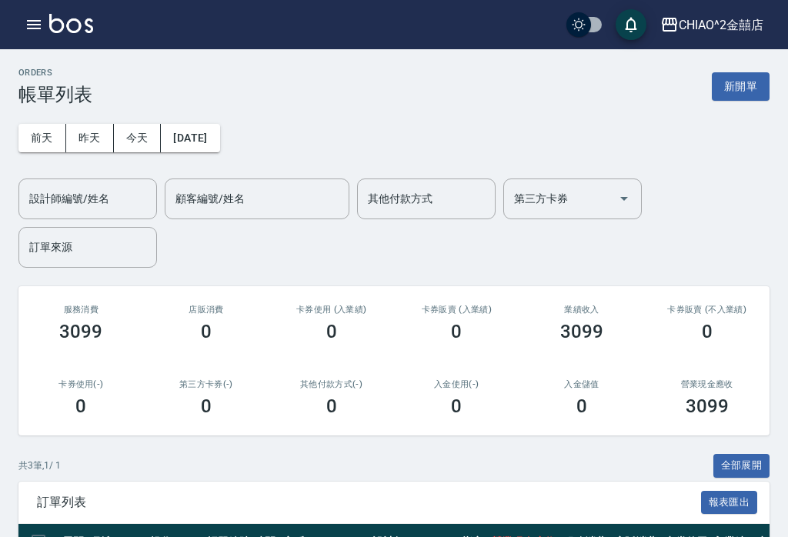
click at [744, 89] on button "新開單" at bounding box center [741, 86] width 58 height 28
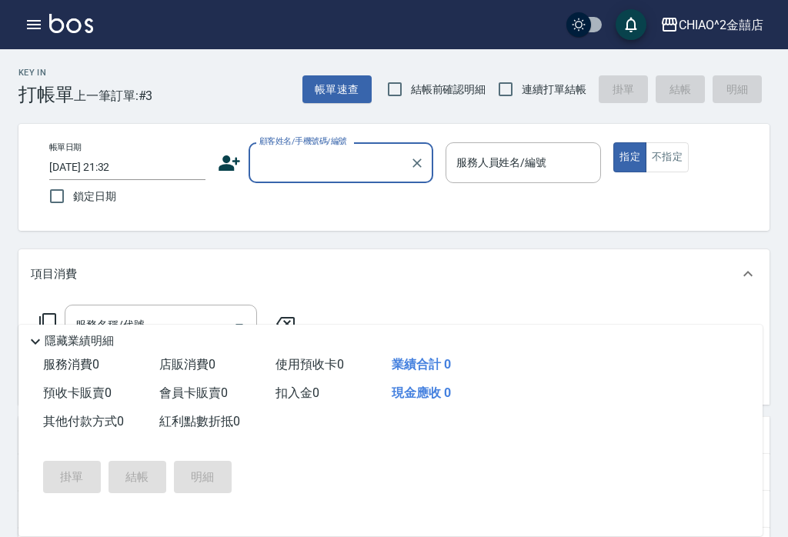
click at [320, 163] on input "顧客姓名/手機號碼/編號" at bounding box center [330, 162] width 148 height 27
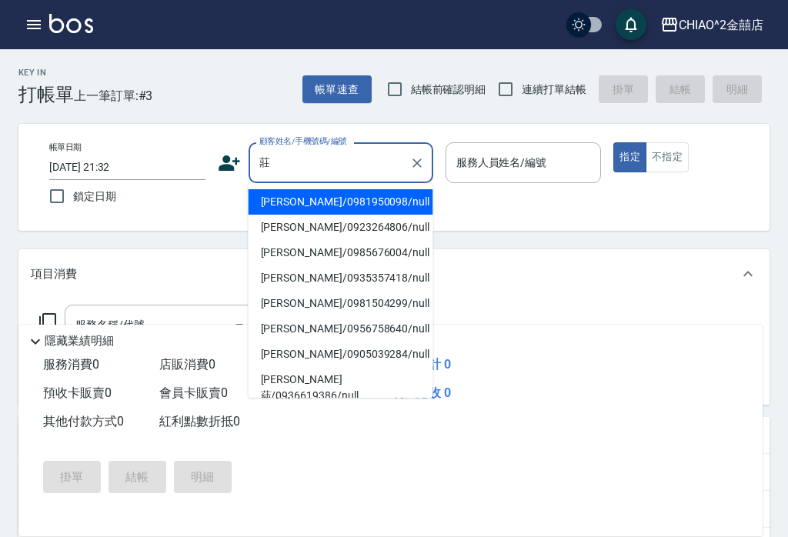
click at [390, 198] on li "莊凱翔/0981950098/null" at bounding box center [341, 201] width 185 height 25
type input "莊凱翔/0981950098/null"
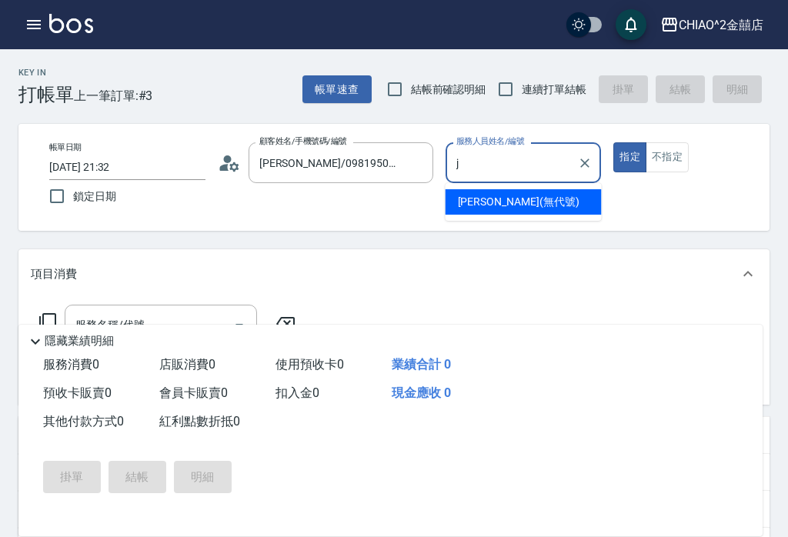
click at [525, 204] on span "Jenny (無代號)" at bounding box center [519, 202] width 122 height 16
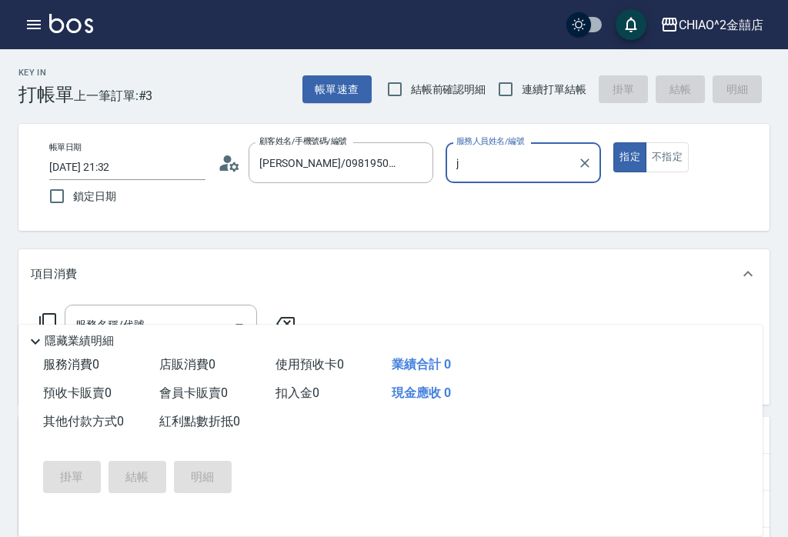
type input "Jenny(無代號)"
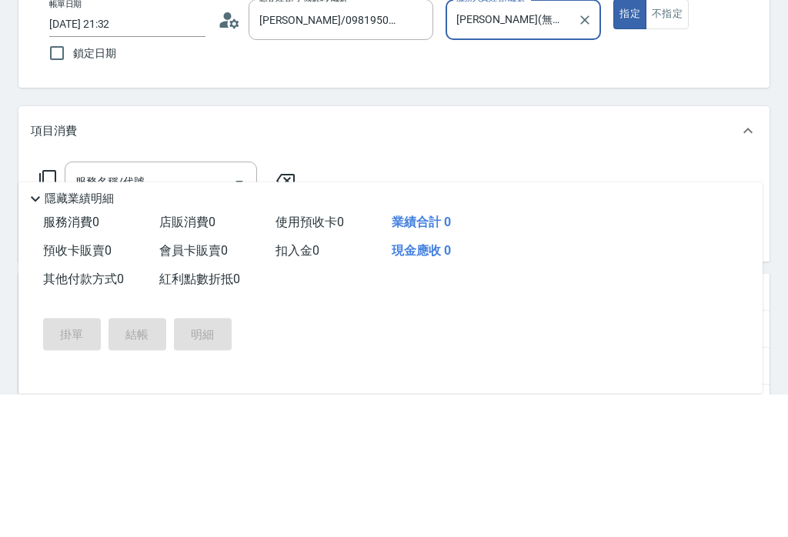
click at [198, 312] on input "服務名稱/代號" at bounding box center [150, 325] width 156 height 27
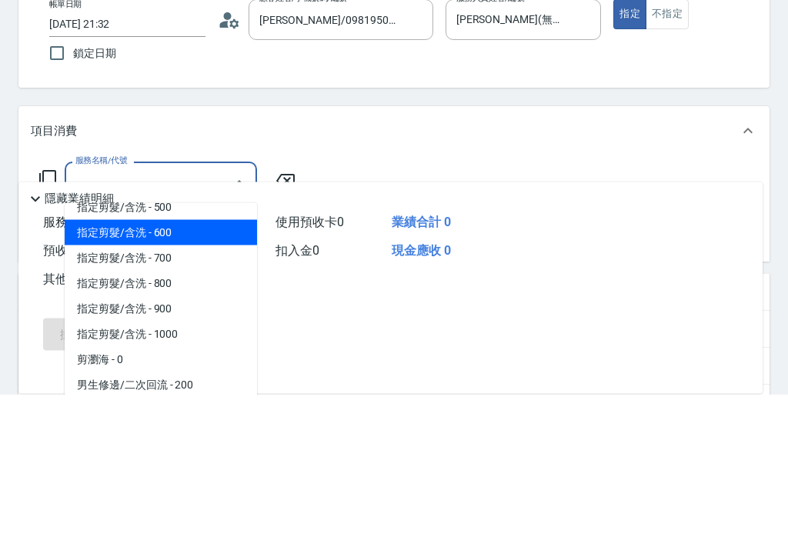
scroll to position [72, 0]
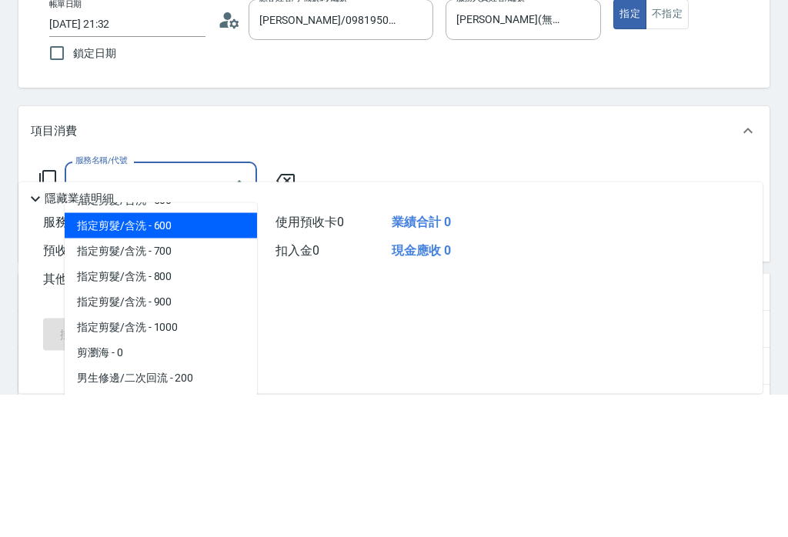
click at [192, 356] on span "指定剪髮/含洗 - 600" at bounding box center [161, 368] width 192 height 25
type input "指定剪髮/含洗"
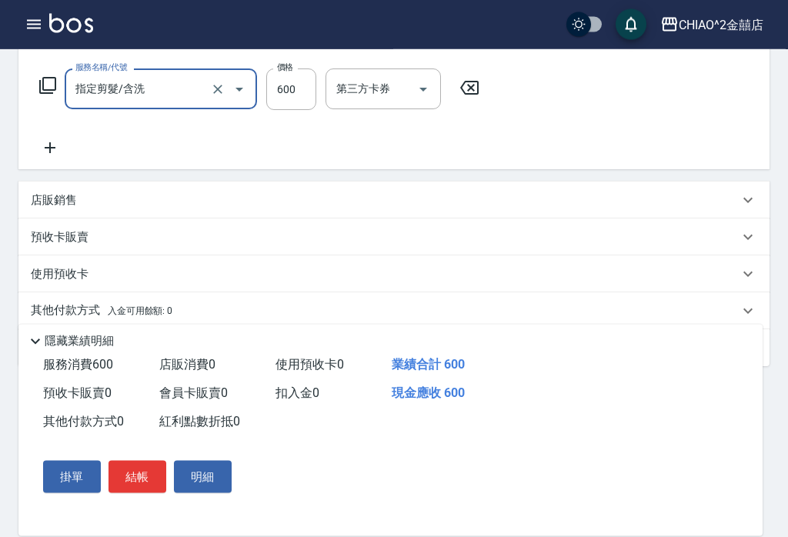
scroll to position [236, 0]
click at [179, 316] on div "其他付款方式 入金可用餘額: 0" at bounding box center [385, 311] width 708 height 17
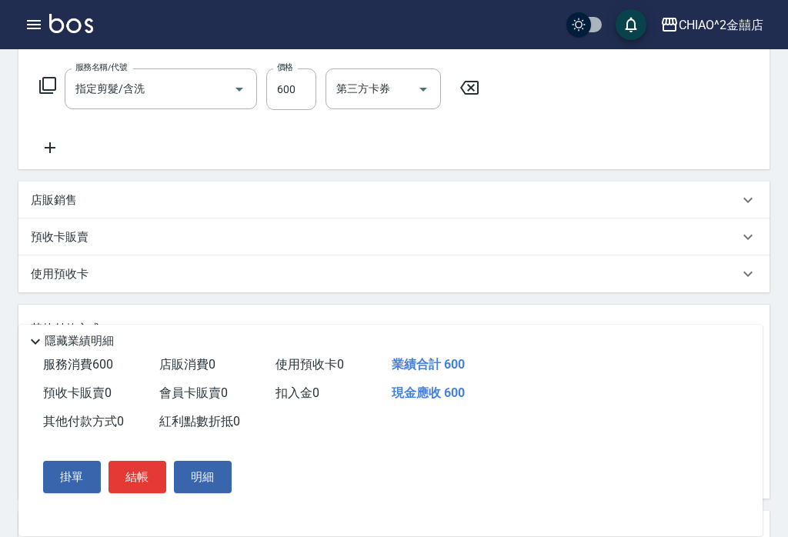
scroll to position [0, 0]
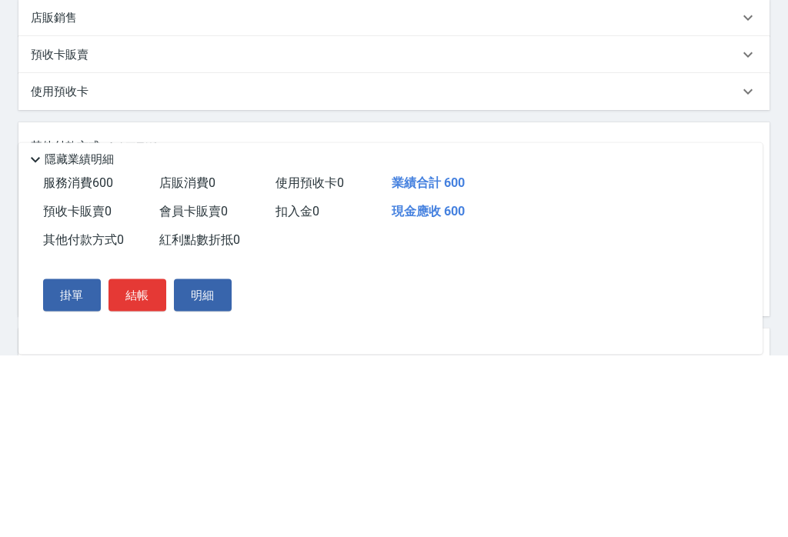
click at [77, 333] on p "隱藏業績明細" at bounding box center [79, 341] width 69 height 16
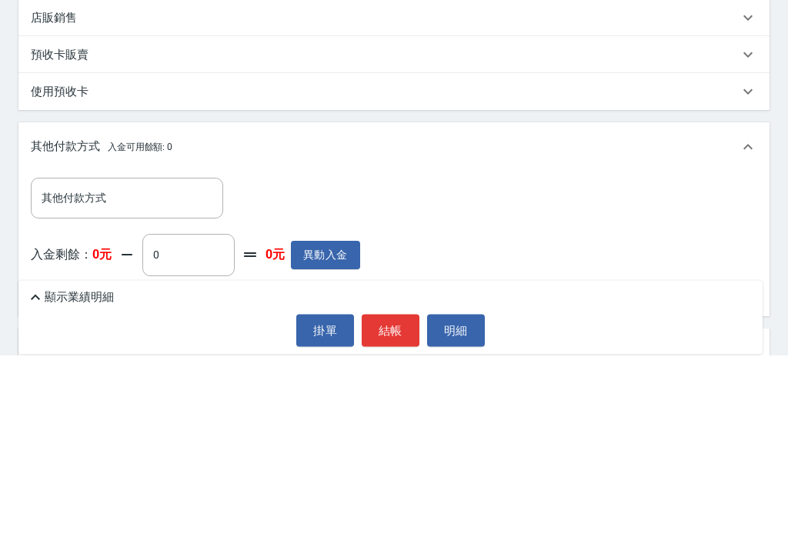
scroll to position [308, 0]
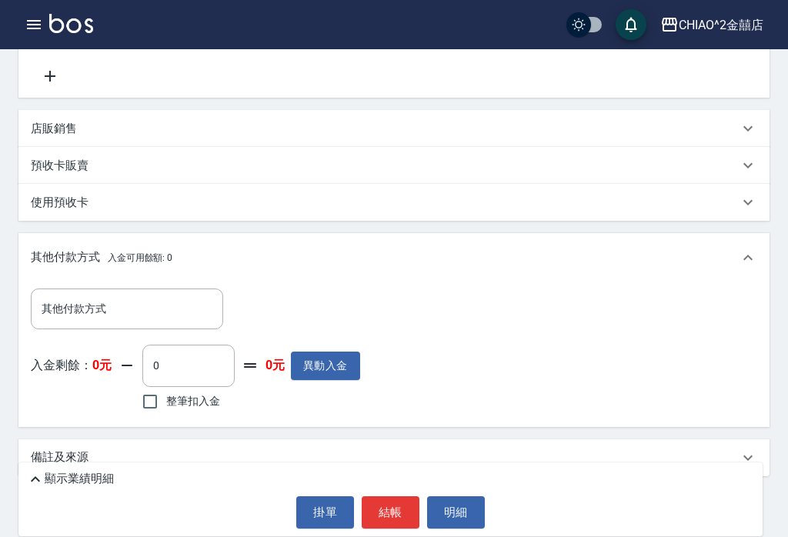
click at [116, 312] on input "其他付款方式" at bounding box center [127, 309] width 179 height 27
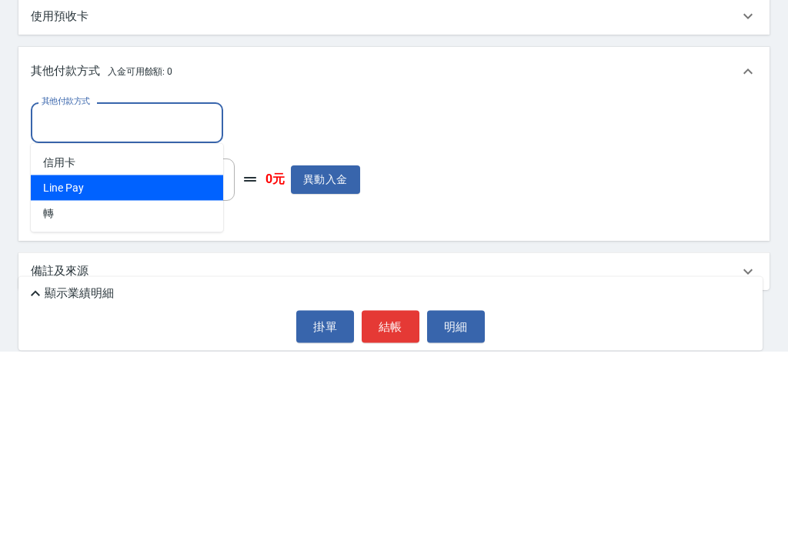
click at [136, 362] on span "Line Pay" at bounding box center [127, 374] width 192 height 25
type input "Line Pay"
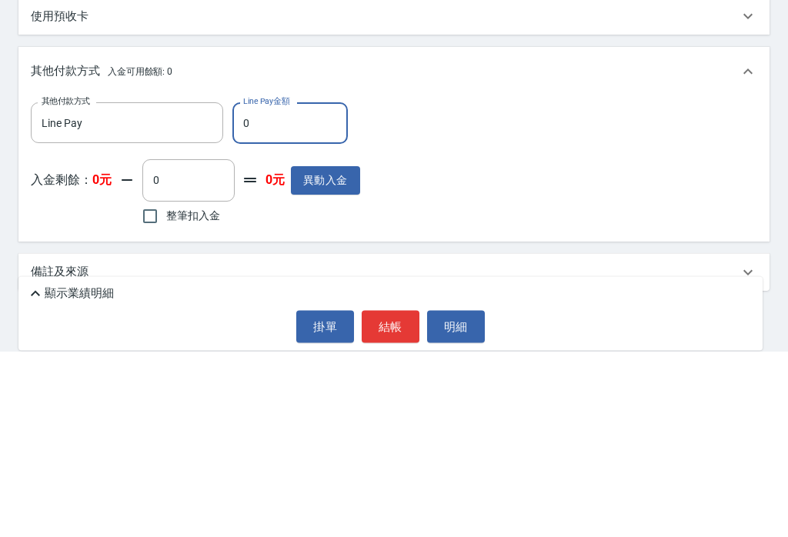
click at [296, 289] on input "0" at bounding box center [290, 310] width 115 height 42
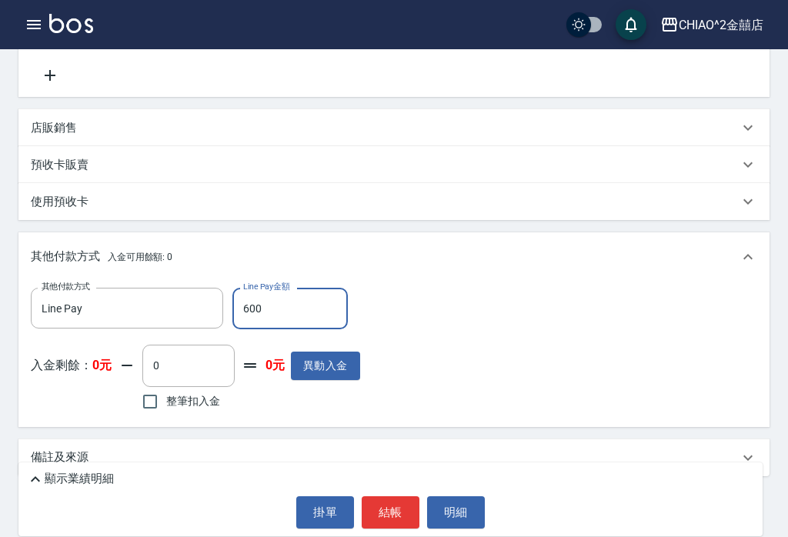
type input "600"
click at [116, 489] on div "顯示業績明細" at bounding box center [394, 479] width 737 height 18
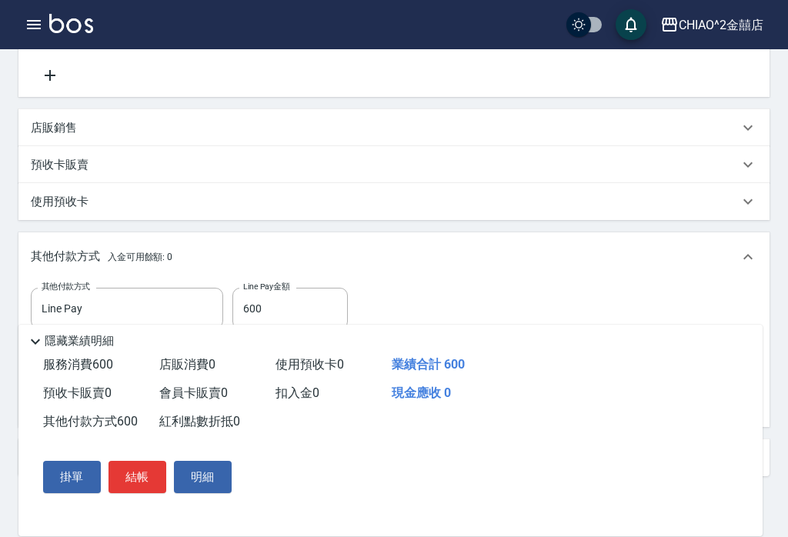
click at [129, 494] on button "結帳" at bounding box center [138, 477] width 58 height 32
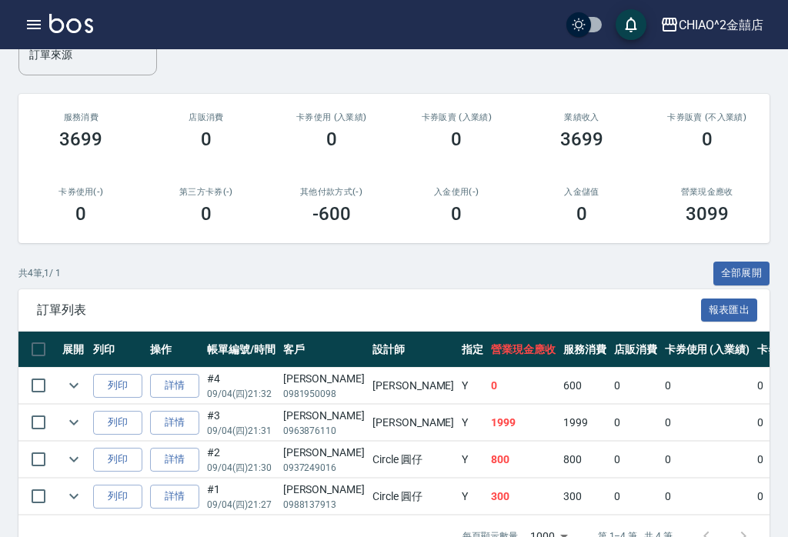
scroll to position [191, 0]
